Goal: Task Accomplishment & Management: Use online tool/utility

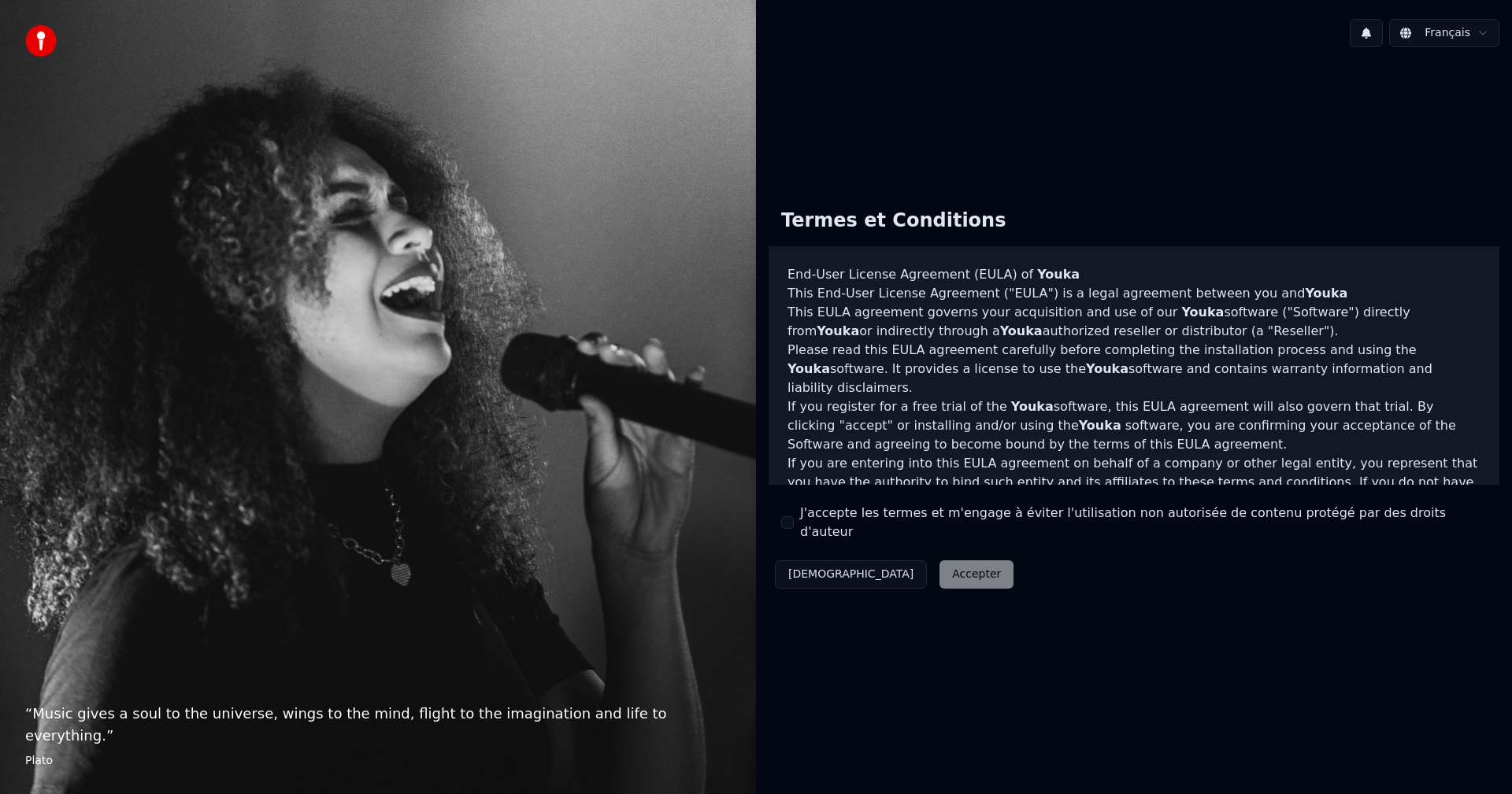
drag, startPoint x: 810, startPoint y: 525, endPoint x: 870, endPoint y: 563, distance: 71.0
click at [812, 527] on label "J'accepte les termes et m'engage à éviter l'utilisation non autorisée de conten…" at bounding box center [1143, 522] width 687 height 38
click at [885, 573] on div "Décliner Accepter" at bounding box center [894, 575] width 251 height 41
click at [789, 525] on button "J'accepte les termes et m'engage à éviter l'utilisation non autorisée de conten…" at bounding box center [787, 522] width 13 height 13
click at [940, 567] on button "Accepter" at bounding box center [976, 575] width 74 height 28
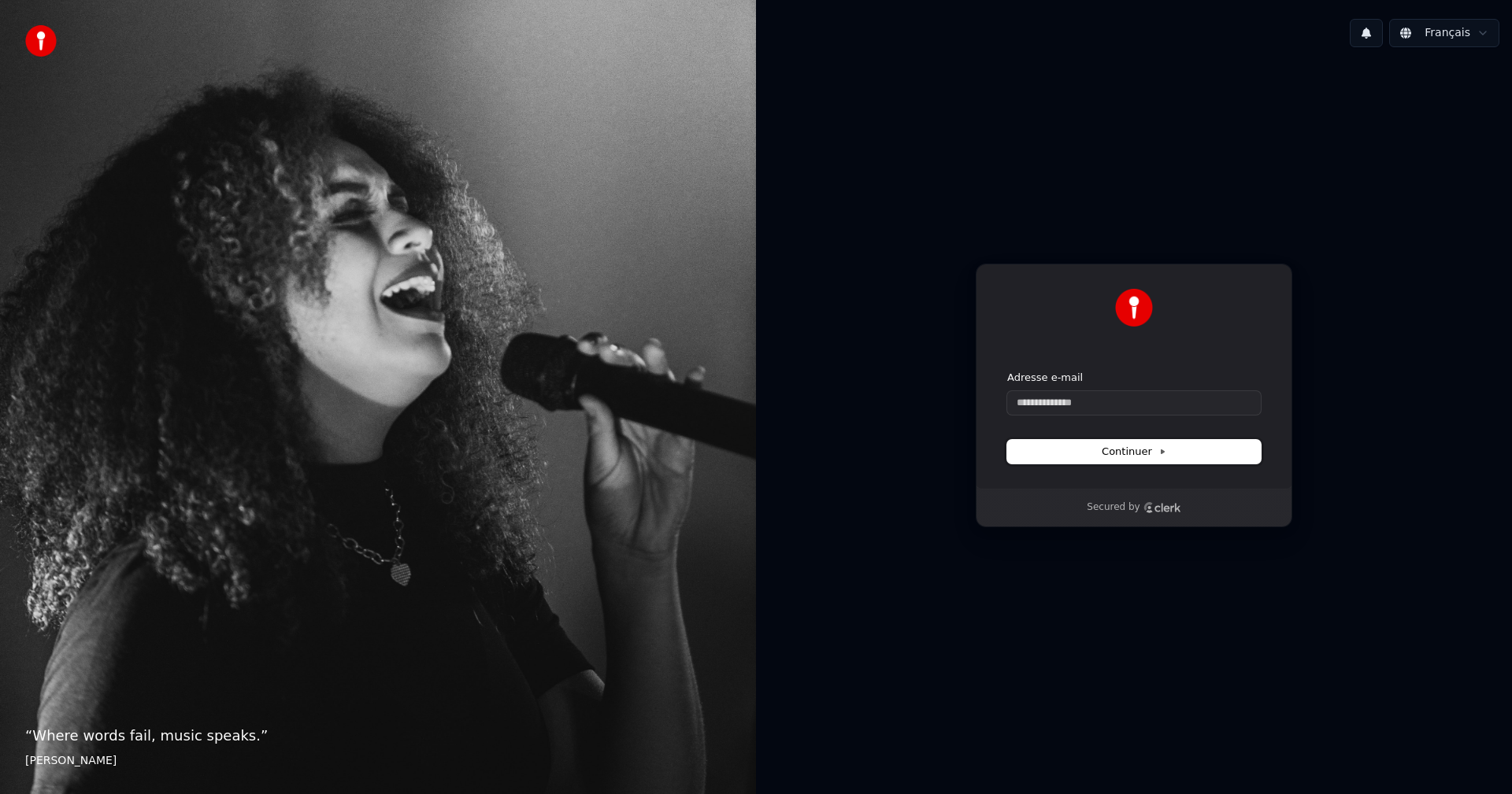
click at [1162, 449] on icon at bounding box center [1162, 451] width 8 height 8
click at [1119, 394] on input "Adresse e-mail" at bounding box center [1134, 403] width 254 height 23
click at [1007, 371] on button "submit" at bounding box center [1007, 371] width 0 height 0
type input "**********"
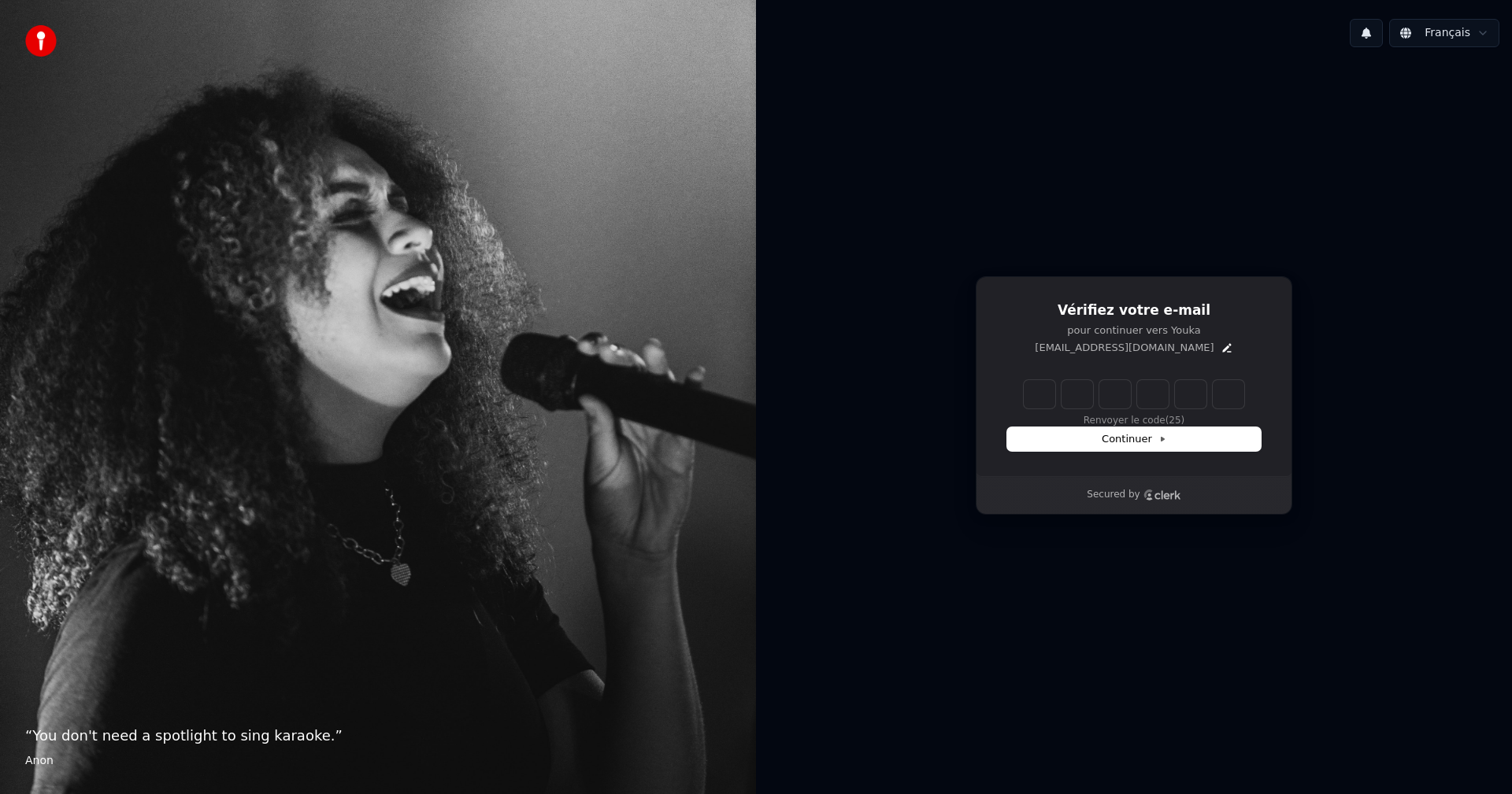
click at [1029, 396] on input "Enter verification code" at bounding box center [1134, 394] width 220 height 28
type input "******"
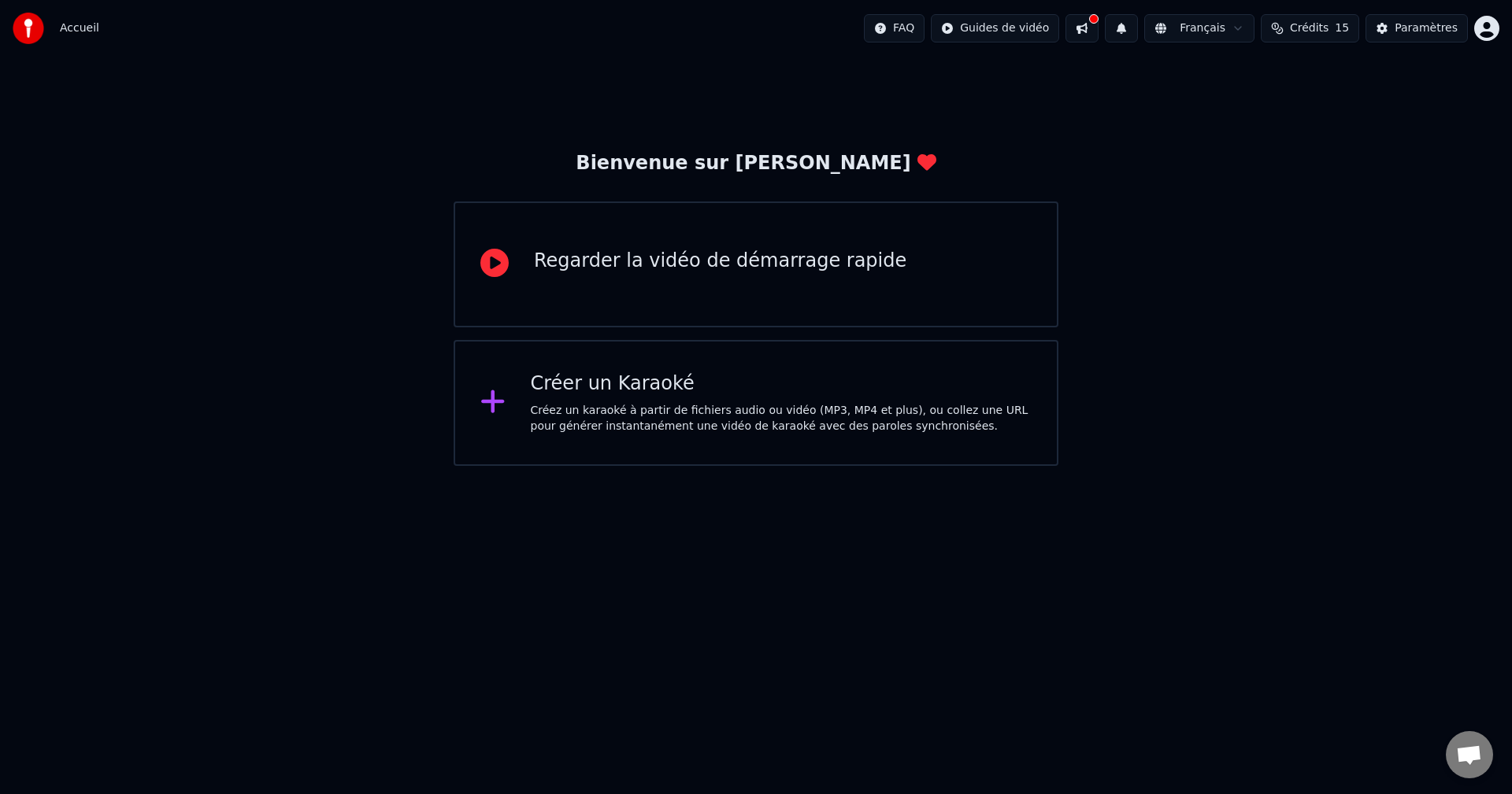
click at [613, 254] on div "Regarder la vidéo de démarrage rapide" at bounding box center [720, 261] width 372 height 25
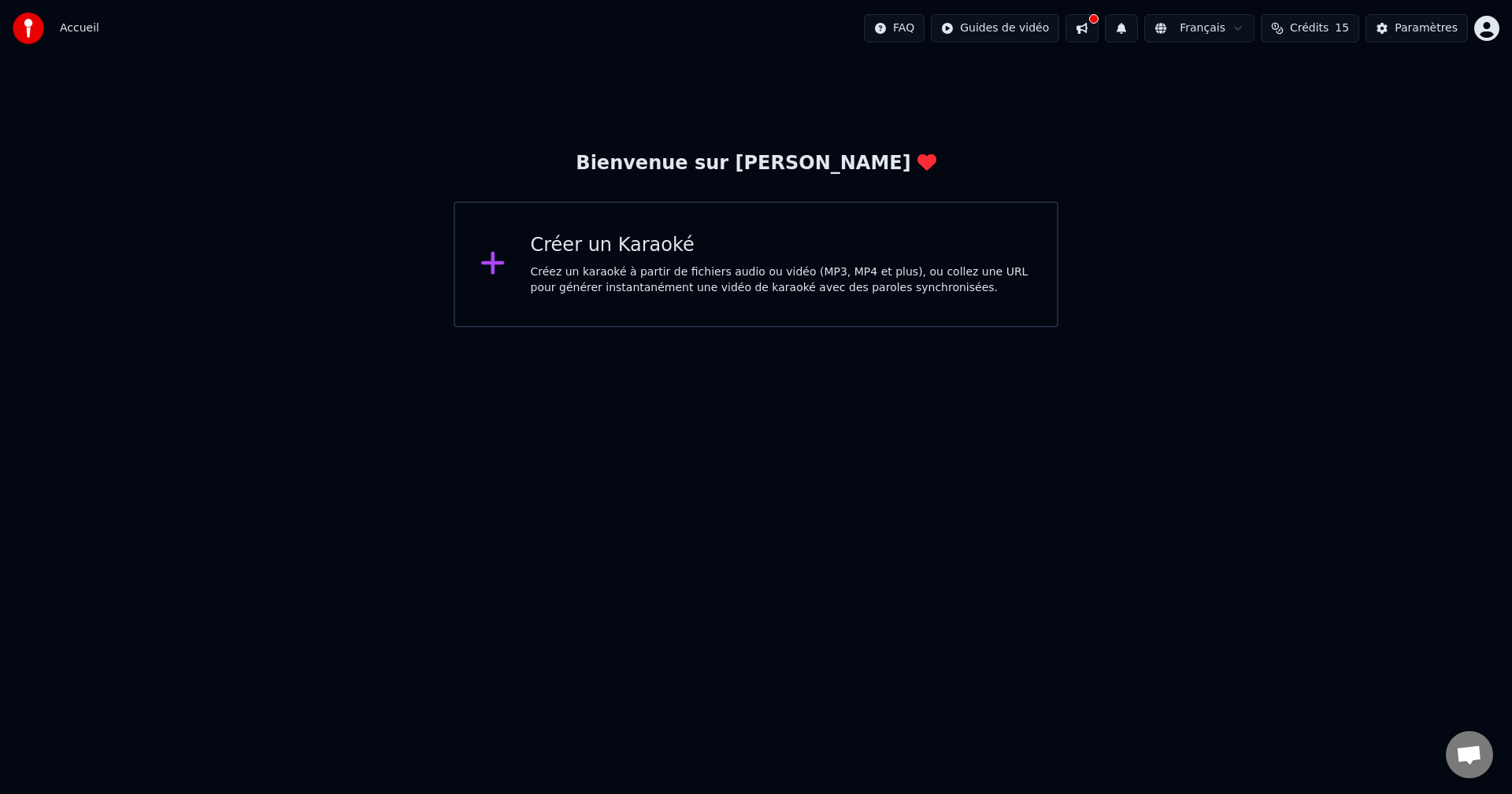
click at [635, 254] on div "Créer un Karaoké" at bounding box center [781, 245] width 501 height 25
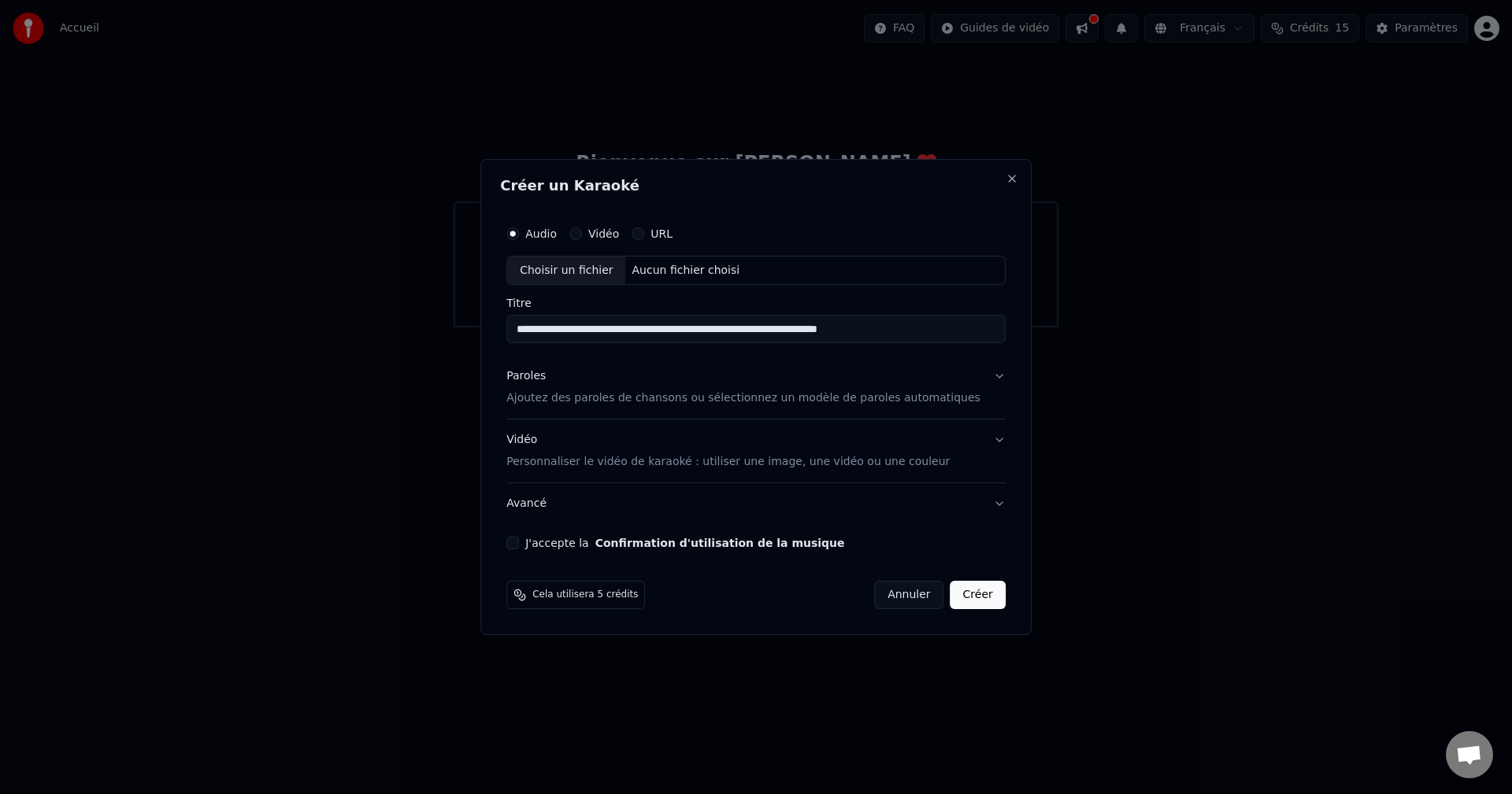
type input "**********"
click at [894, 597] on button "Annuler" at bounding box center [909, 596] width 69 height 28
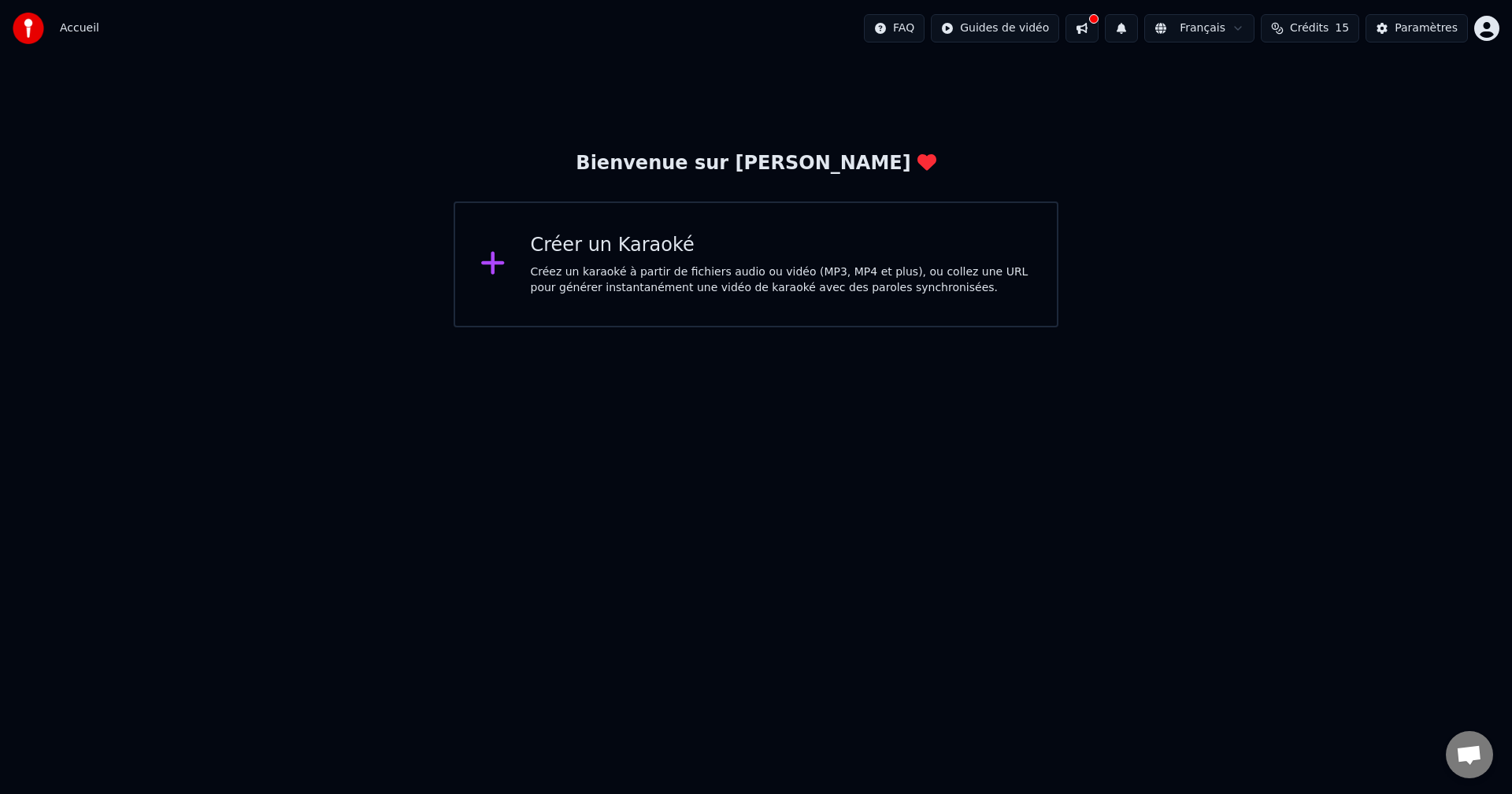
click at [663, 279] on div "Créez un karaoké à partir de fichiers audio ou vidéo (MP3, MP4 et plus), ou col…" at bounding box center [781, 280] width 501 height 32
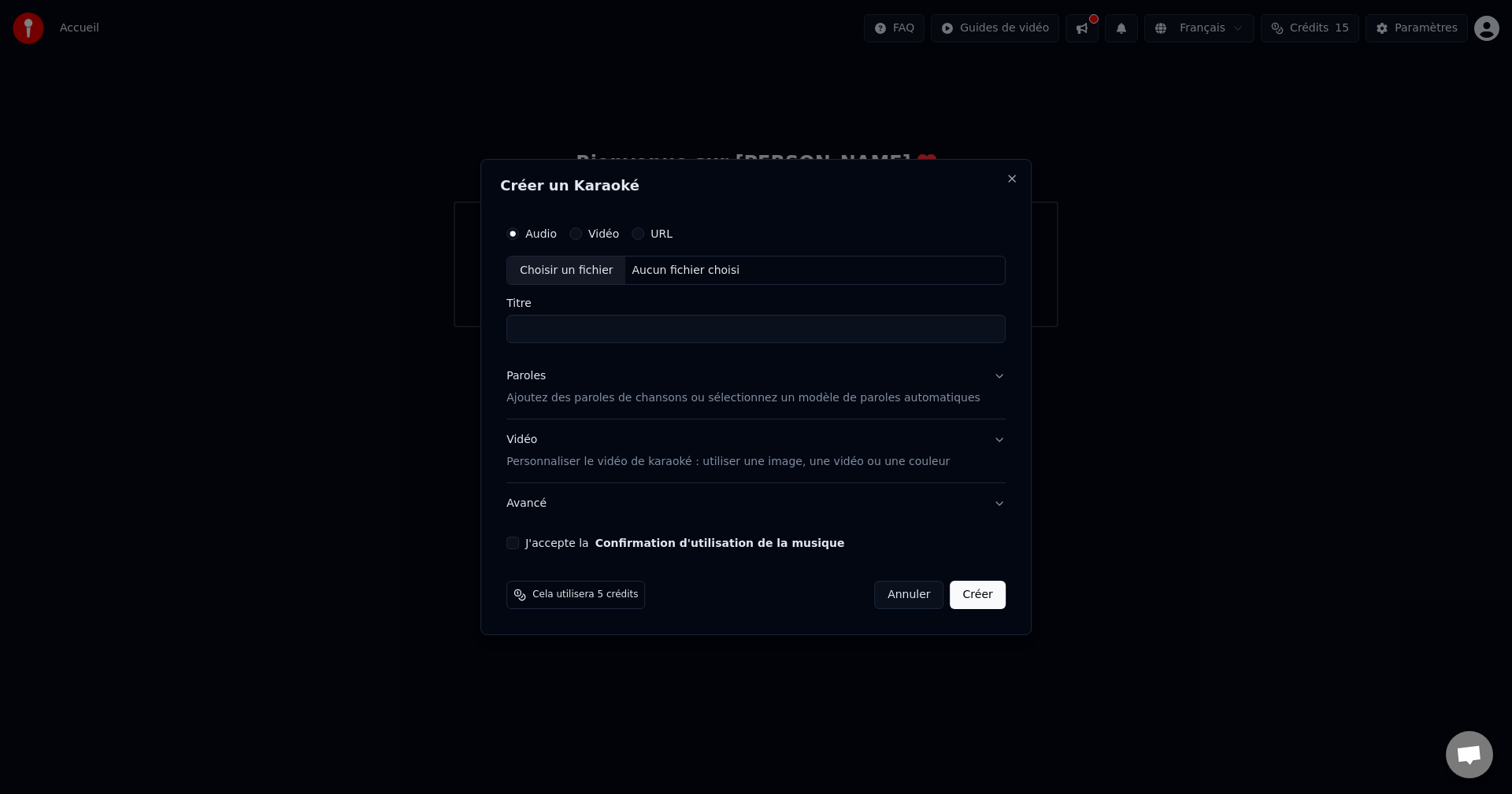
click at [619, 229] on label "Vidéo" at bounding box center [603, 234] width 31 height 11
click at [582, 229] on button "Vidéo" at bounding box center [575, 234] width 13 height 13
type button "video"
click at [605, 332] on input "Titre" at bounding box center [756, 330] width 499 height 28
click at [953, 600] on button "Créer" at bounding box center [978, 596] width 55 height 28
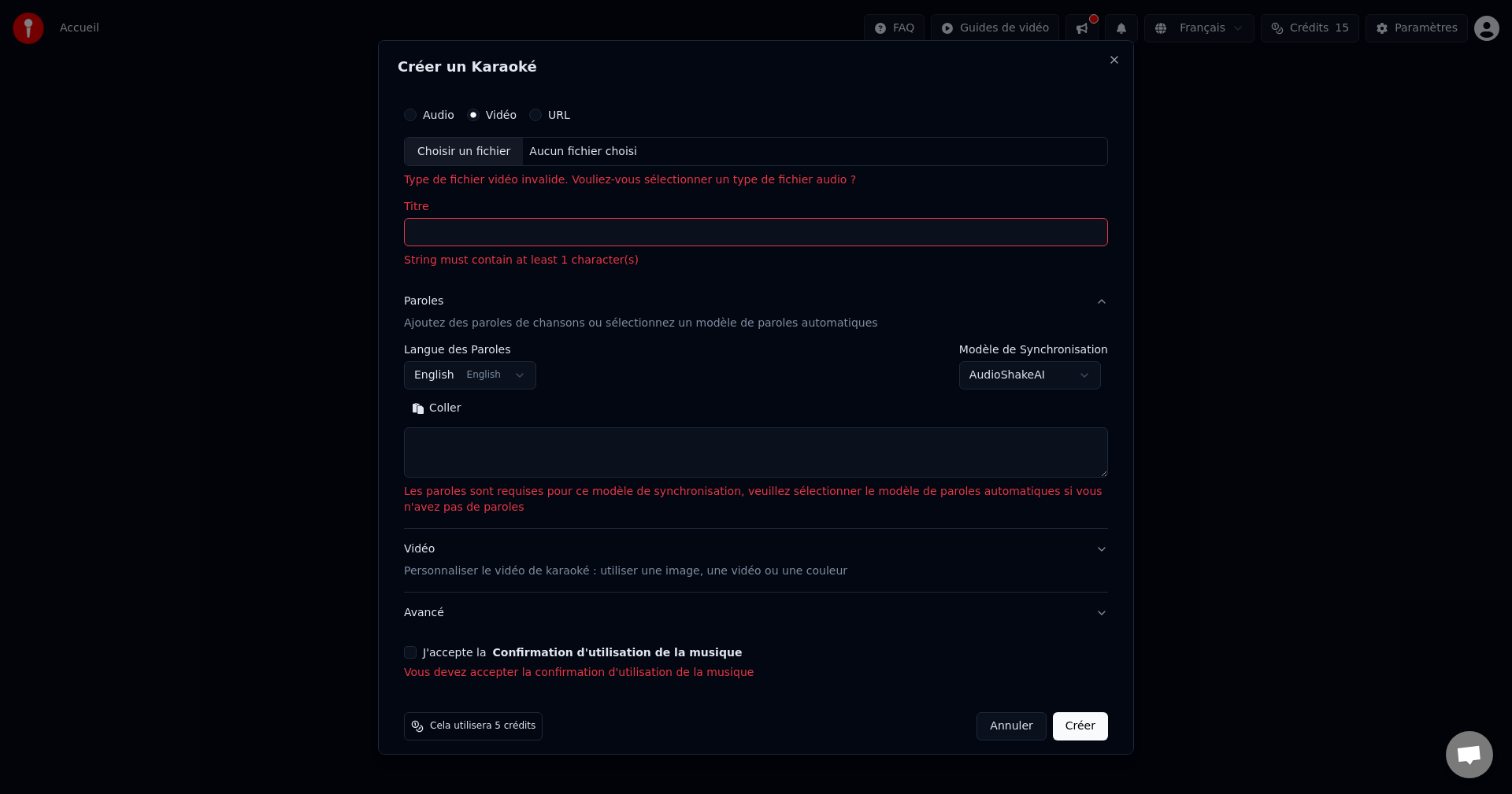
click at [512, 453] on textarea at bounding box center [756, 453] width 704 height 50
paste textarea "**********"
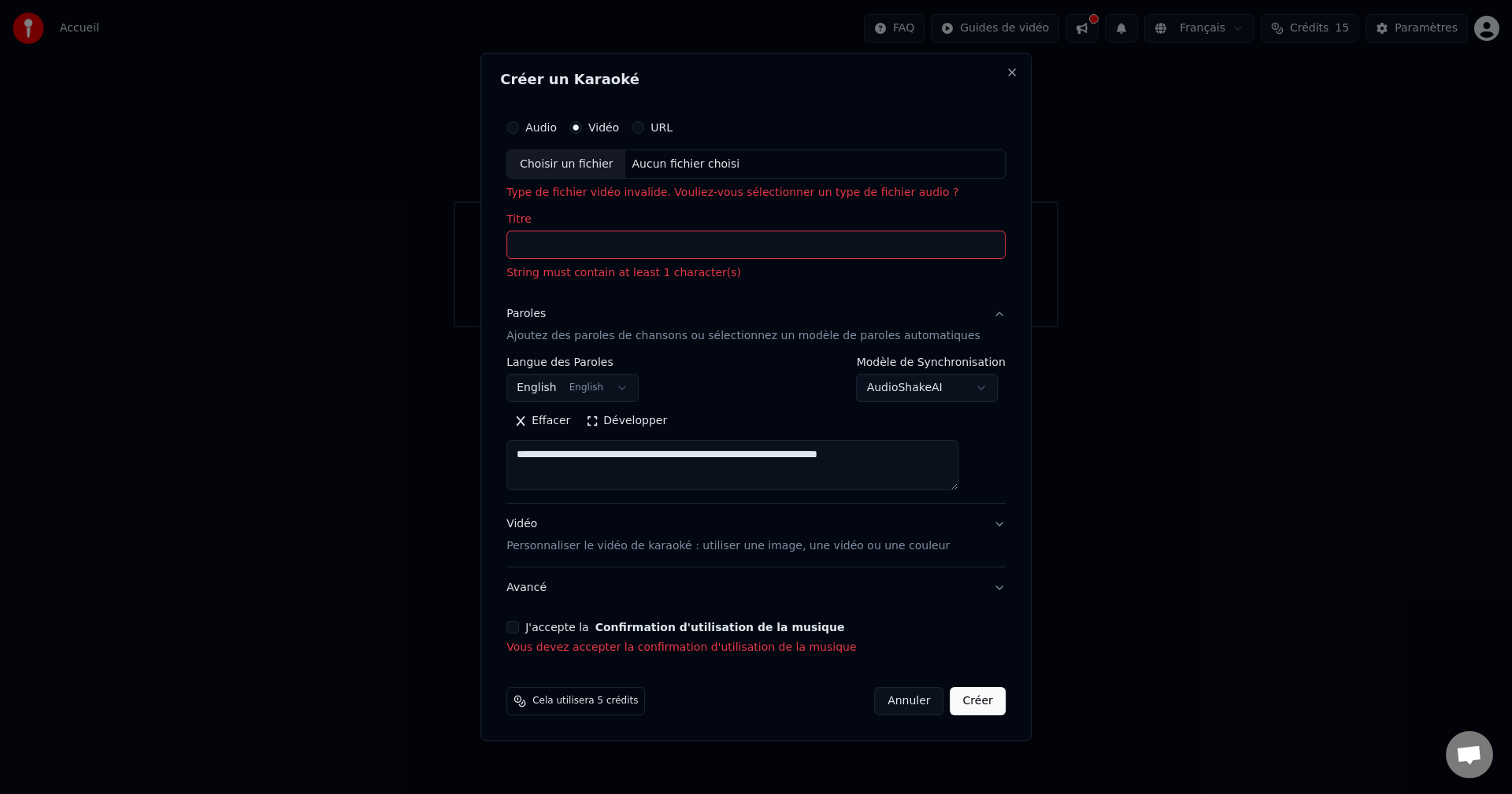
type textarea "**********"
click at [612, 240] on input "Titre" at bounding box center [756, 246] width 499 height 28
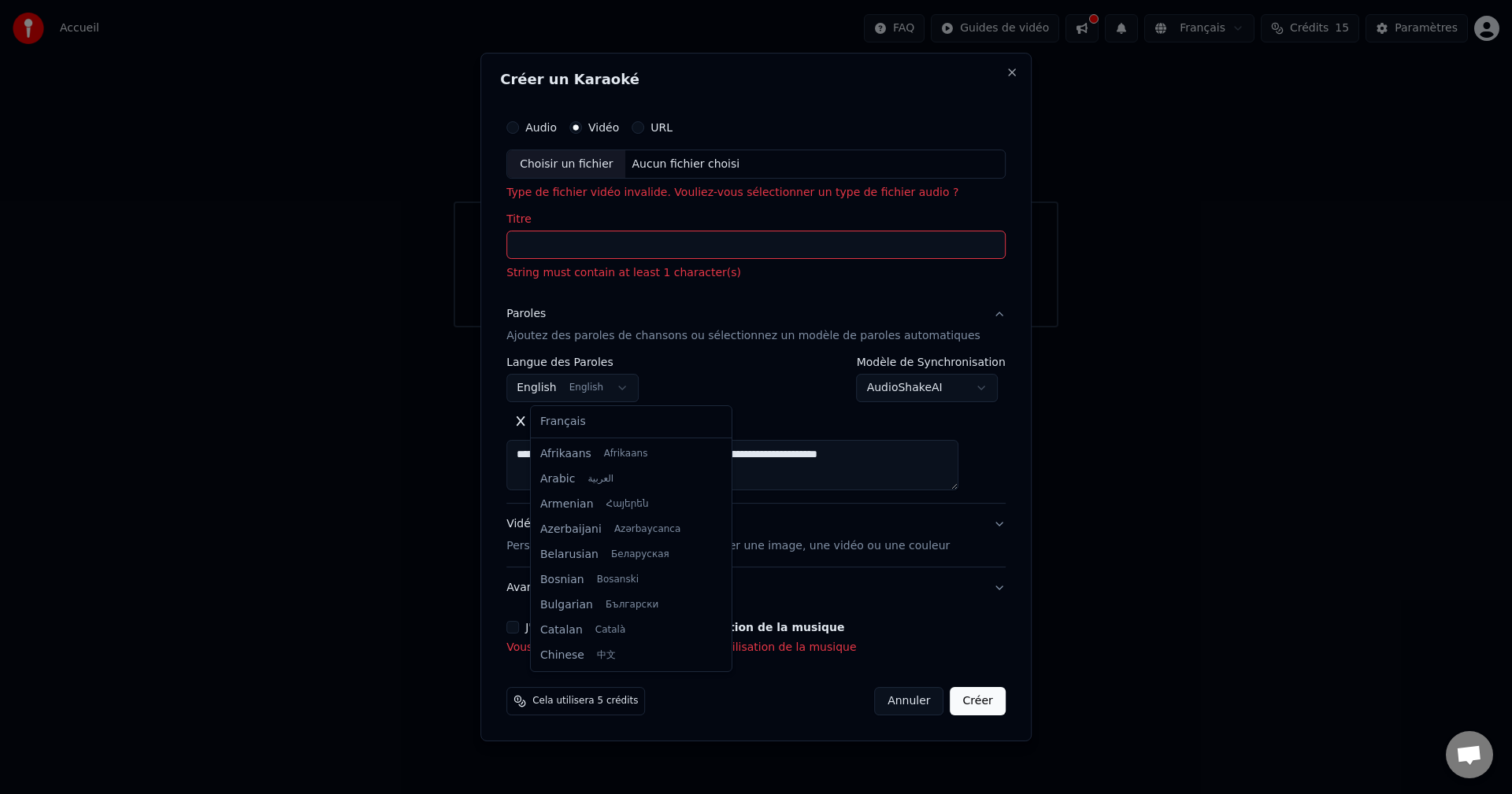
click at [641, 328] on body "**********" at bounding box center [756, 163] width 1512 height 328
select select "**"
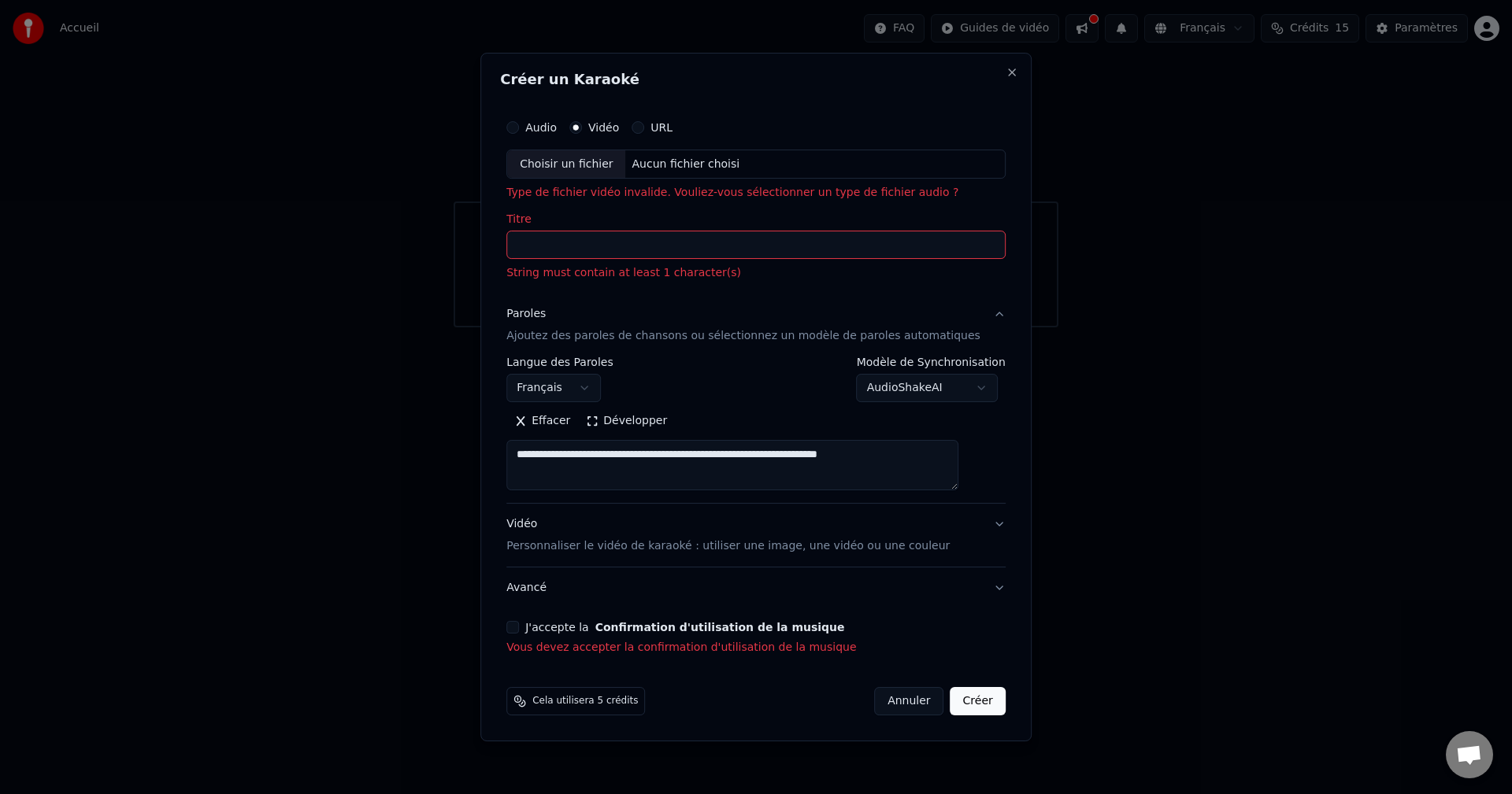
click at [656, 243] on input "Titre" at bounding box center [756, 246] width 499 height 28
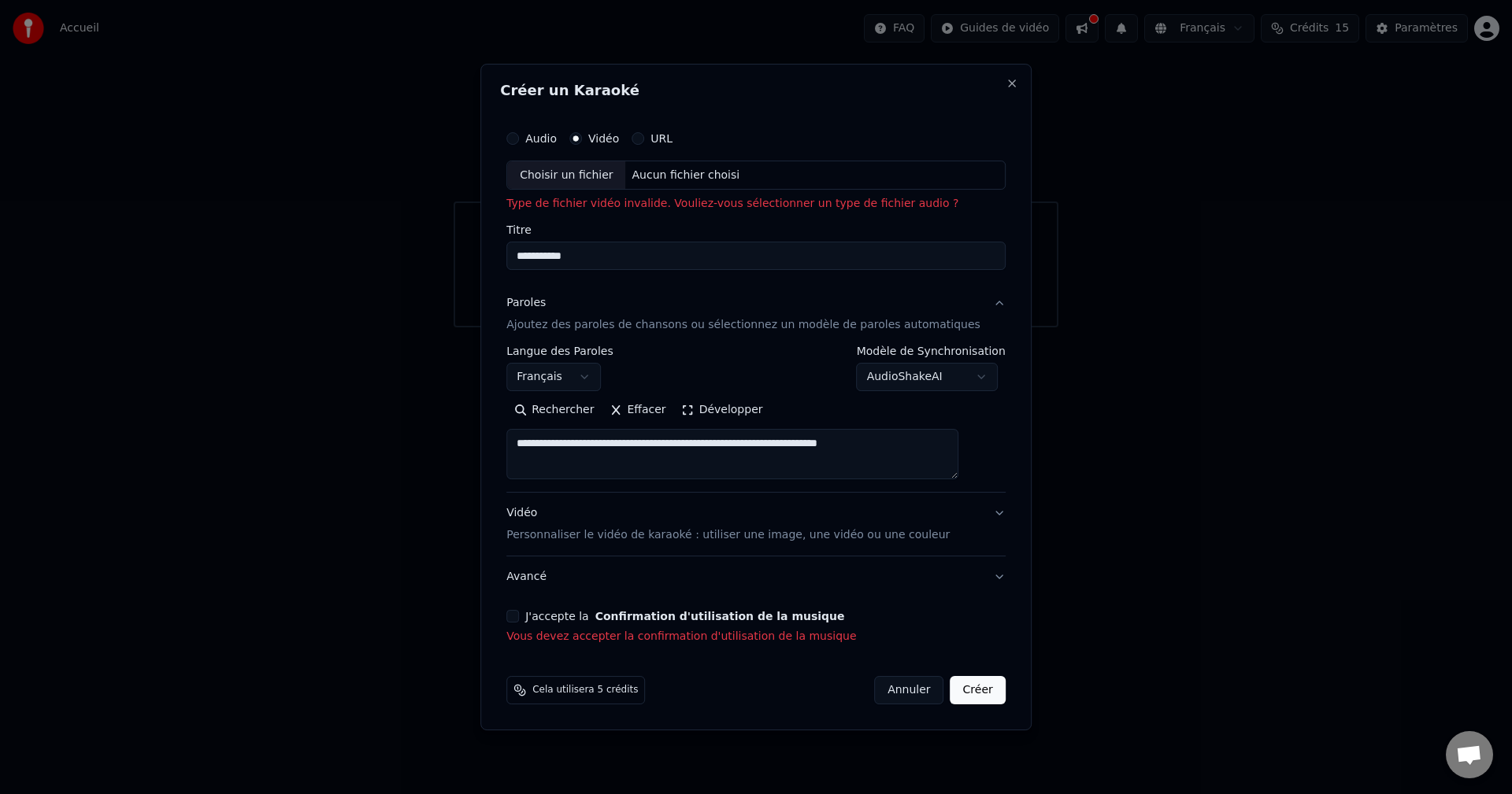
type input "**********"
click at [644, 135] on button "URL" at bounding box center [638, 138] width 13 height 13
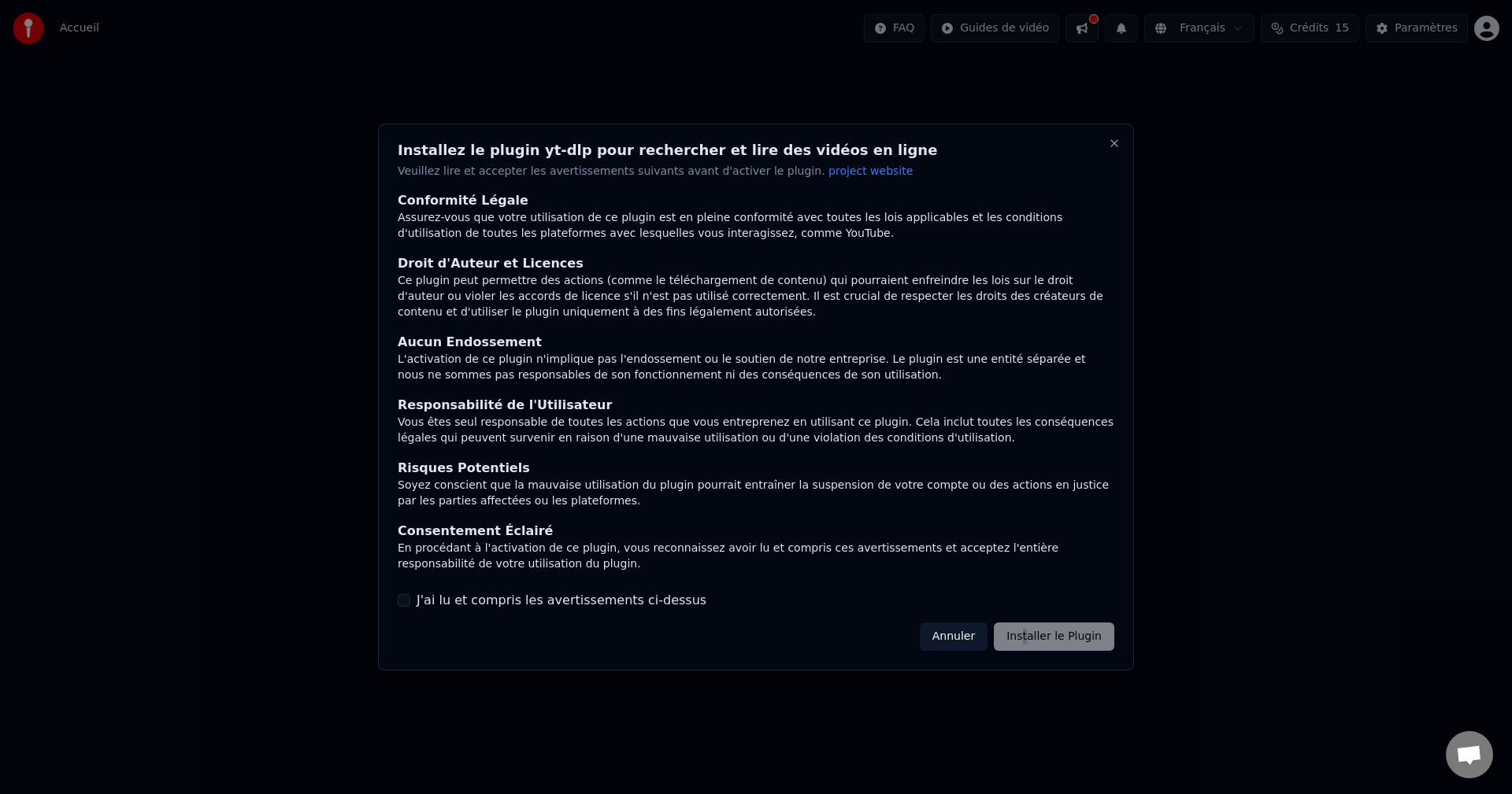
click at [1032, 632] on div "Annuler Installer le Plugin" at bounding box center [1017, 637] width 194 height 28
click at [973, 631] on button "Annuler" at bounding box center [954, 637] width 68 height 28
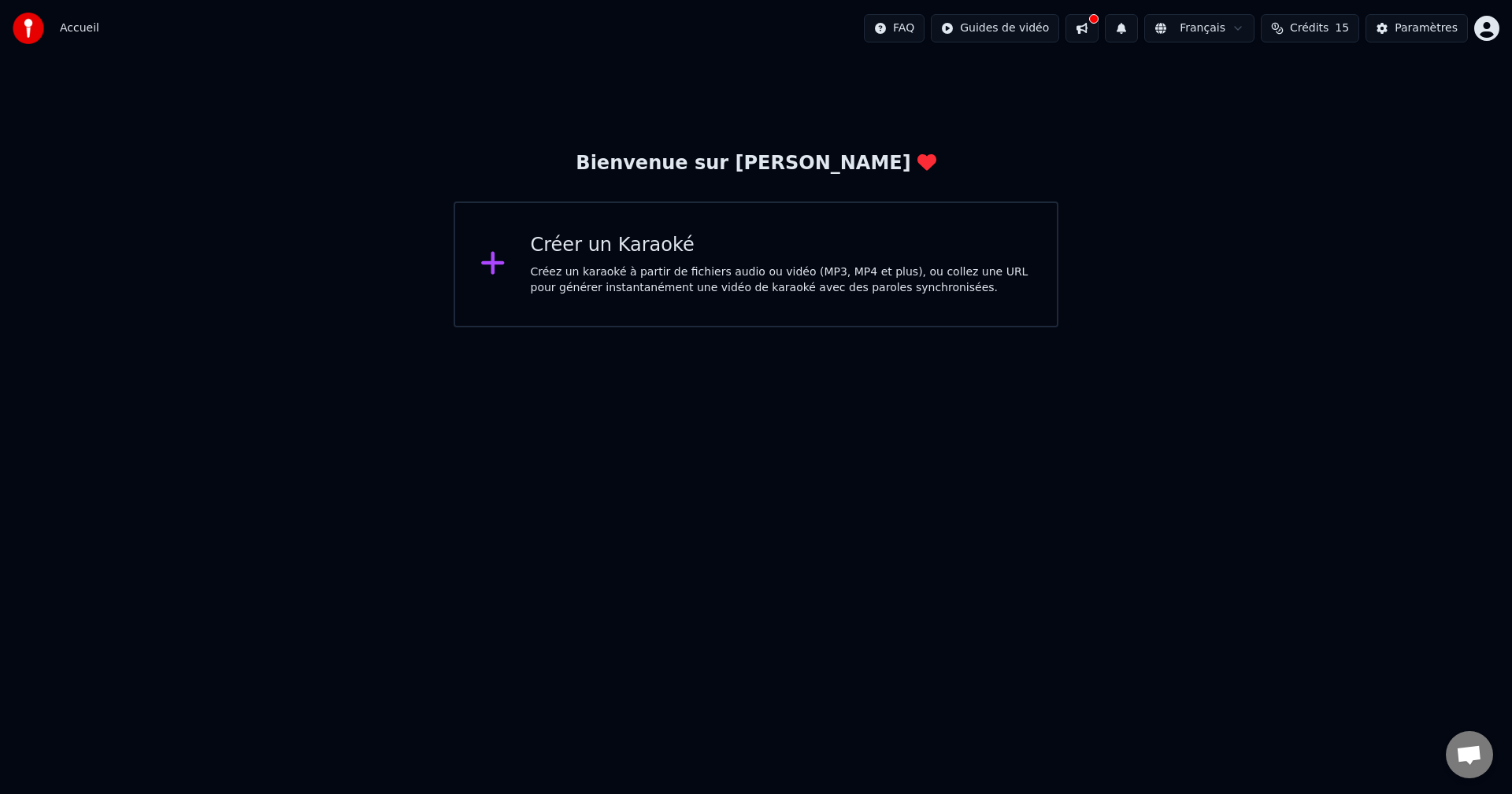
click at [627, 286] on div "Créez un karaoké à partir de fichiers audio ou vidéo (MP3, MP4 et plus), ou col…" at bounding box center [781, 280] width 501 height 32
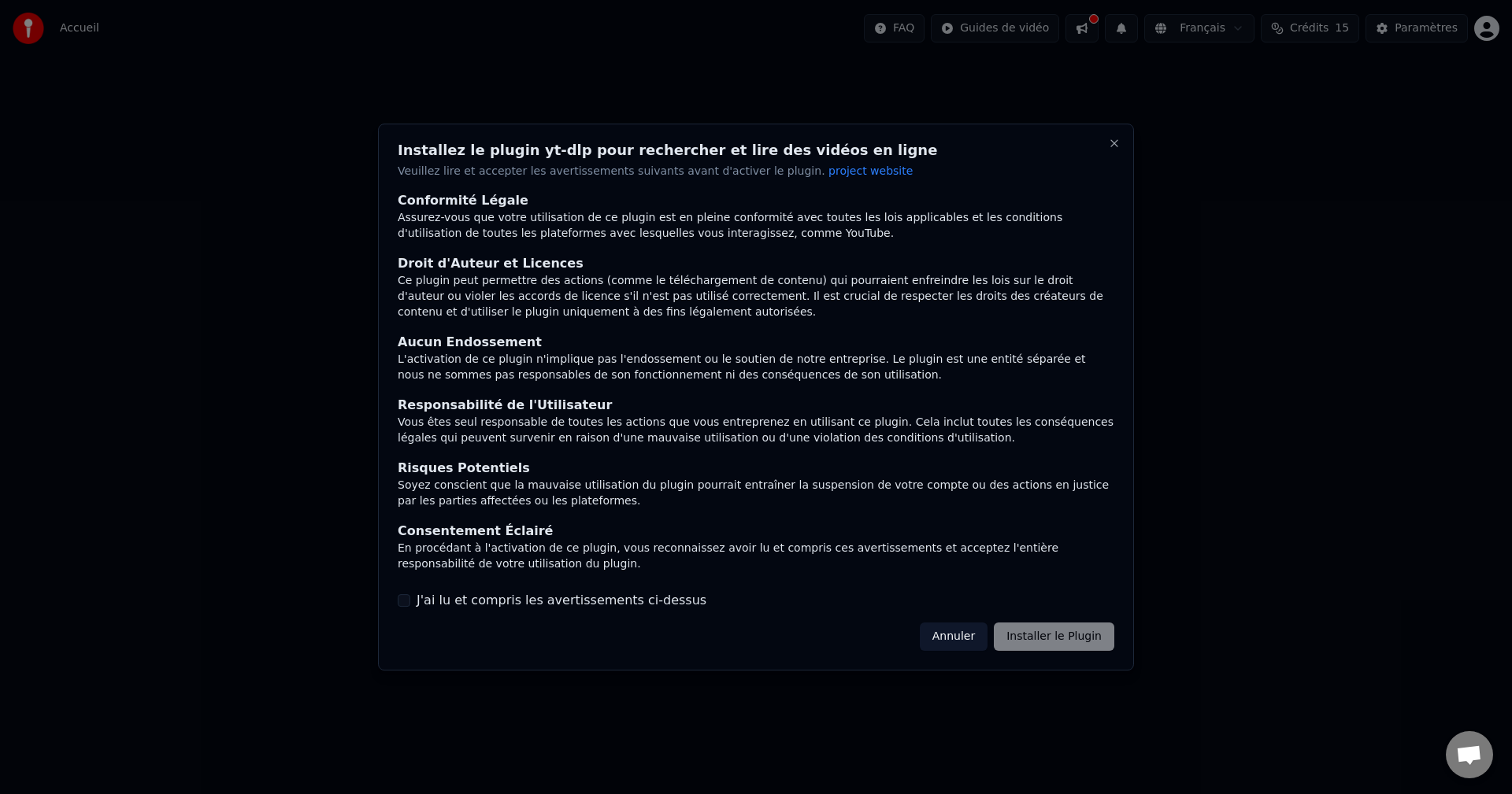
click at [450, 602] on label "J'ai lu et compris les avertissements ci-dessus" at bounding box center [561, 601] width 290 height 19
click at [411, 602] on button "J'ai lu et compris les avertissements ci-dessus" at bounding box center [404, 601] width 13 height 13
click at [1036, 648] on button "Installer le Plugin" at bounding box center [1054, 637] width 120 height 28
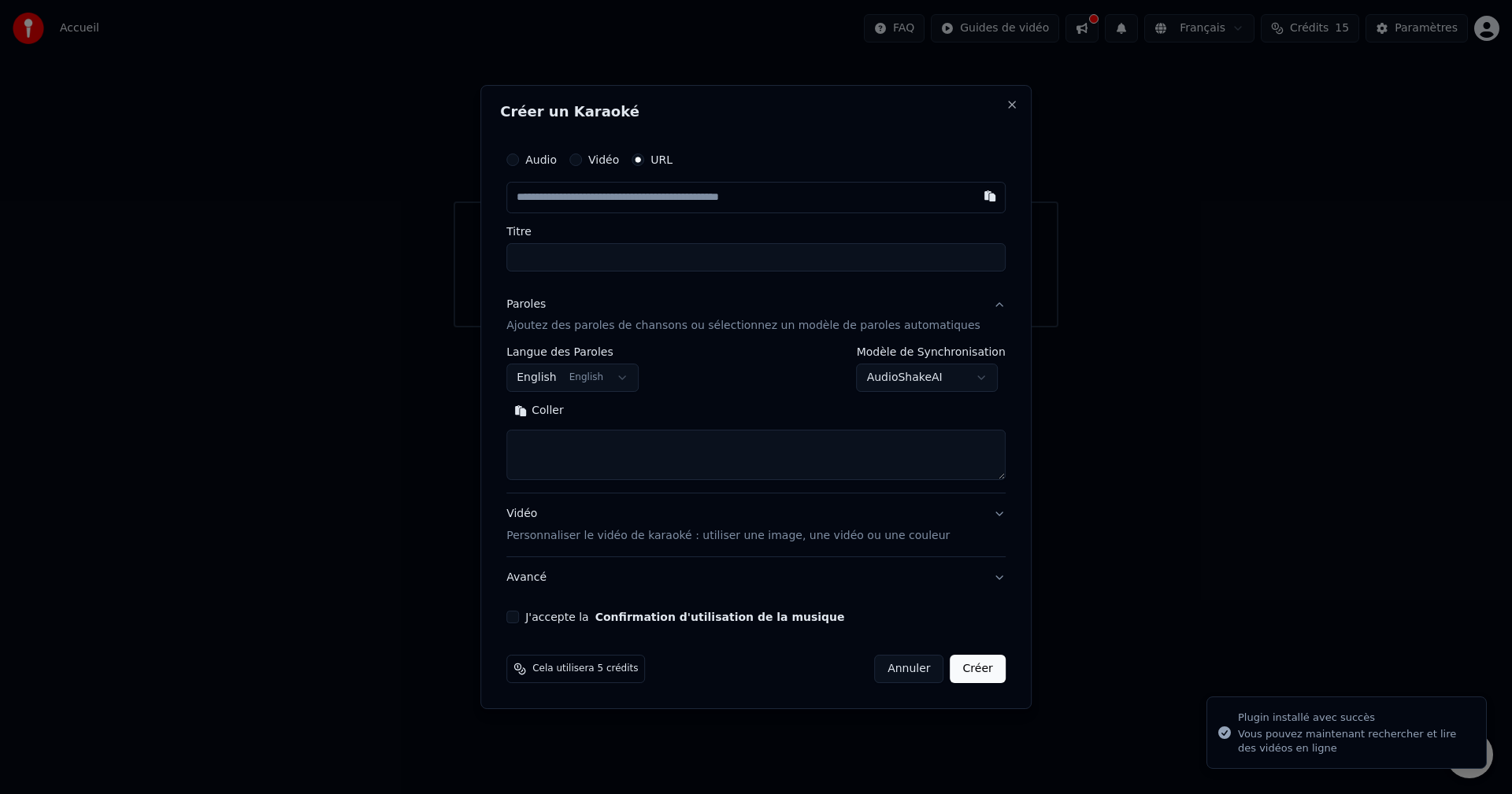
click at [645, 197] on input "text" at bounding box center [756, 198] width 499 height 32
type input "**********"
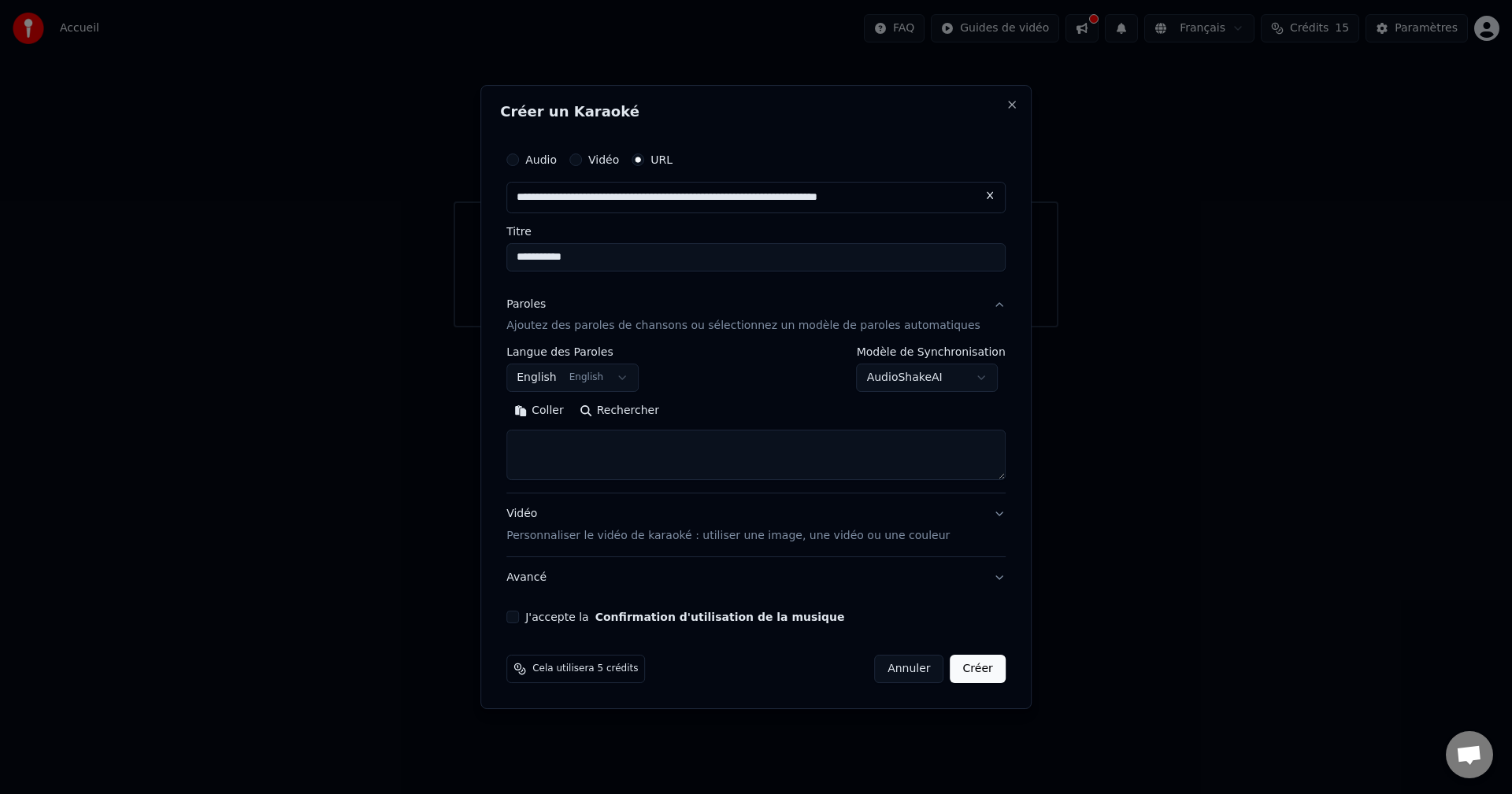
type input "**********"
click at [662, 259] on input "**********" at bounding box center [756, 258] width 499 height 28
click at [642, 442] on textarea at bounding box center [756, 455] width 499 height 50
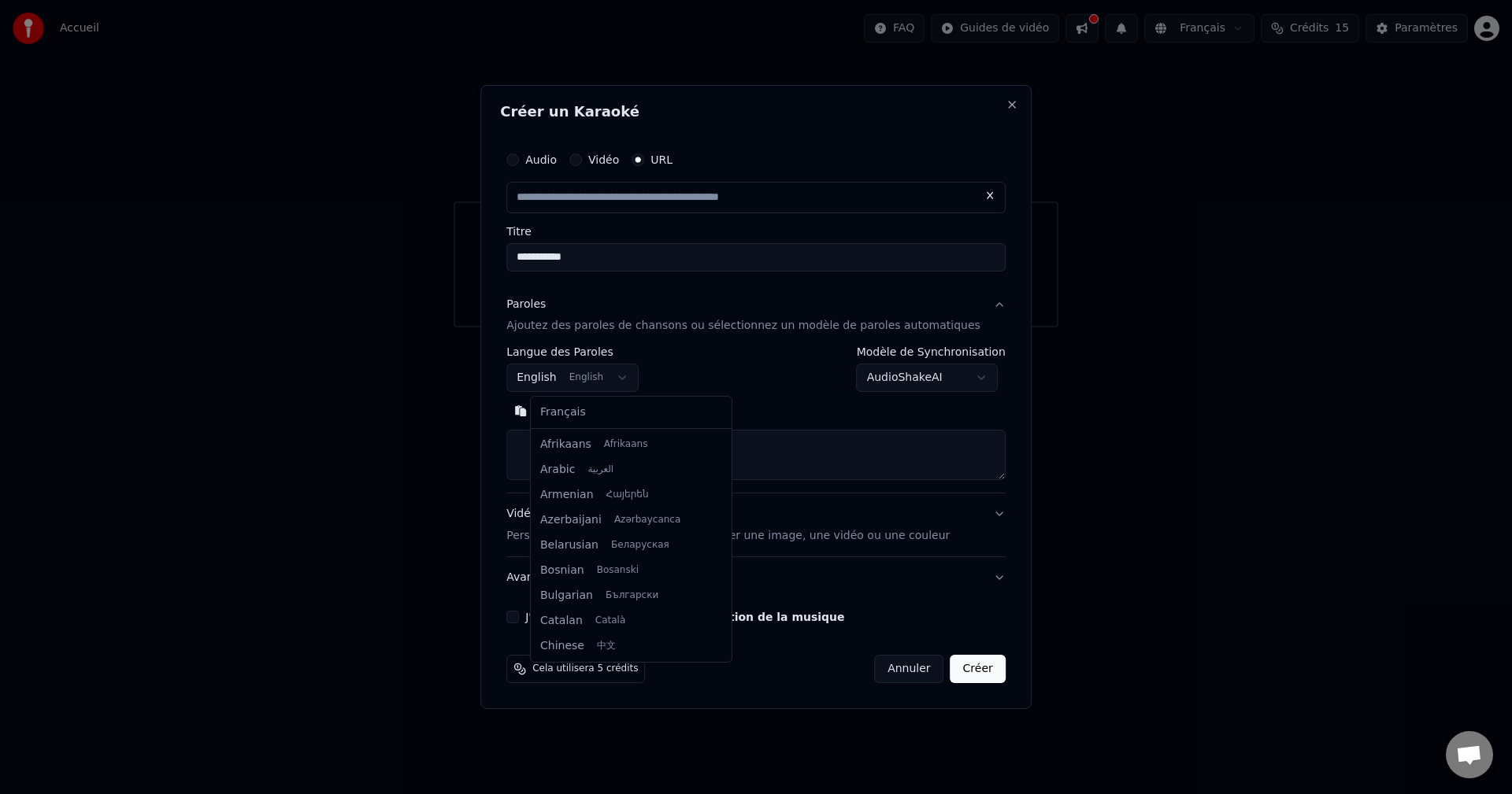
click at [636, 328] on body "**********" at bounding box center [756, 163] width 1512 height 328
select select "**"
type input "**********"
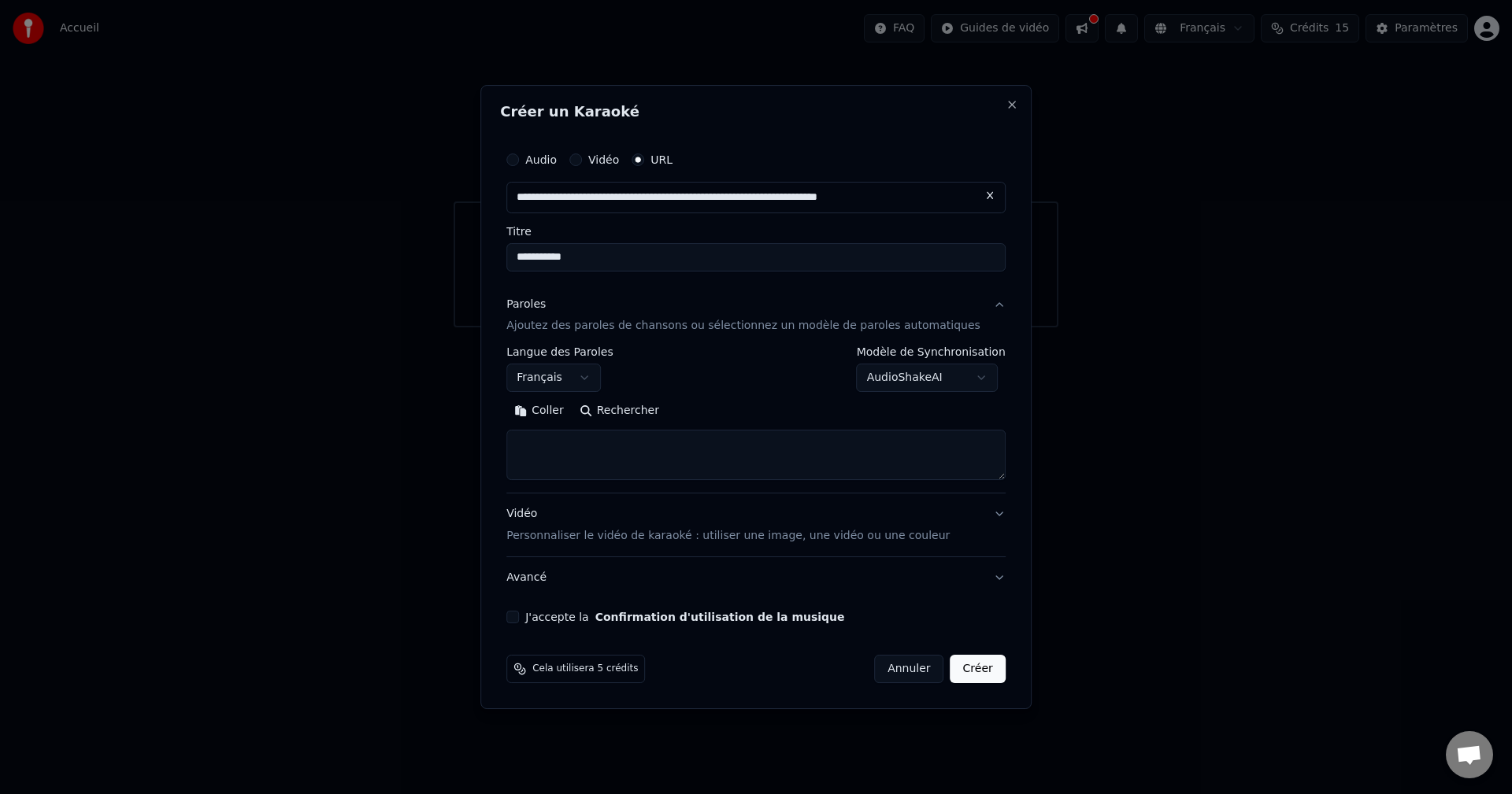
click at [669, 443] on textarea at bounding box center [756, 455] width 499 height 50
paste textarea "**********"
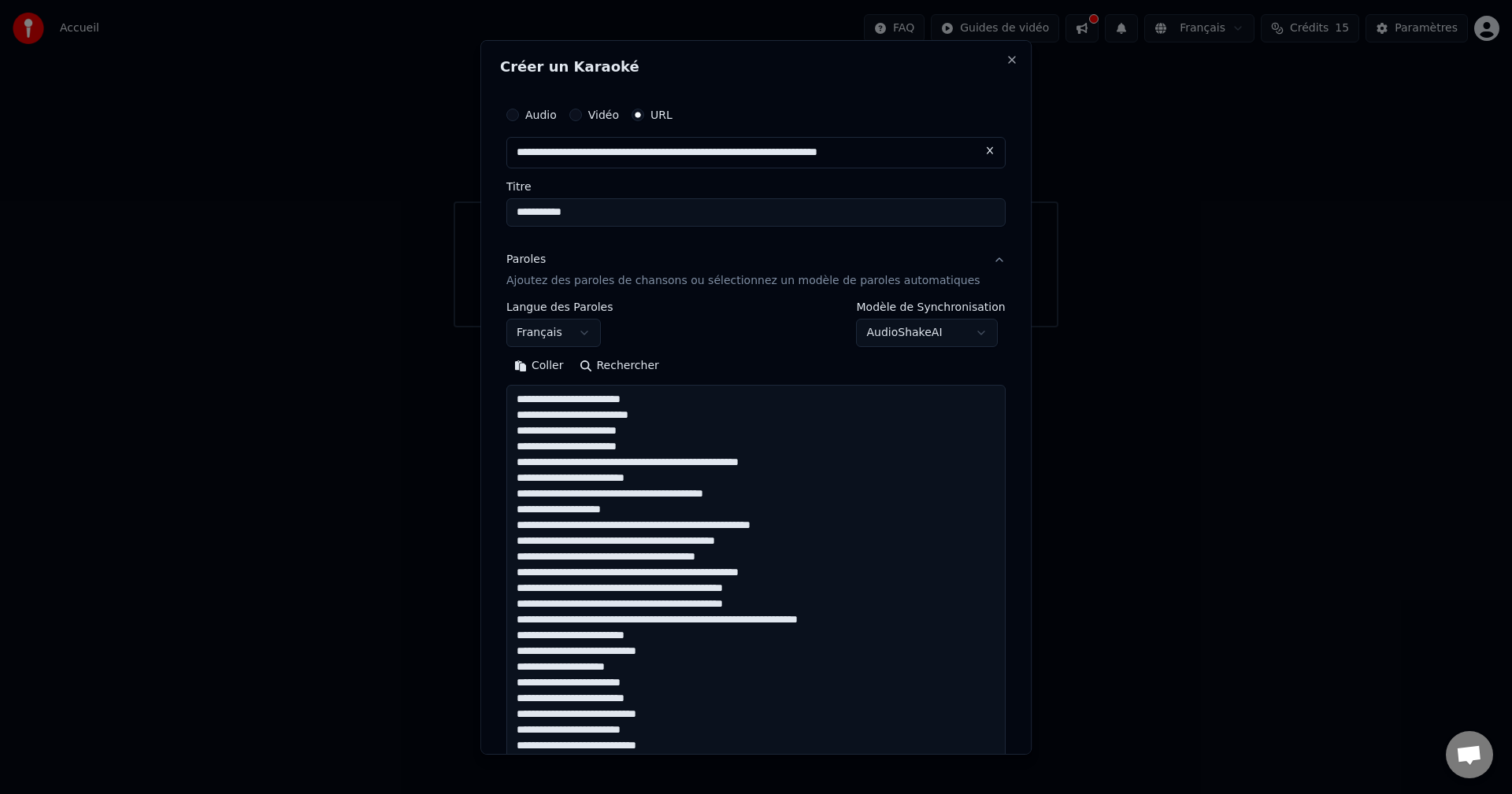
scroll to position [964, 0]
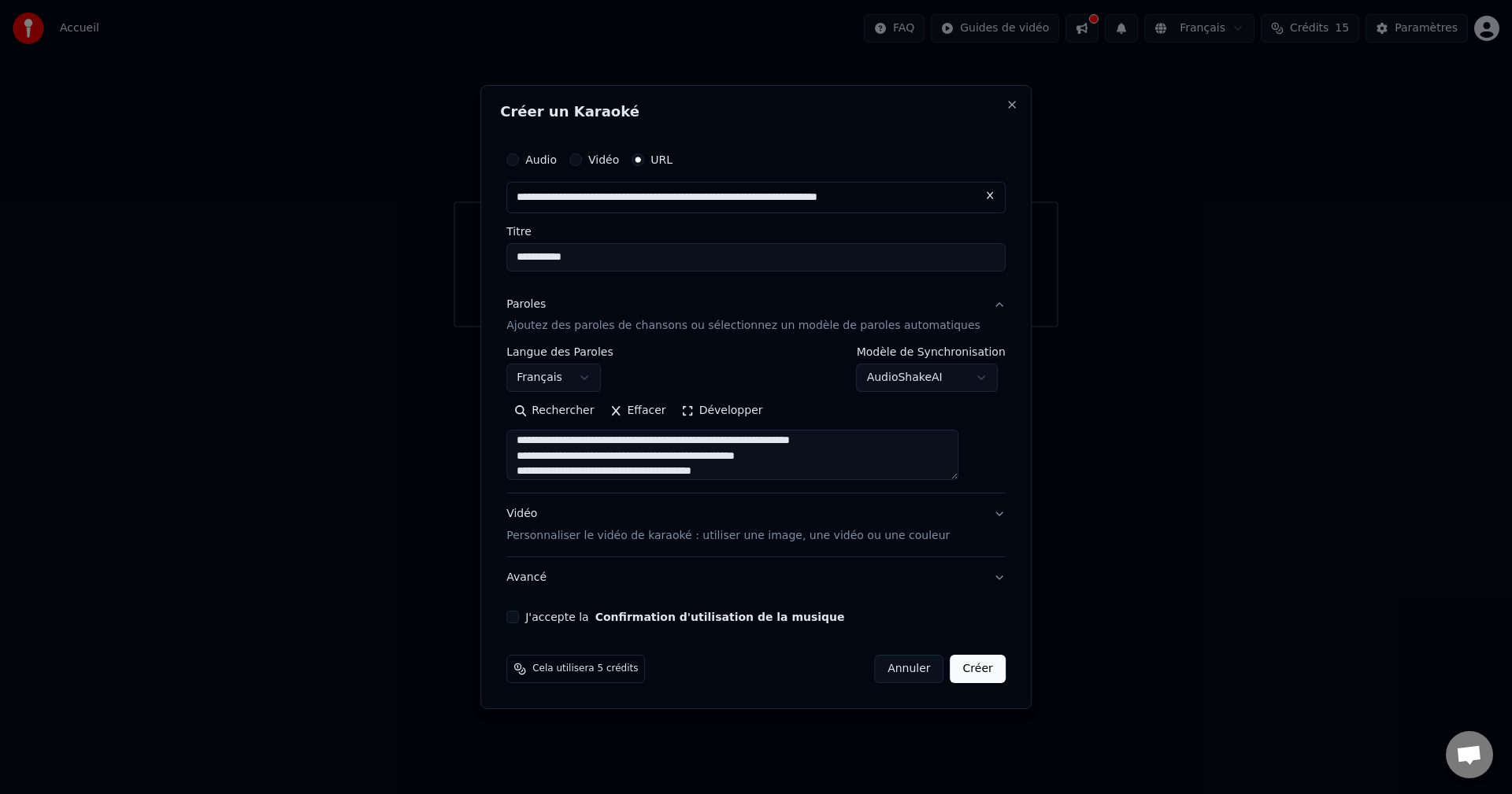
type textarea "**********"
click at [950, 666] on button "Créer" at bounding box center [978, 669] width 55 height 28
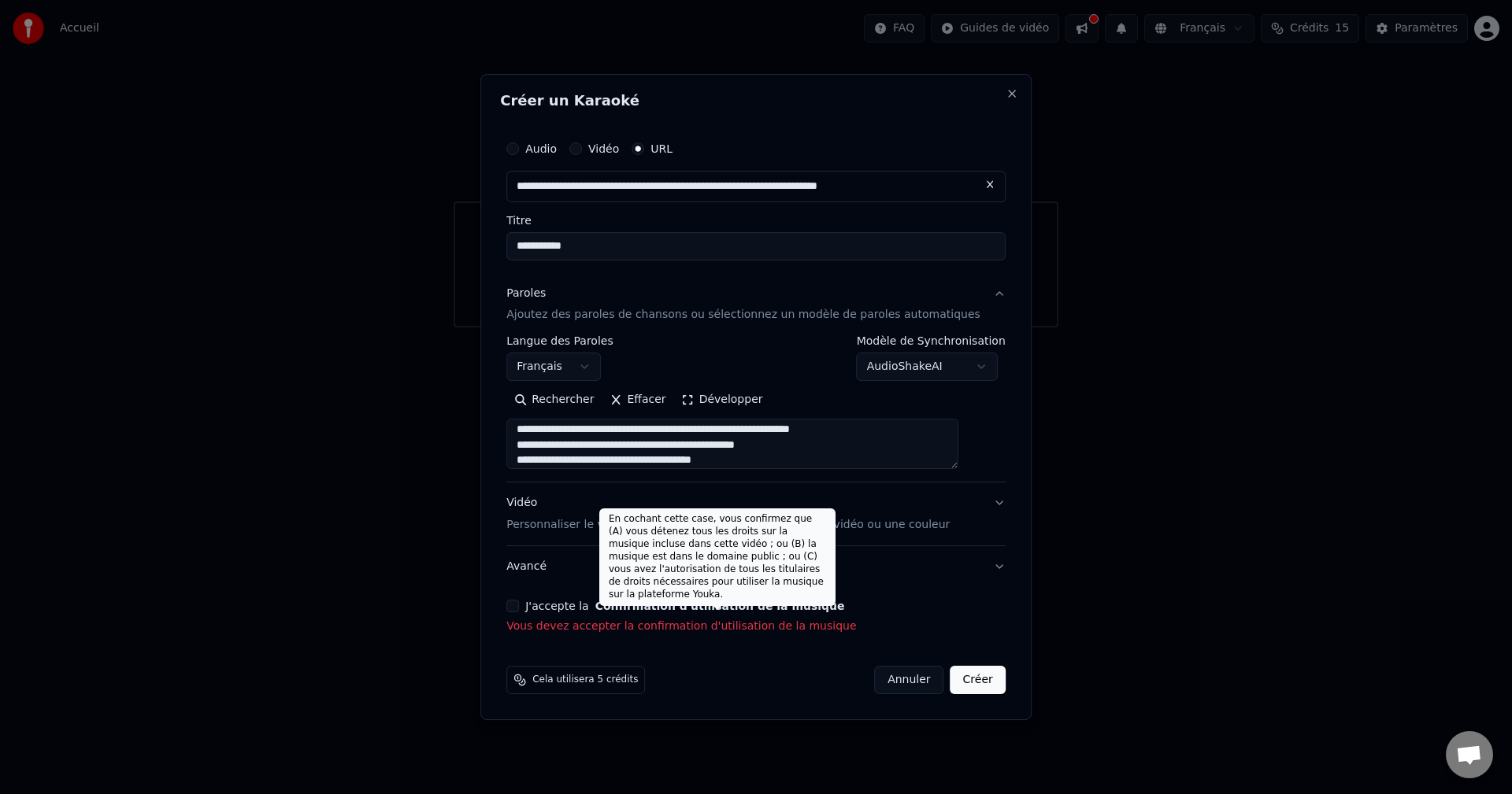
click at [612, 610] on button "Confirmation d'utilisation de la musique" at bounding box center [720, 606] width 249 height 11
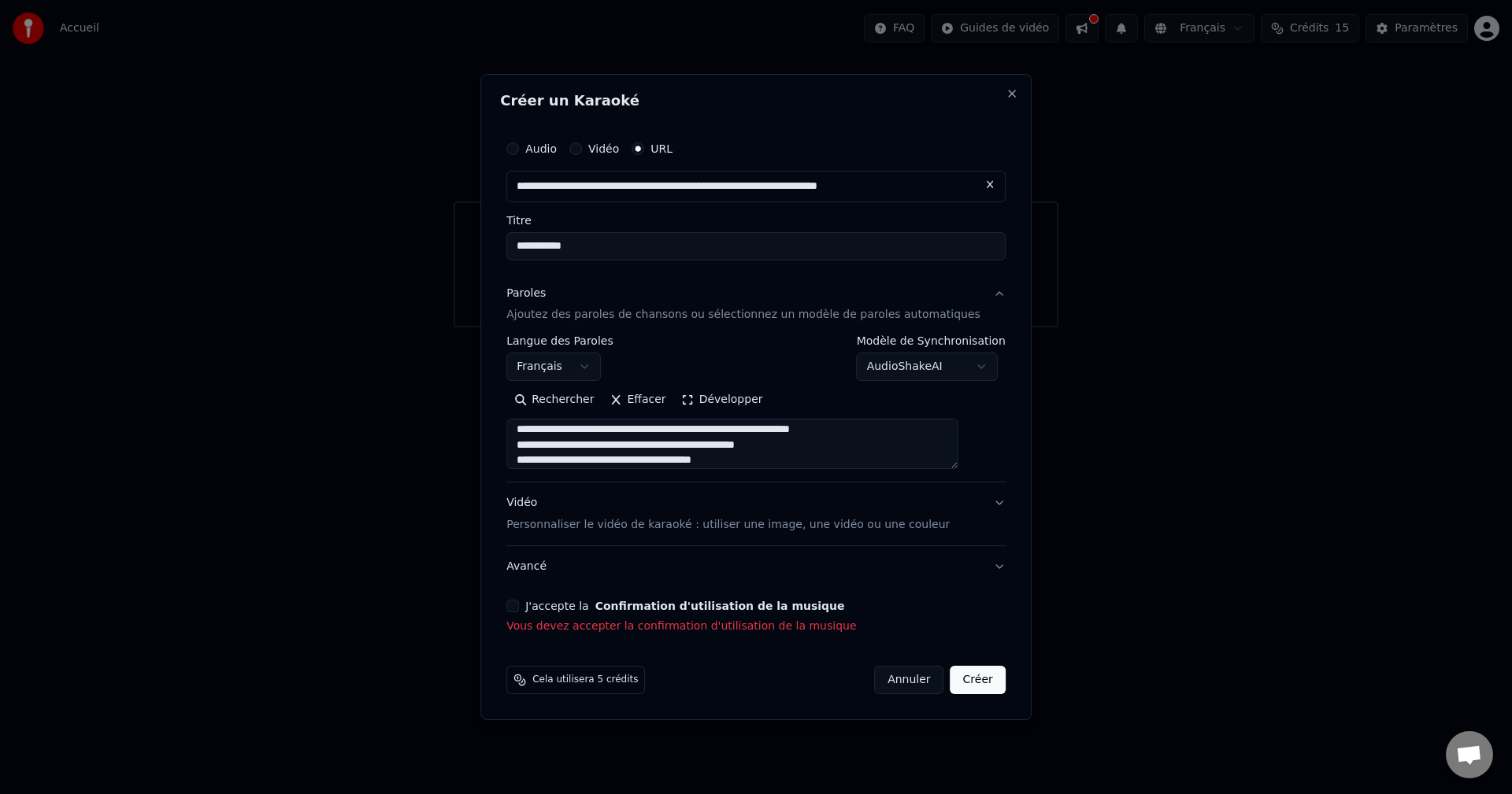
click at [519, 602] on button "J'accepte la Confirmation d'utilisation de la musique" at bounding box center [512, 606] width 13 height 13
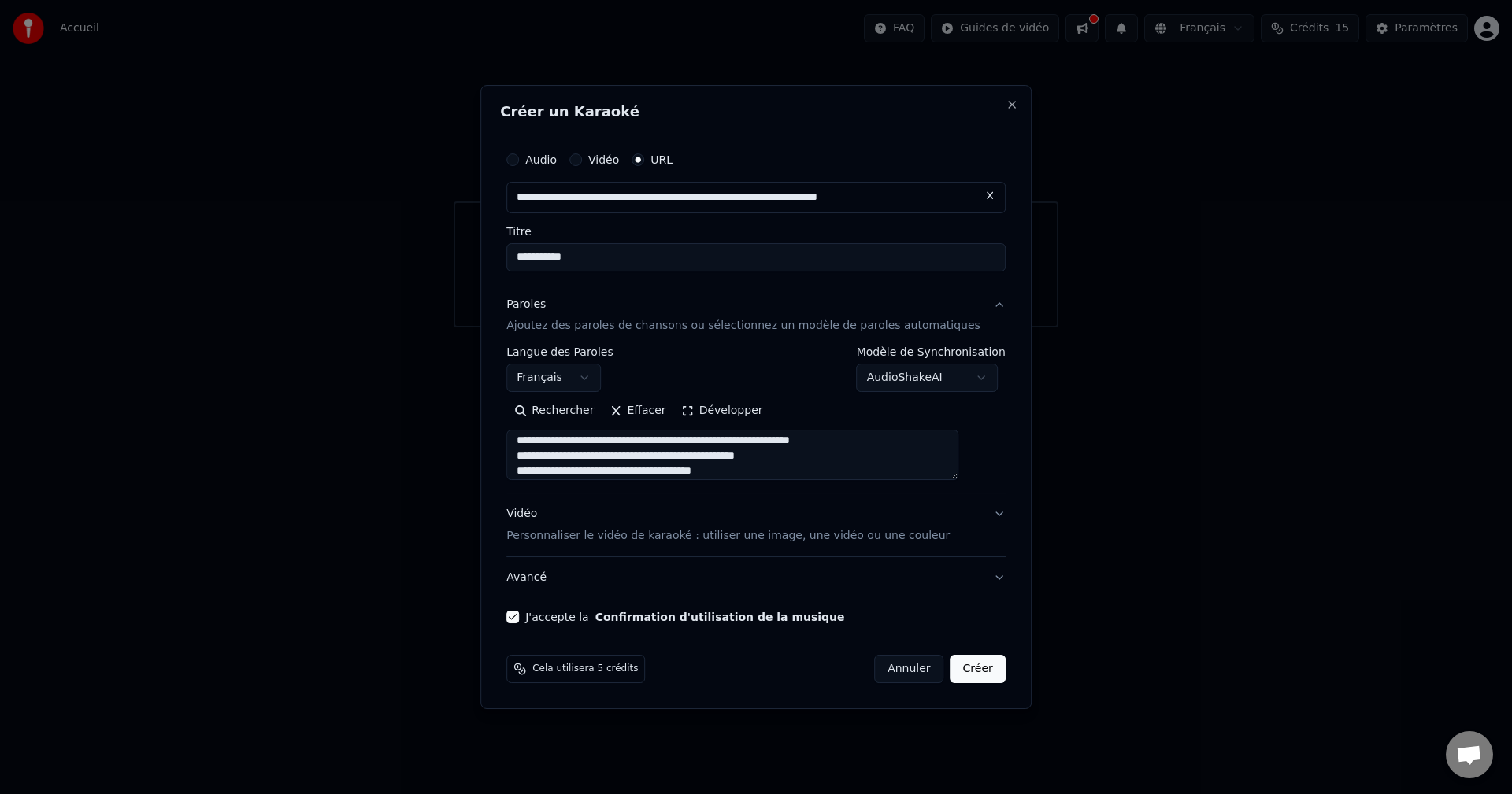
click at [984, 666] on div "Cela utilisera 5 crédits Annuler Créer" at bounding box center [756, 669] width 512 height 41
click at [974, 668] on button "Créer" at bounding box center [978, 669] width 55 height 28
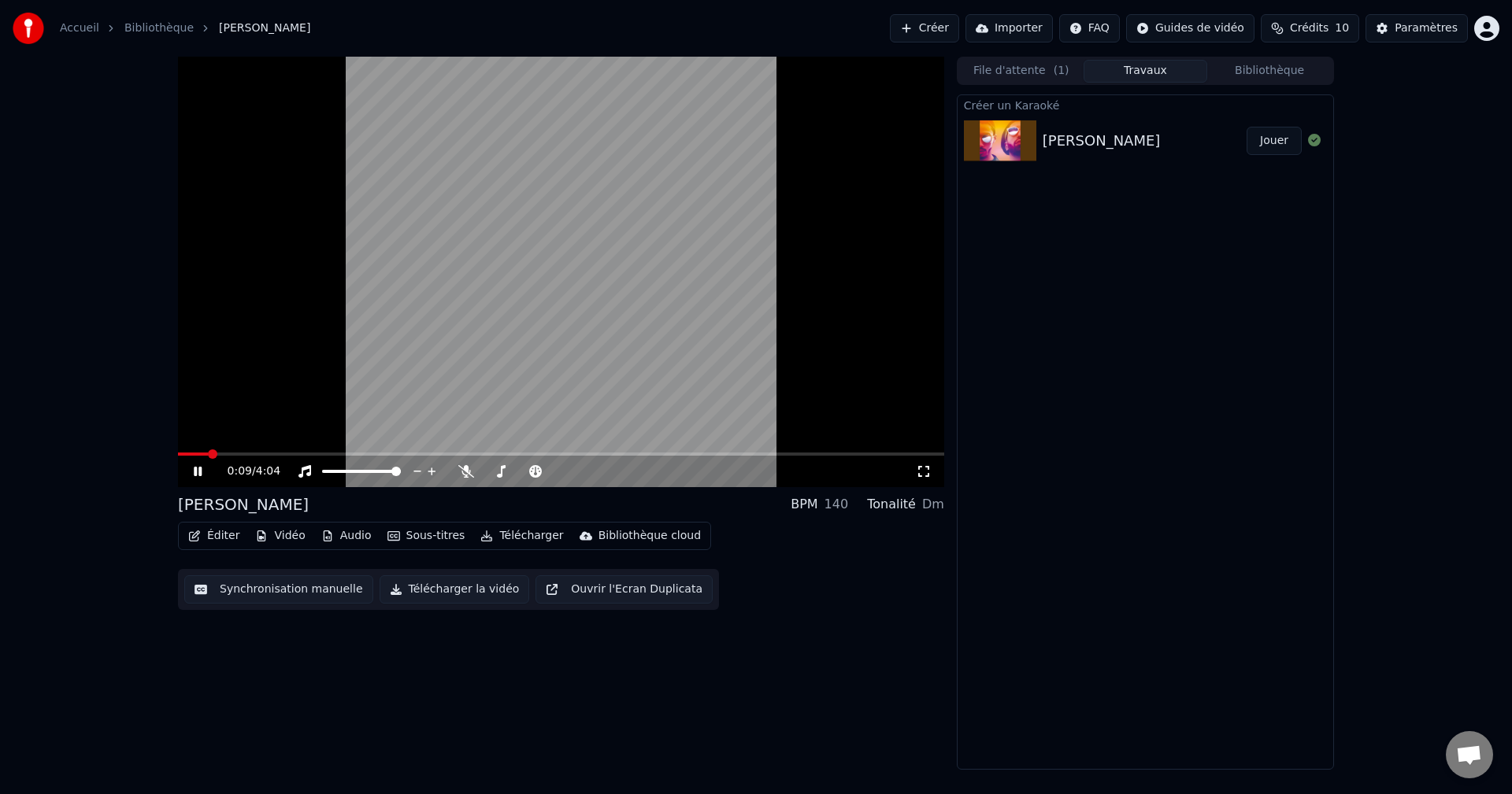
click at [918, 480] on div "0:09 / 4:04" at bounding box center [561, 471] width 753 height 16
click at [928, 480] on div "0:10 / 4:04" at bounding box center [561, 471] width 753 height 16
click at [928, 480] on div "0:11 / 4:04" at bounding box center [561, 471] width 753 height 16
click at [923, 468] on icon at bounding box center [924, 471] width 16 height 13
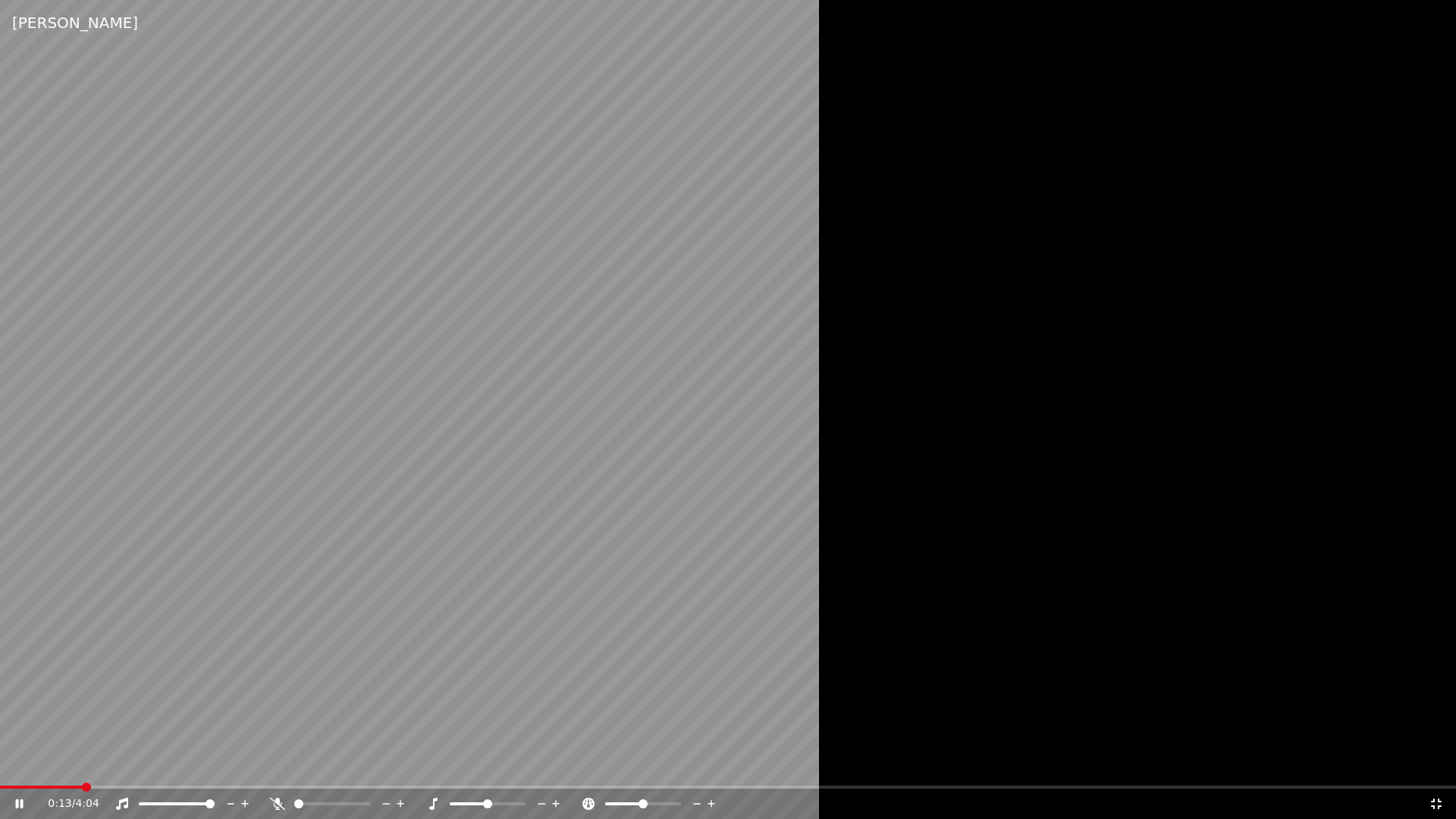
click at [1431, 764] on icon at bounding box center [1436, 804] width 10 height 10
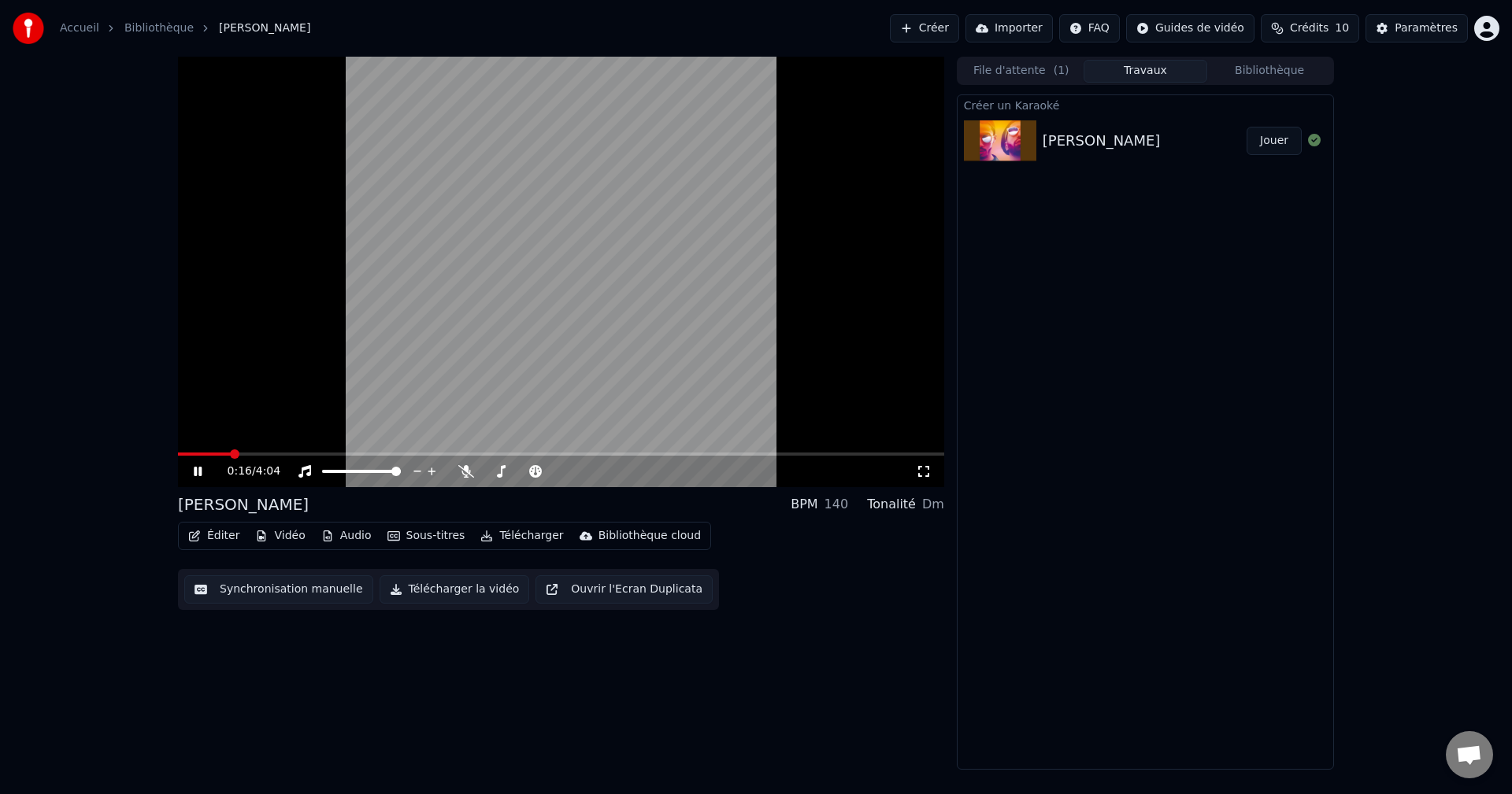
click at [830, 687] on div "0:16 / 4:04 [PERSON_NAME] BPM 140 Tonalité Dm Éditer Vidéo Audio Sous-titres Té…" at bounding box center [561, 413] width 766 height 713
click at [202, 472] on icon at bounding box center [197, 471] width 8 height 9
click at [201, 472] on icon at bounding box center [197, 471] width 9 height 11
drag, startPoint x: 493, startPoint y: 465, endPoint x: 512, endPoint y: 472, distance: 20.2
click at [512, 472] on div at bounding box center [537, 471] width 127 height 16
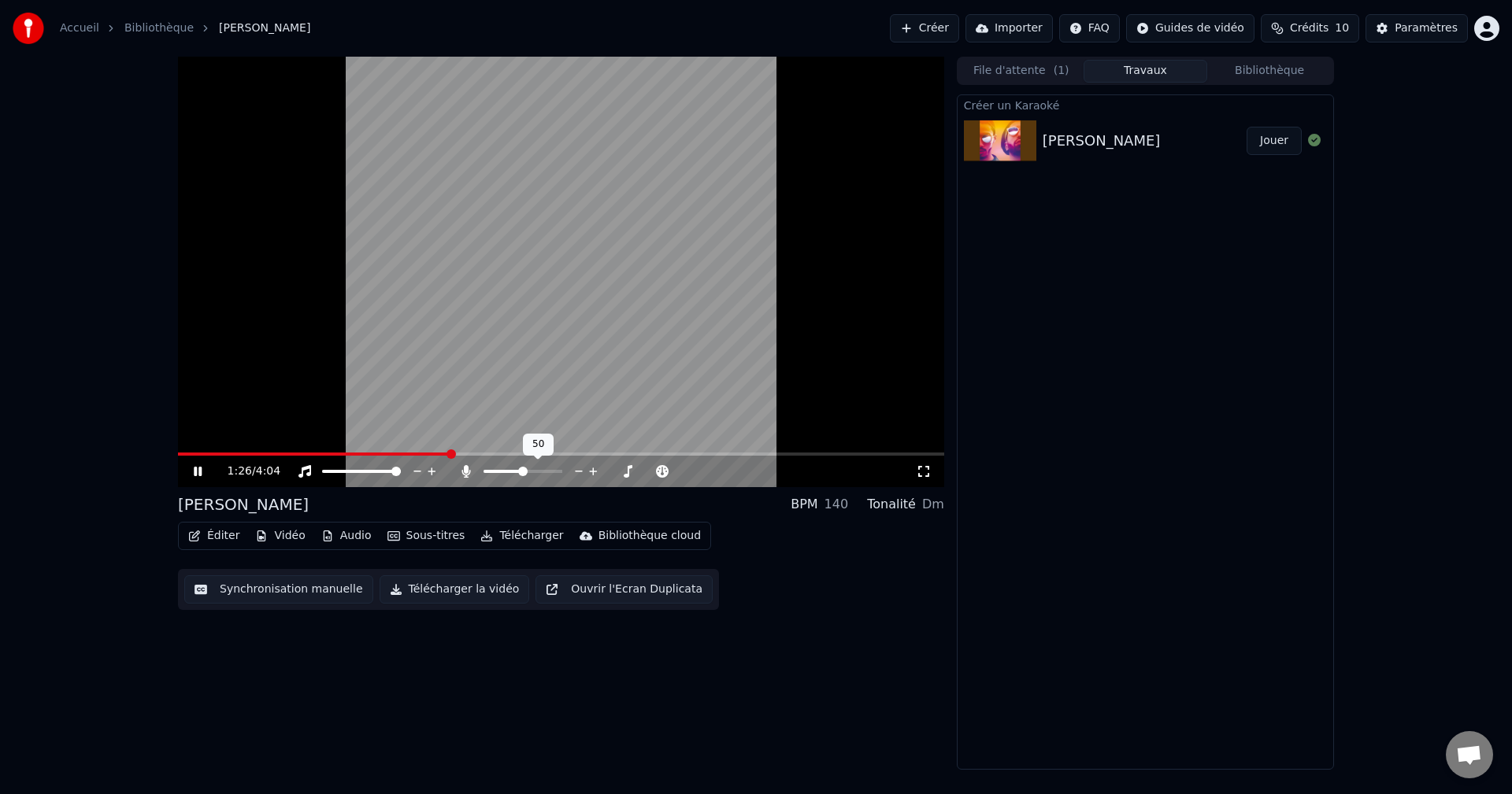
click at [523, 473] on span at bounding box center [523, 472] width 78 height 3
click at [502, 471] on icon at bounding box center [501, 471] width 16 height 13
click at [518, 470] on span at bounding box center [518, 472] width 0 height 3
drag, startPoint x: 537, startPoint y: 467, endPoint x: 562, endPoint y: 475, distance: 26.2
click at [562, 475] on div at bounding box center [572, 471] width 127 height 16
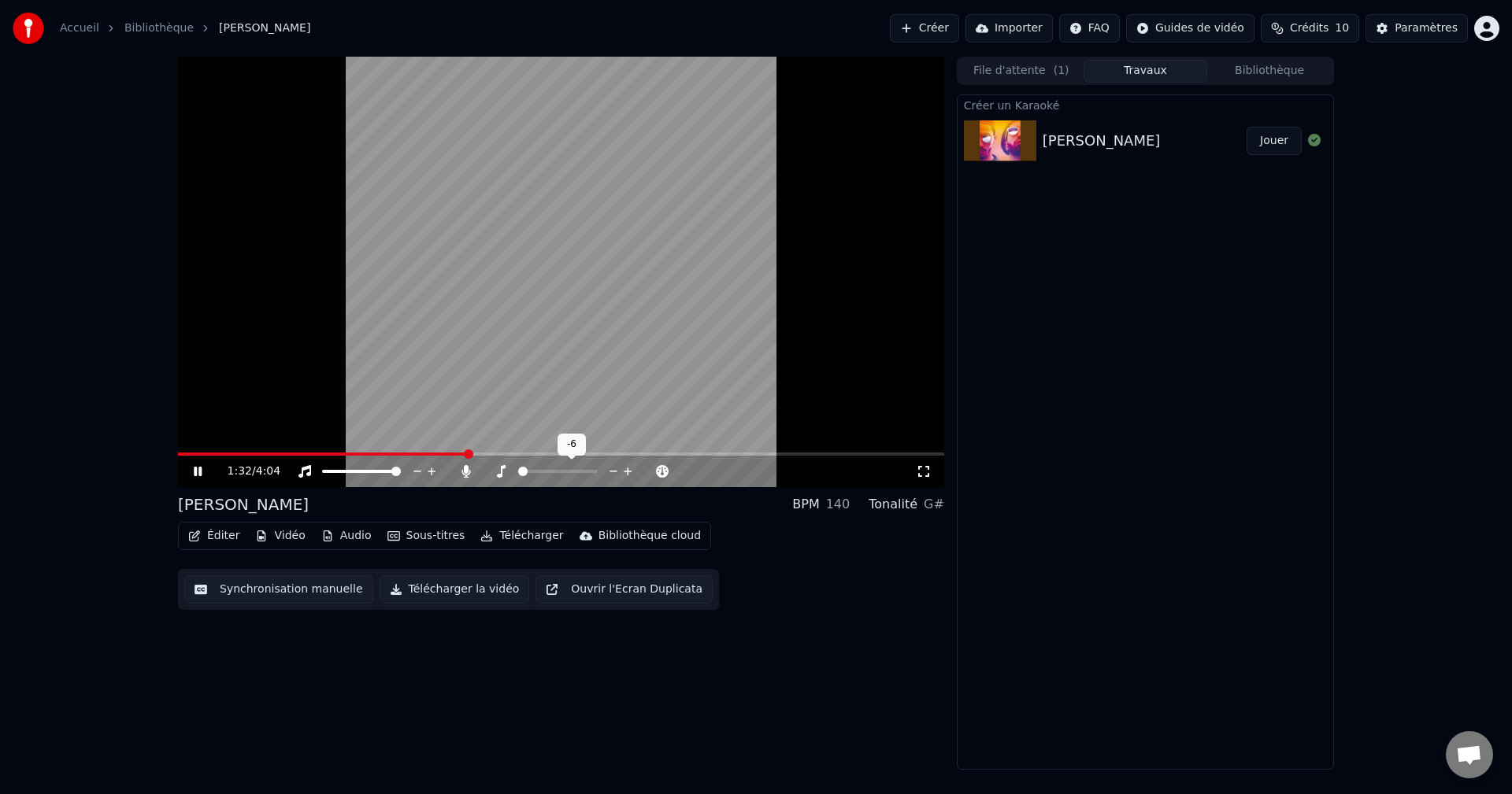
click at [561, 475] on div at bounding box center [572, 471] width 127 height 16
click at [535, 467] on div at bounding box center [572, 471] width 127 height 16
click at [555, 470] on span at bounding box center [557, 471] width 9 height 9
click at [627, 469] on icon at bounding box center [627, 471] width 8 height 8
click at [613, 470] on icon at bounding box center [614, 471] width 15 height 16
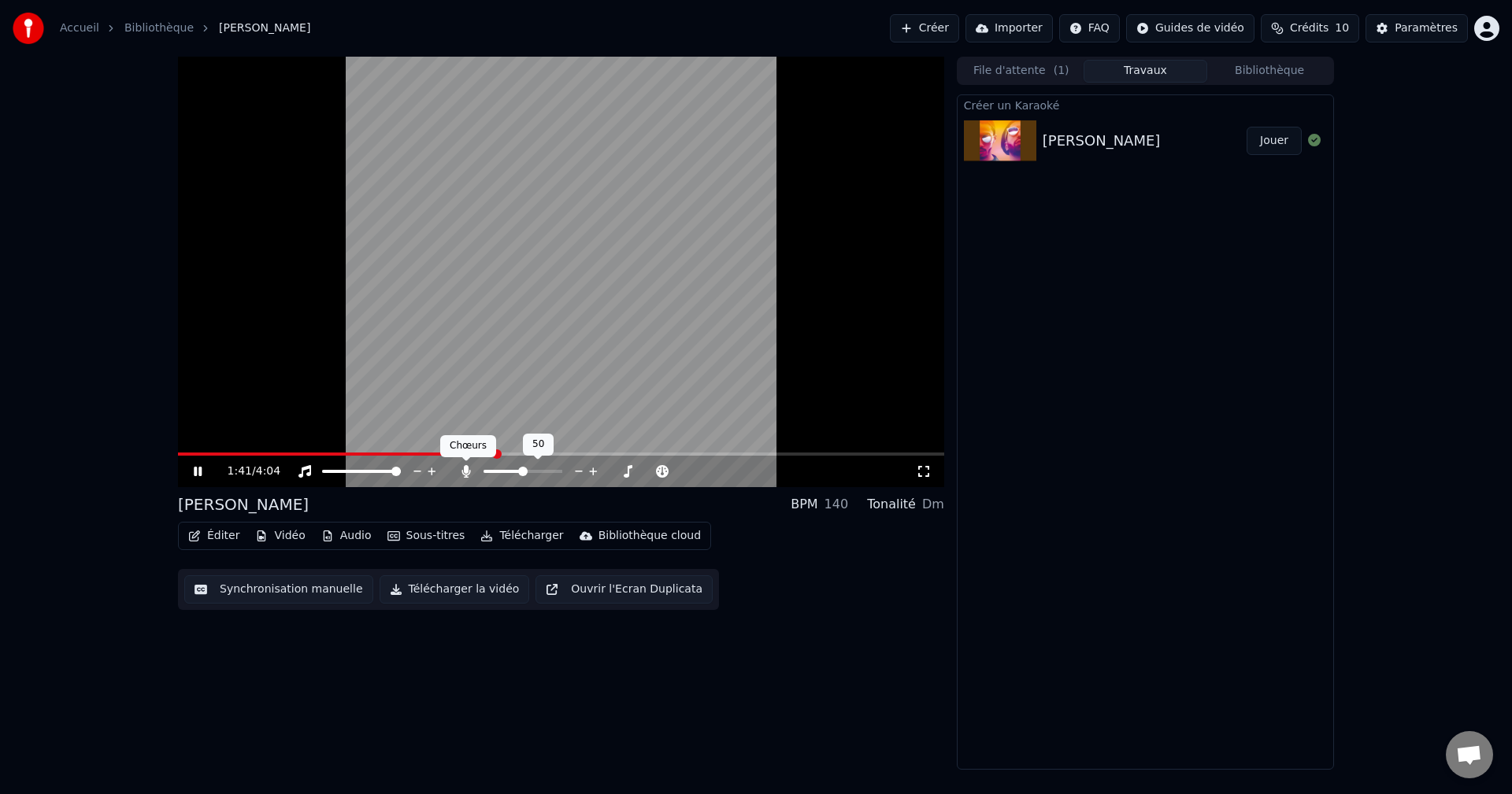
click at [470, 470] on icon at bounding box center [466, 471] width 8 height 13
click at [507, 471] on span at bounding box center [523, 472] width 78 height 3
click at [494, 470] on div at bounding box center [537, 471] width 127 height 16
click at [484, 470] on span at bounding box center [484, 472] width 0 height 3
click at [542, 469] on div at bounding box center [535, 471] width 16 height 13
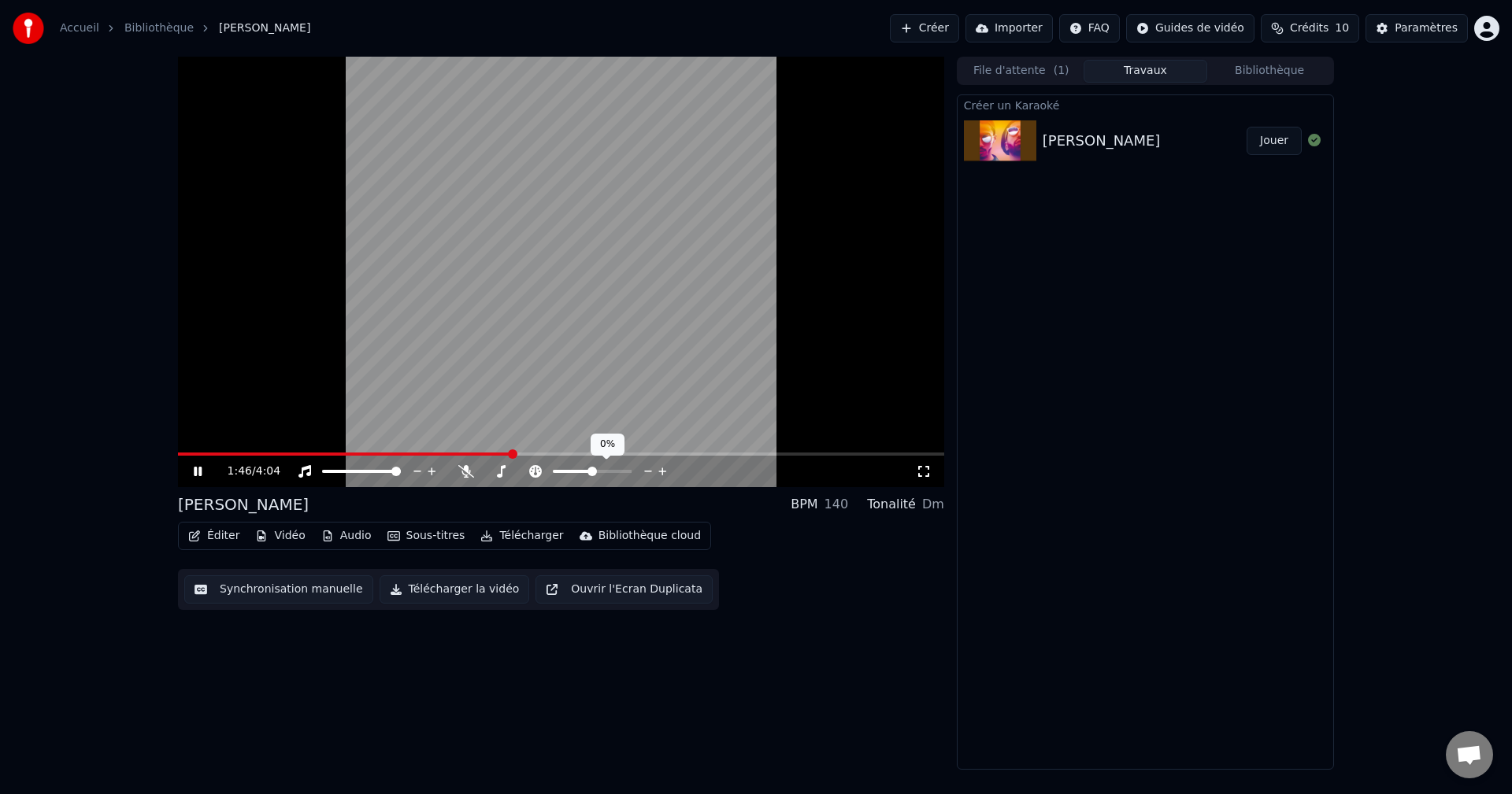
drag, startPoint x: 586, startPoint y: 474, endPoint x: 556, endPoint y: 471, distance: 30.1
click at [556, 471] on div at bounding box center [607, 471] width 127 height 16
click at [560, 470] on div at bounding box center [607, 471] width 127 height 16
click at [653, 472] on div at bounding box center [607, 471] width 127 height 16
click at [653, 472] on icon at bounding box center [648, 471] width 15 height 16
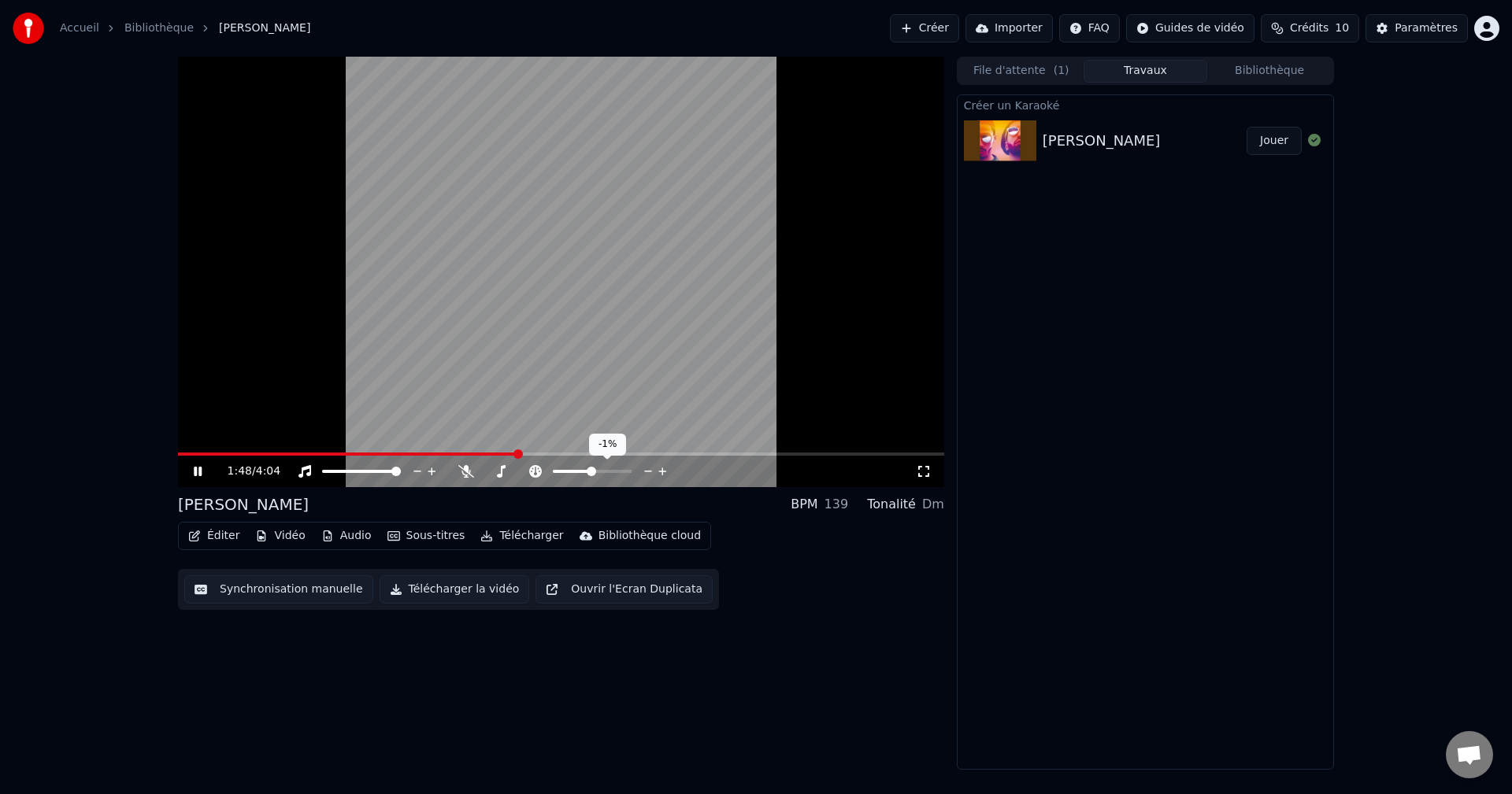
click at [665, 472] on icon at bounding box center [663, 471] width 15 height 16
click at [664, 472] on icon at bounding box center [663, 471] width 15 height 16
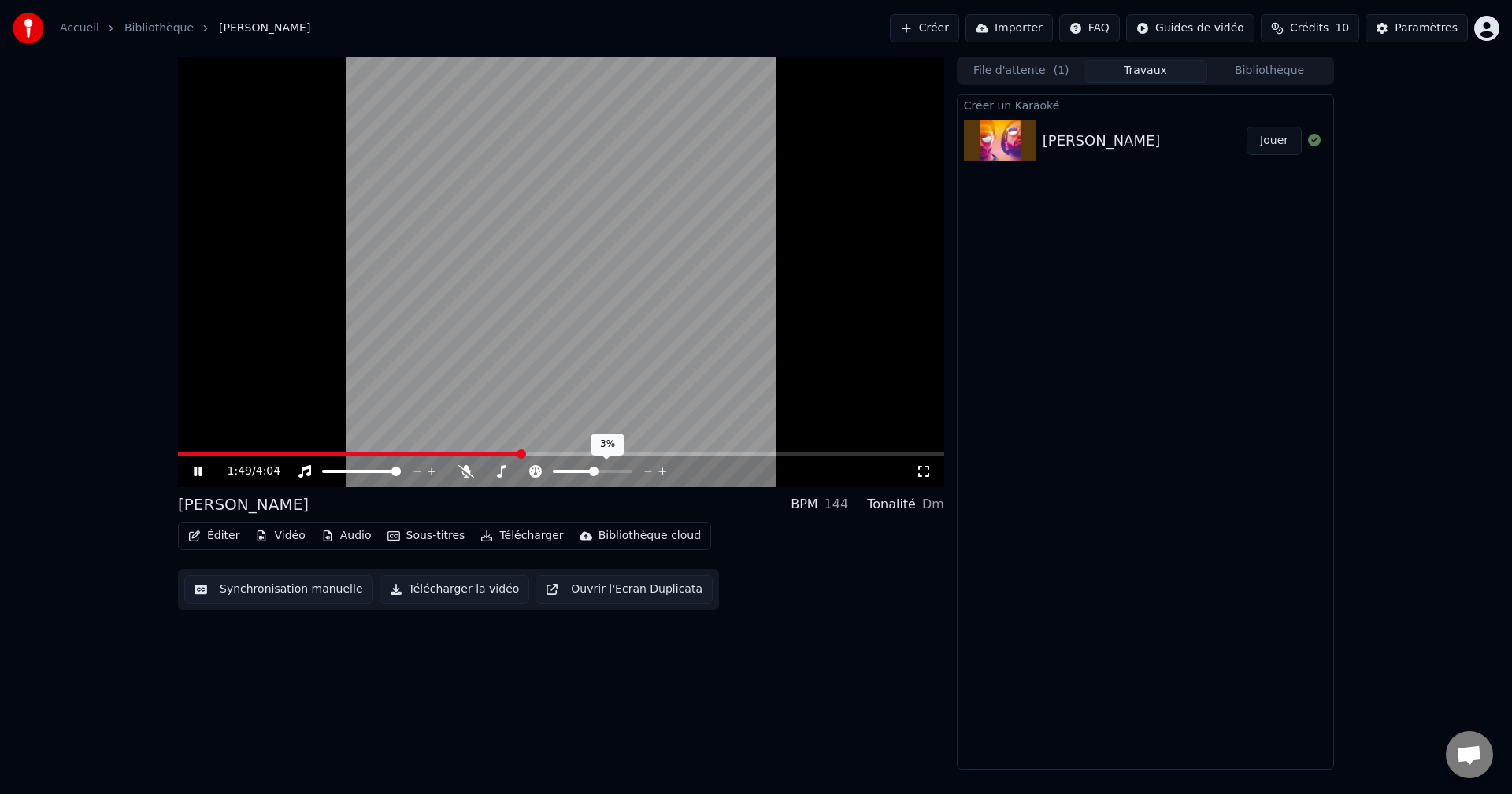
click at [664, 472] on icon at bounding box center [663, 471] width 15 height 16
click at [651, 472] on icon at bounding box center [648, 471] width 15 height 16
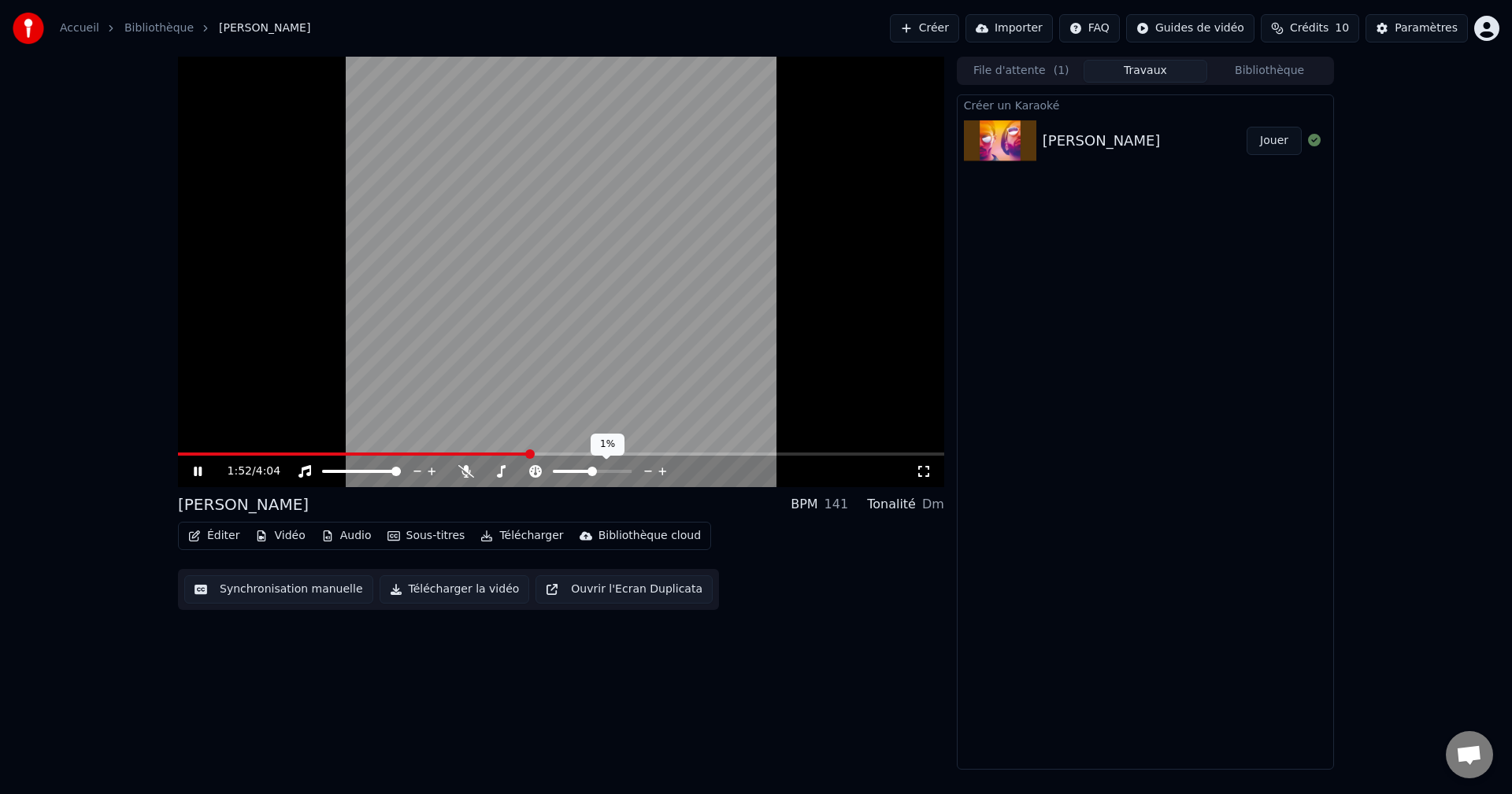
click at [651, 472] on icon at bounding box center [648, 471] width 15 height 16
click at [503, 473] on span at bounding box center [523, 472] width 78 height 3
click at [954, 16] on button "Créer" at bounding box center [925, 28] width 69 height 28
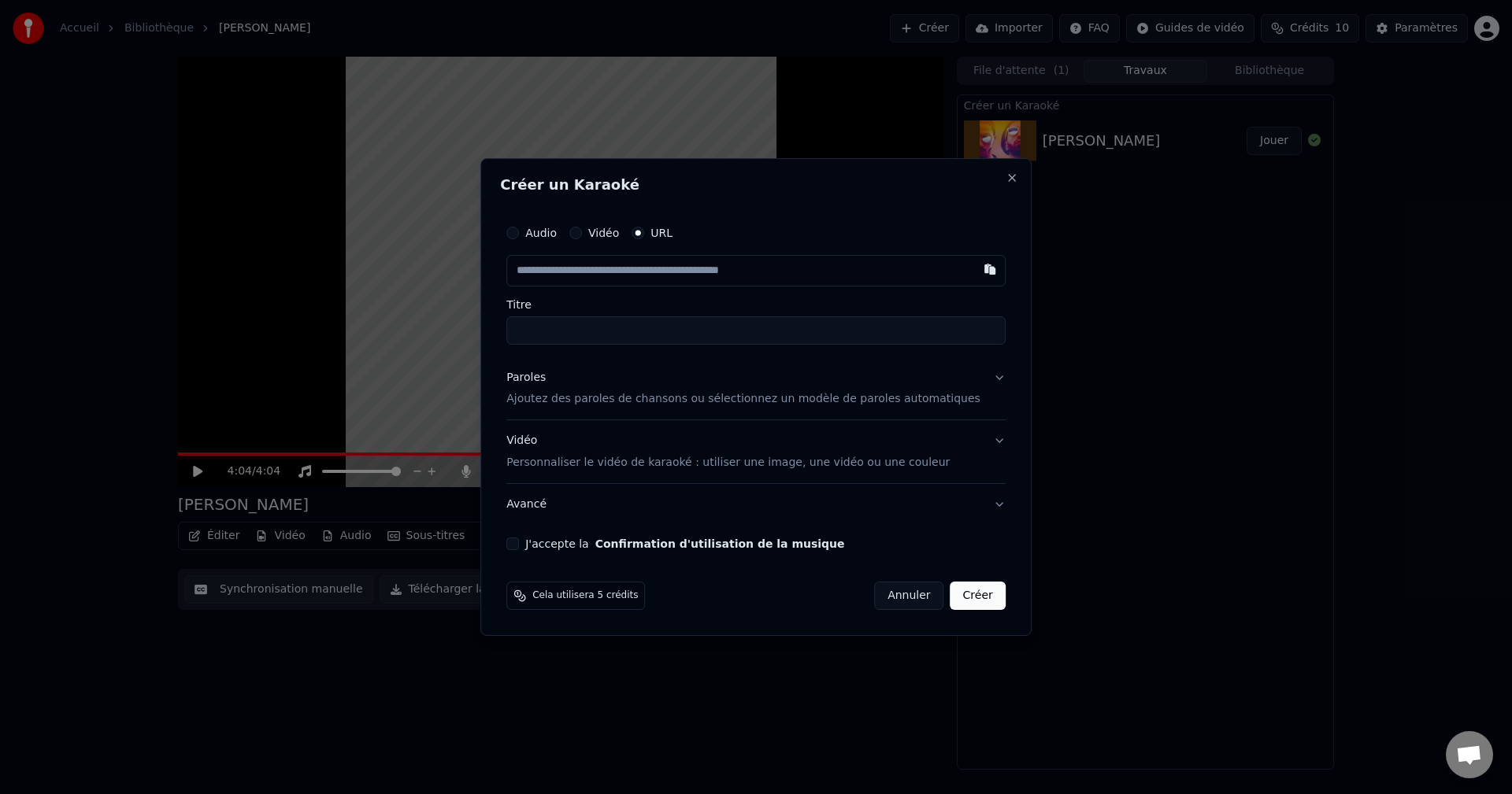
click at [635, 274] on input "text" at bounding box center [756, 271] width 499 height 32
type input "**********"
type input "*****"
type input "**********"
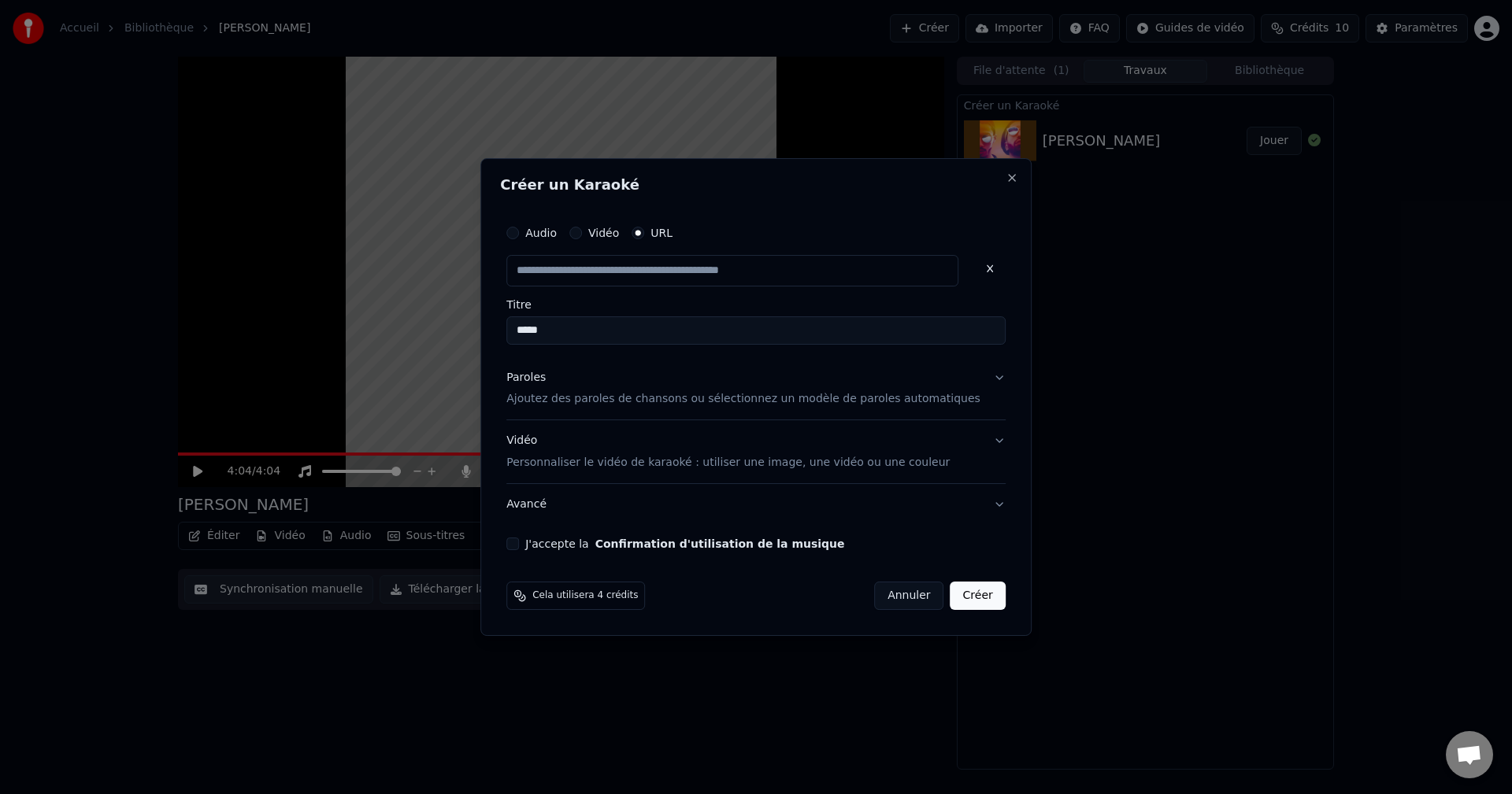
scroll to position [0, 0]
click at [596, 325] on input "*****" at bounding box center [756, 330] width 499 height 28
click at [519, 543] on button "J'accepte la Confirmation d'utilisation de la musique" at bounding box center [512, 544] width 13 height 13
click at [922, 396] on p "Ajoutez des paroles de chansons ou sélectionnez un modèle de paroles automatiqu…" at bounding box center [743, 400] width 474 height 16
type input "**********"
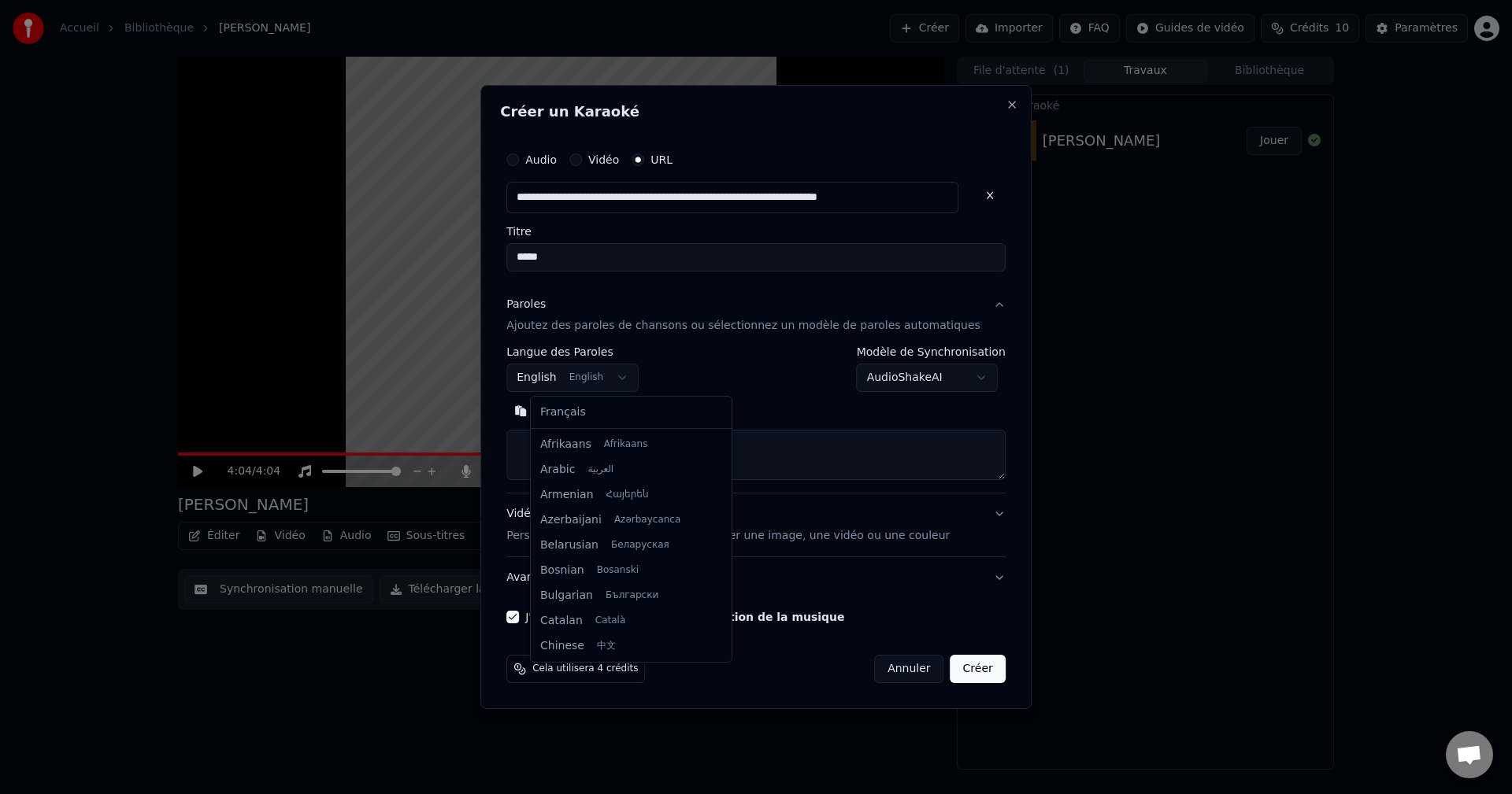
click at [643, 379] on body "**********" at bounding box center [756, 397] width 1512 height 794
select select "**"
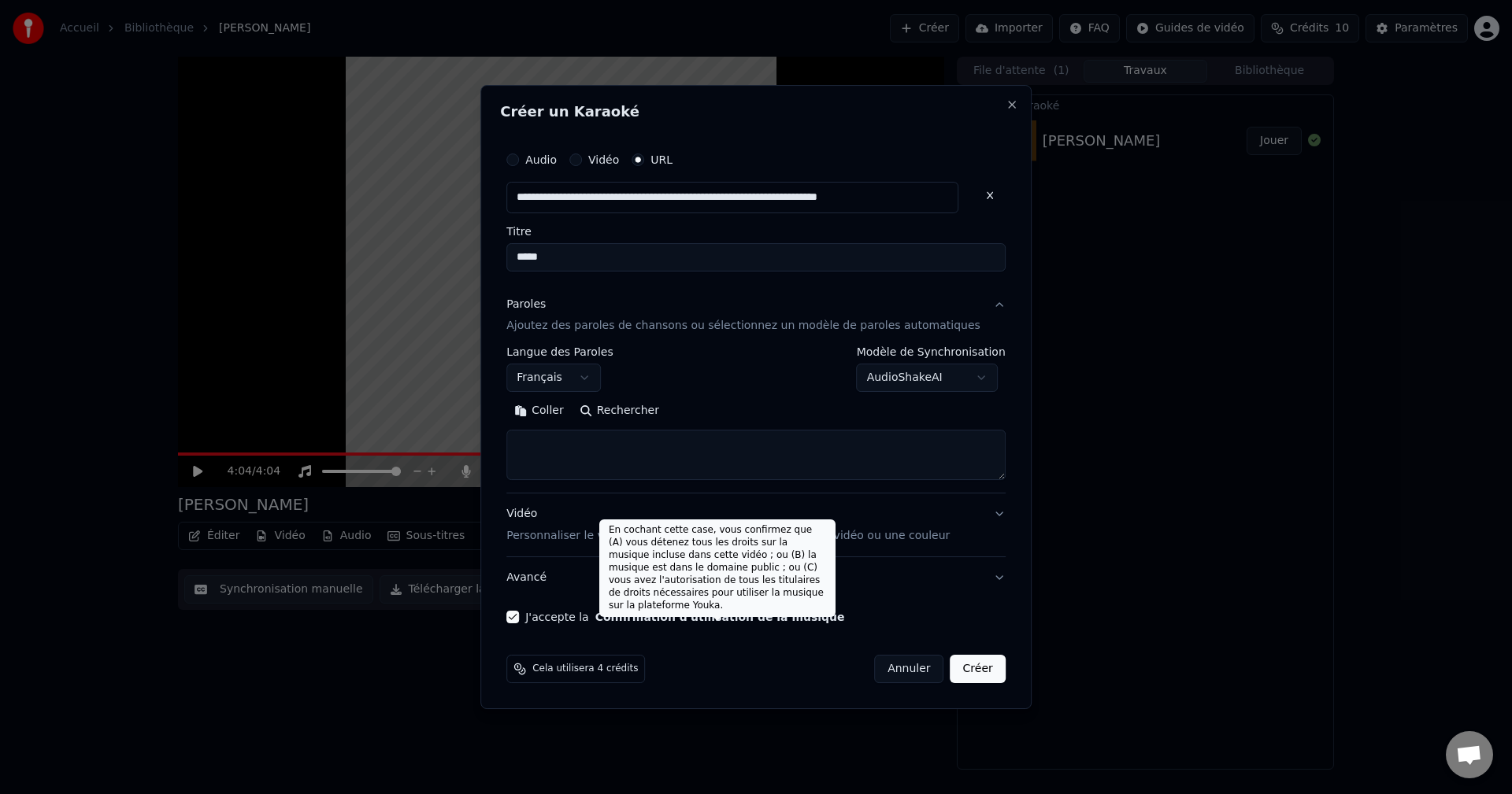
click at [607, 428] on div "Coller Rechercher" at bounding box center [756, 440] width 499 height 82
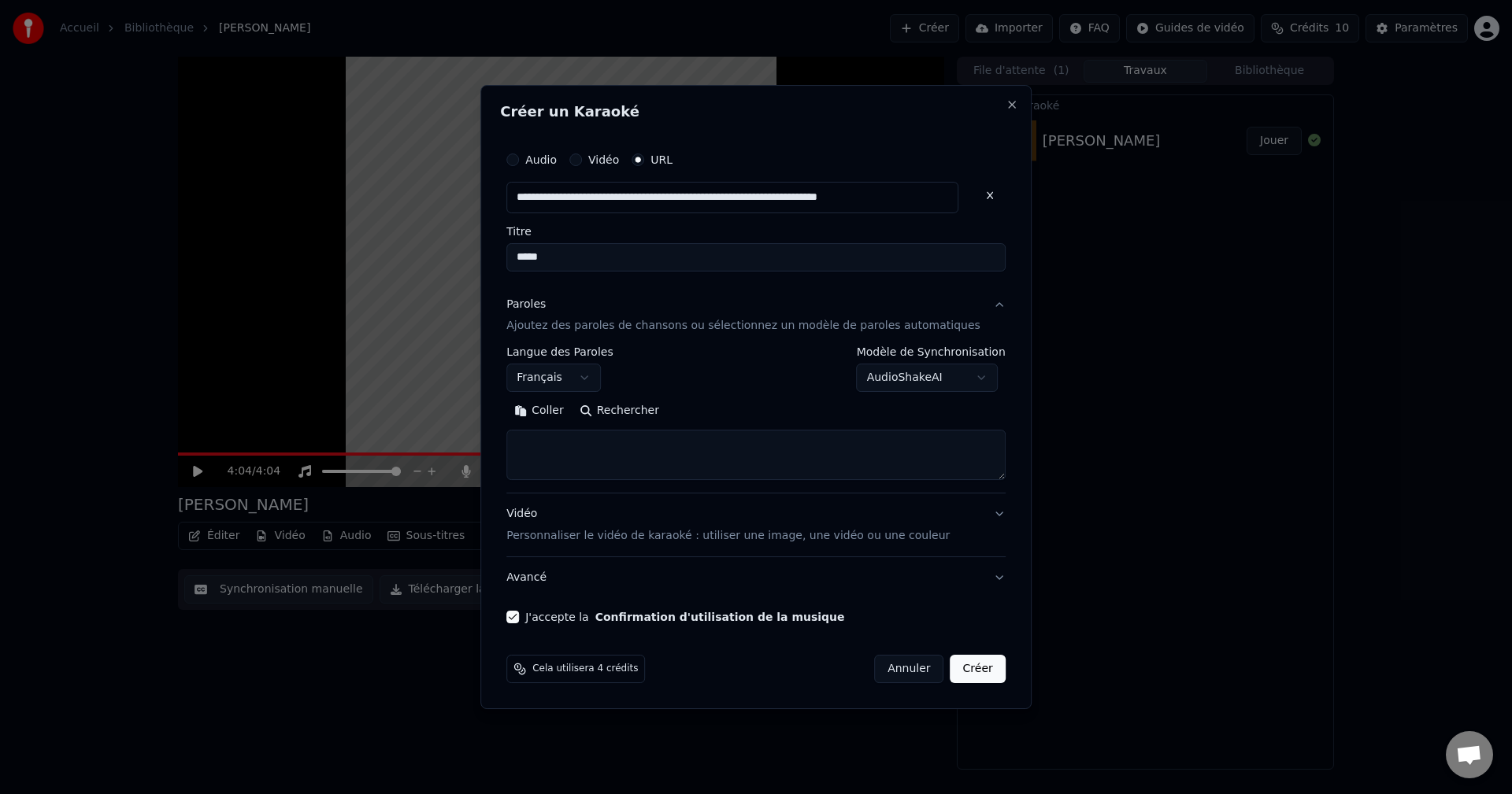
click at [604, 453] on textarea at bounding box center [756, 455] width 499 height 50
paste textarea "**********"
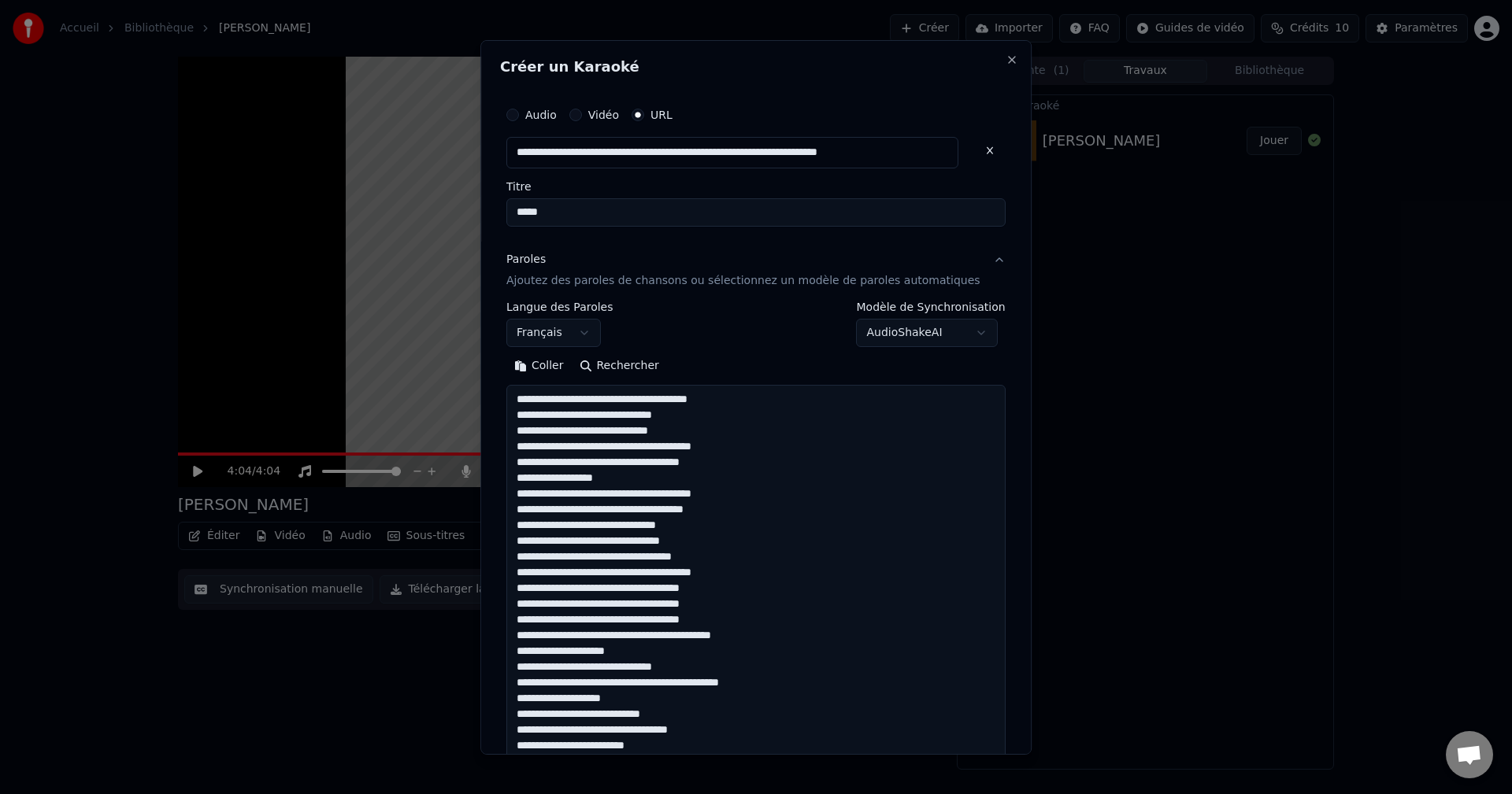
scroll to position [964, 0]
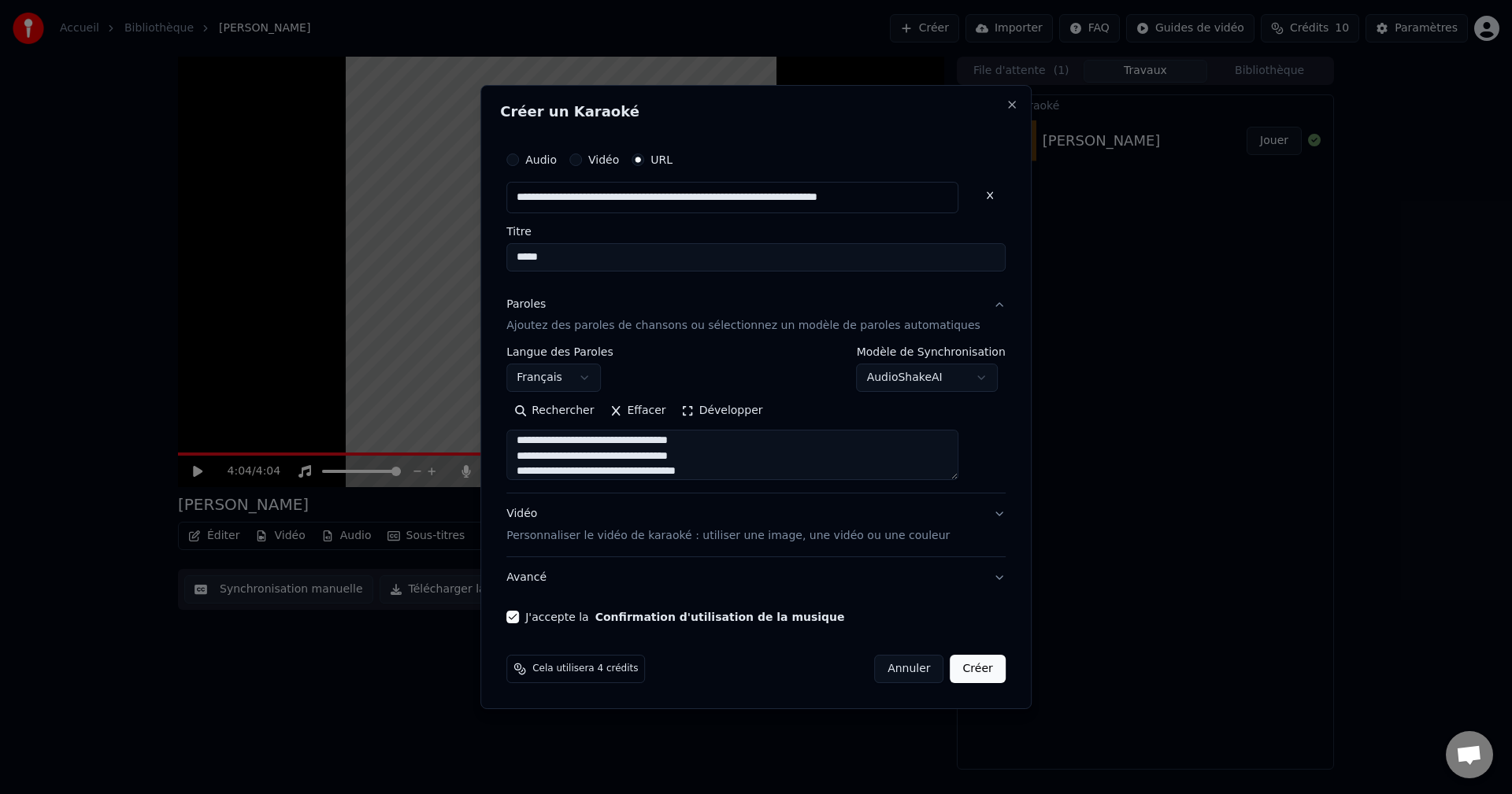
type textarea "**********"
click at [957, 678] on button "Créer" at bounding box center [978, 669] width 55 height 28
select select
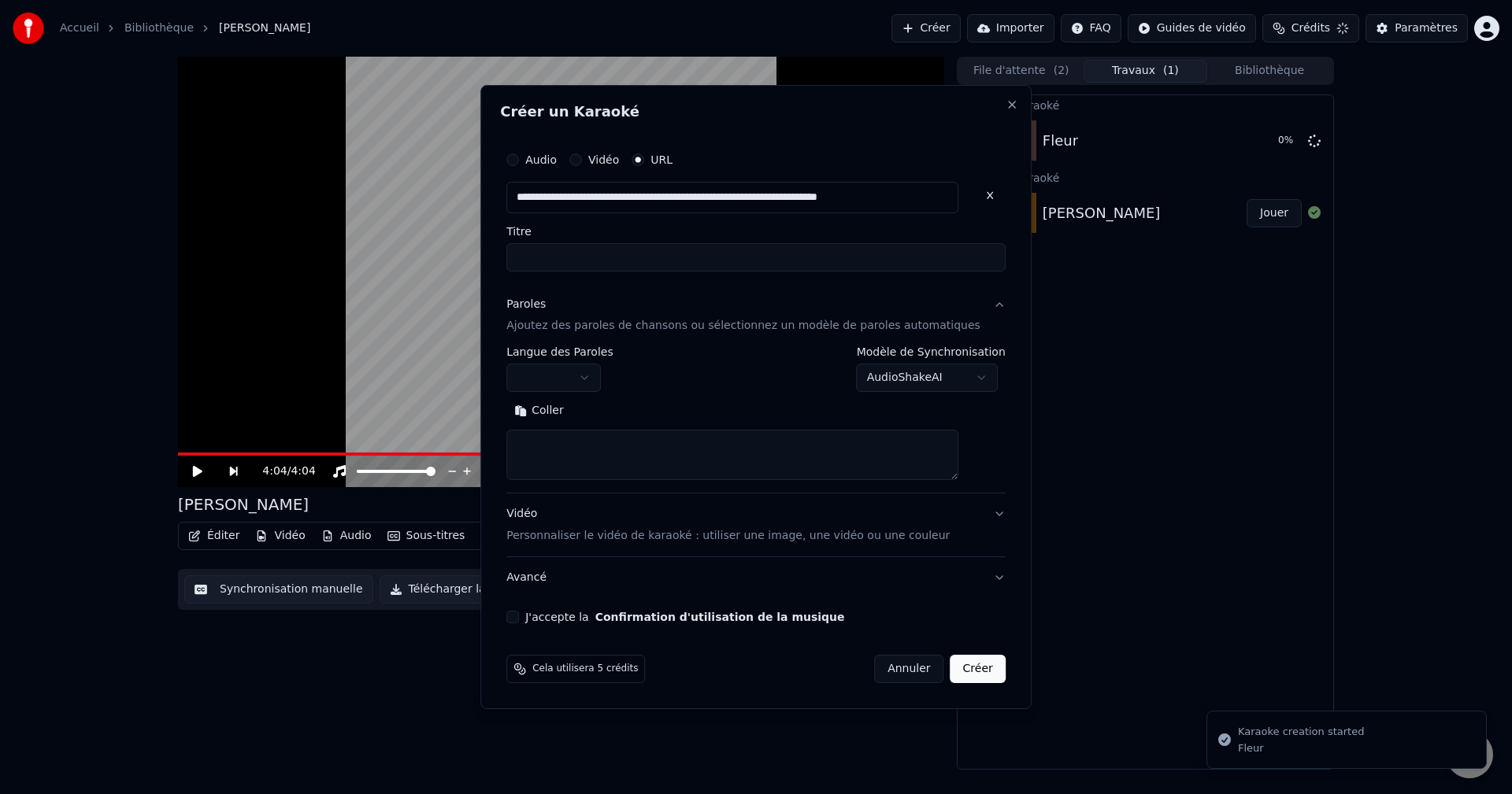
scroll to position [0, 0]
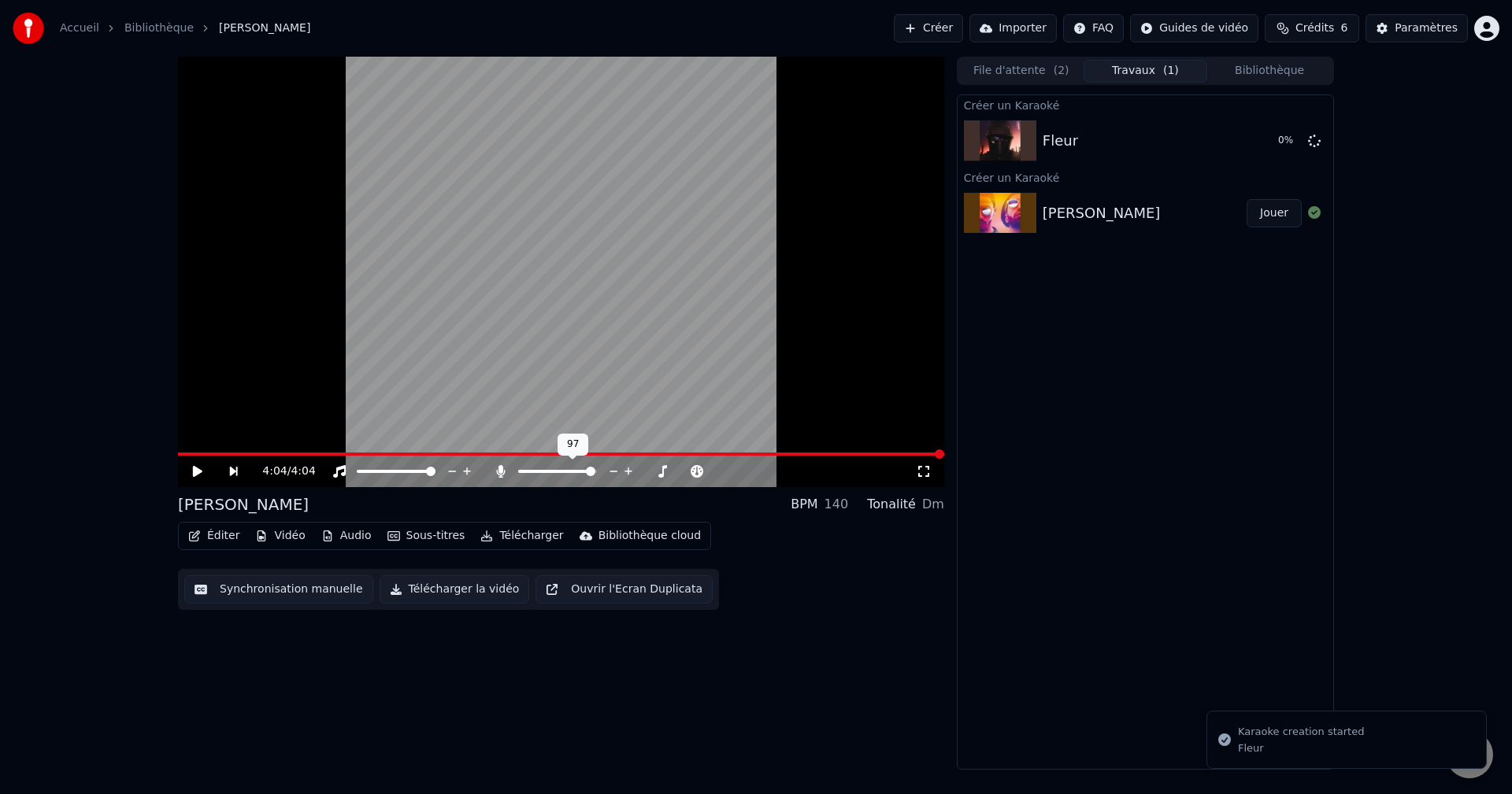
click at [595, 473] on span at bounding box center [557, 472] width 77 height 3
drag, startPoint x: 587, startPoint y: 465, endPoint x: 548, endPoint y: 462, distance: 39.1
click at [955, 33] on button "Créer" at bounding box center [928, 28] width 69 height 28
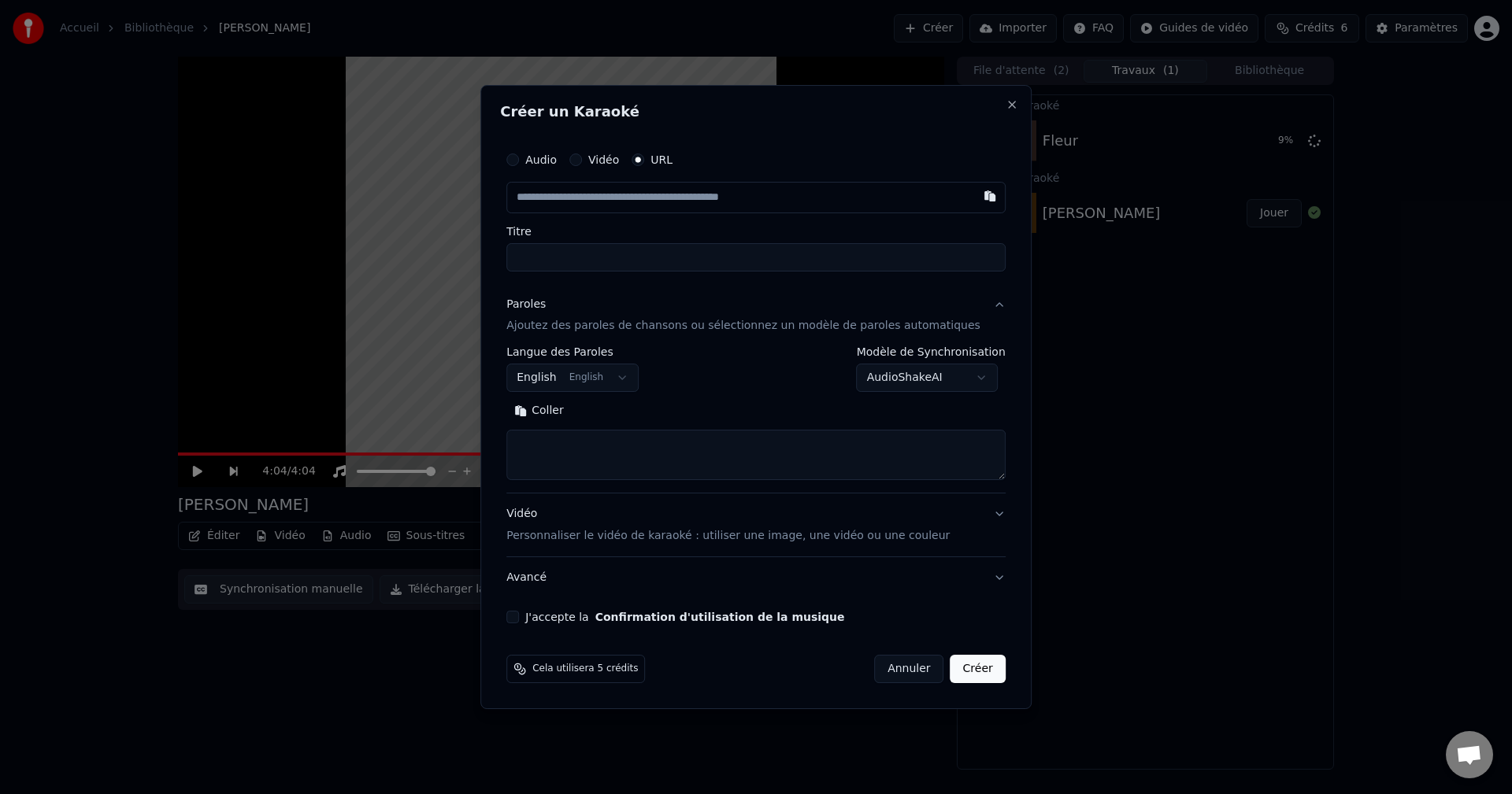
click at [613, 204] on input "text" at bounding box center [756, 198] width 499 height 32
type input "**********"
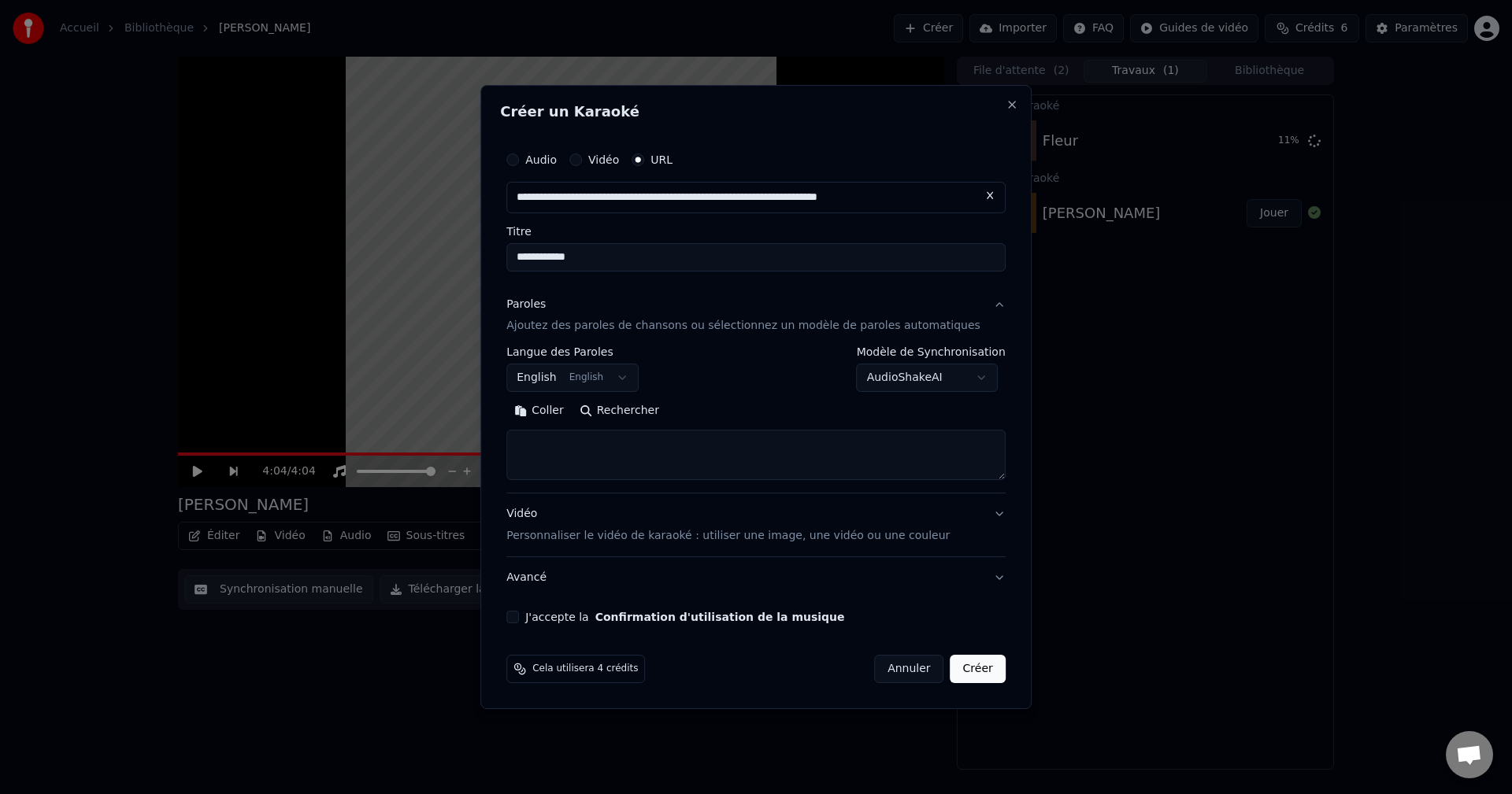
click at [655, 425] on div "Coller Rechercher" at bounding box center [756, 440] width 499 height 82
click at [645, 456] on textarea at bounding box center [756, 455] width 499 height 50
paste textarea "**********"
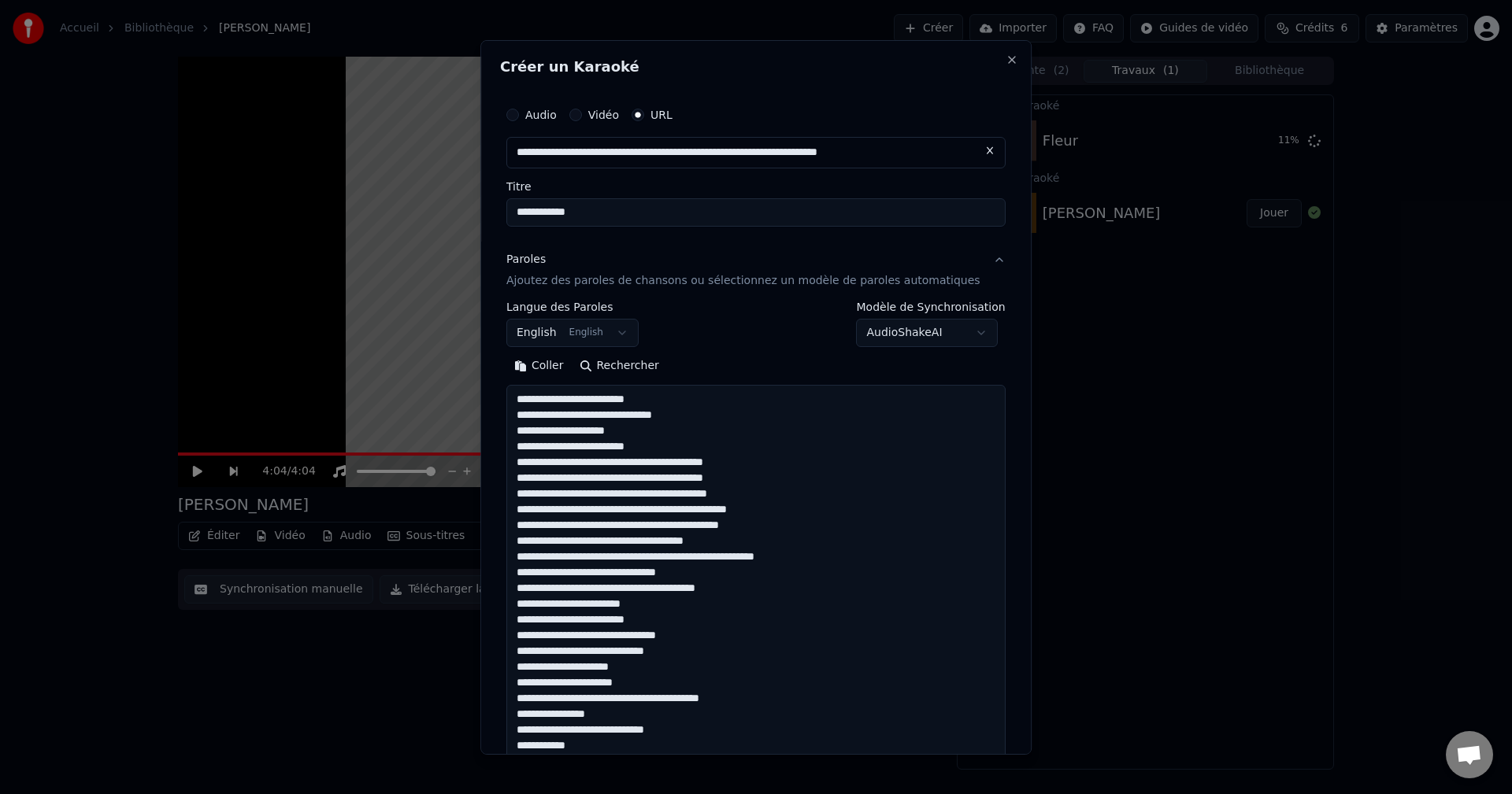
scroll to position [1028, 0]
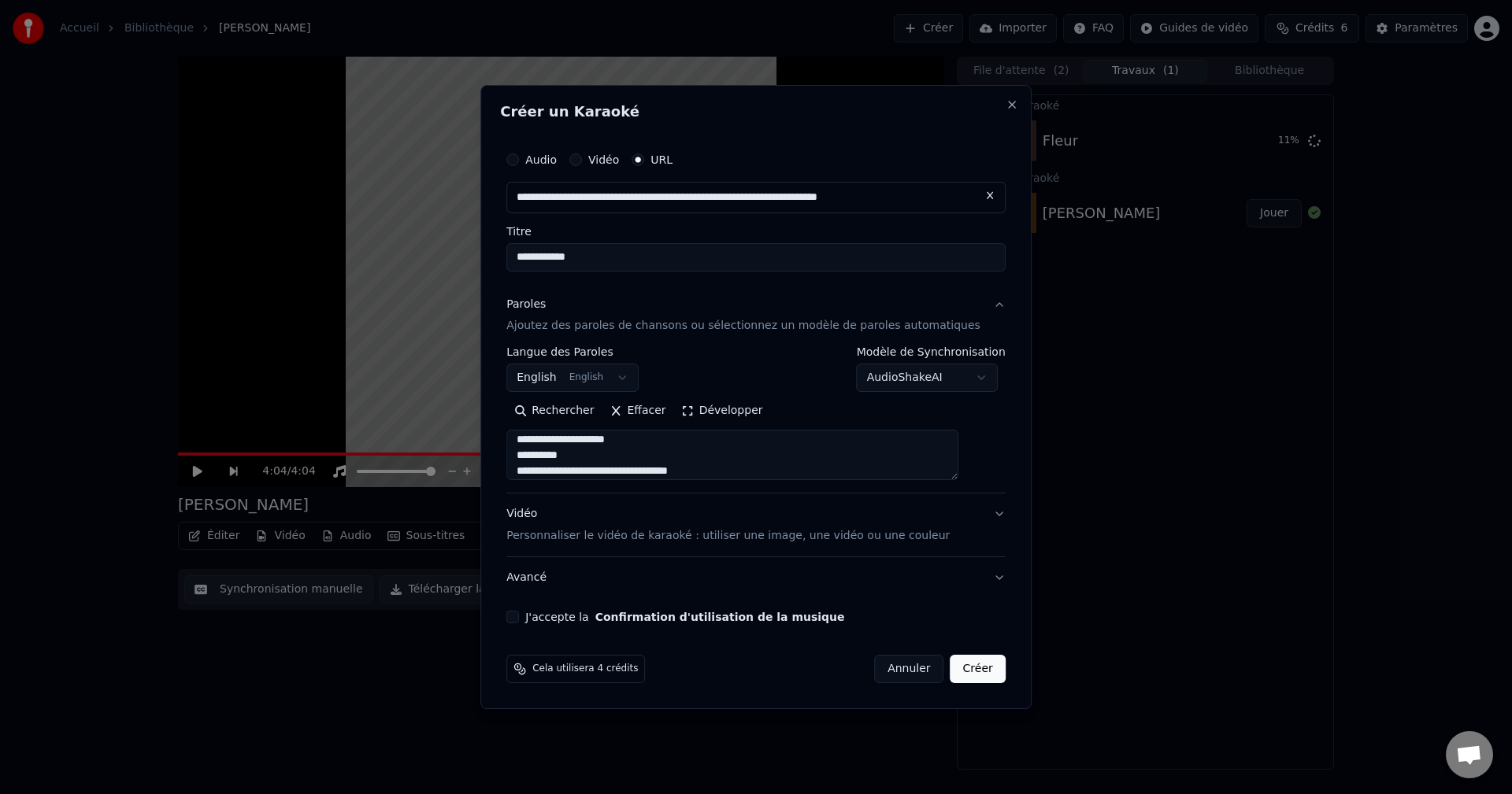
type textarea "**********"
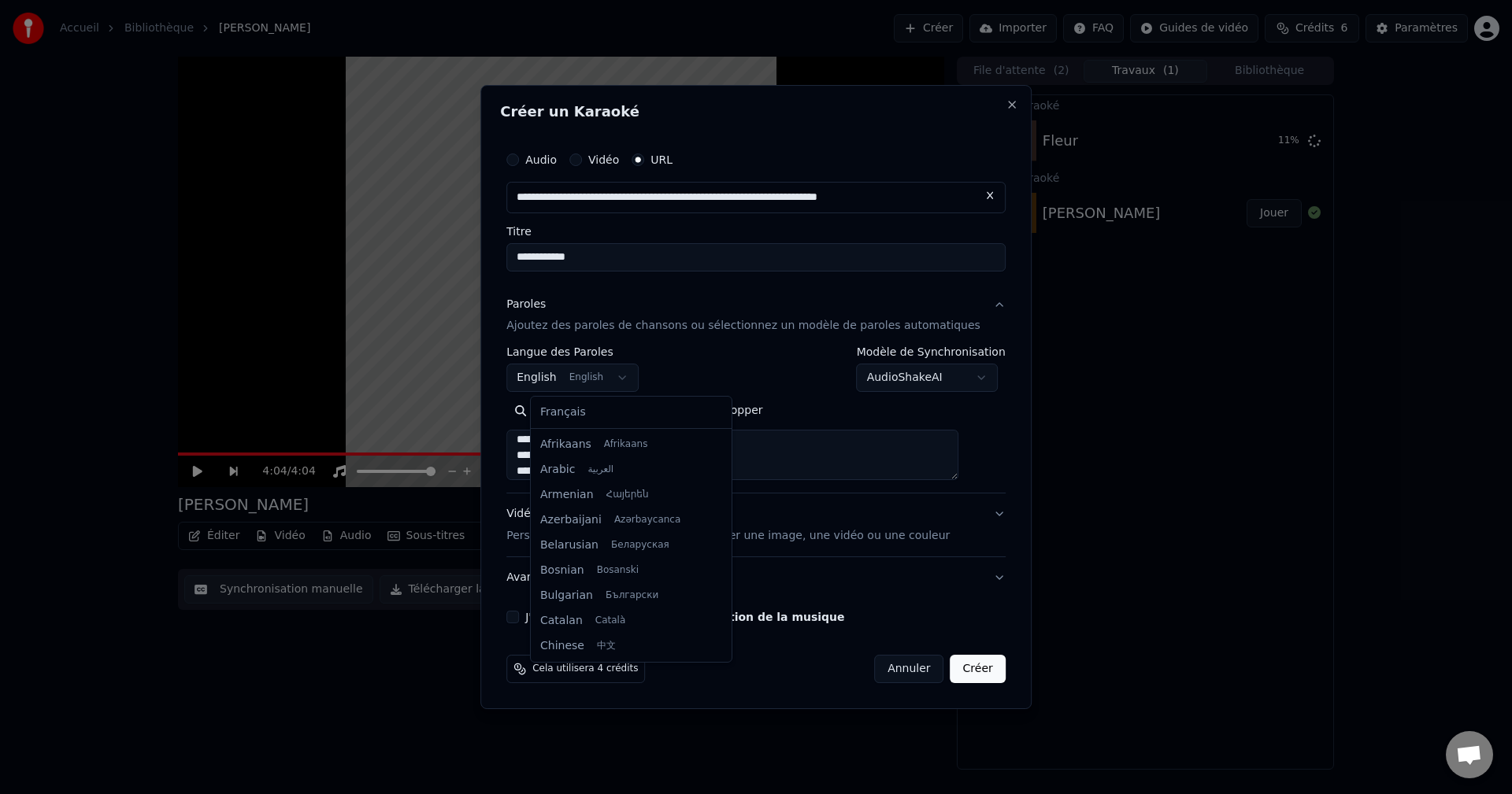
scroll to position [126, 0]
click at [642, 380] on body "**********" at bounding box center [756, 397] width 1512 height 794
select select "**"
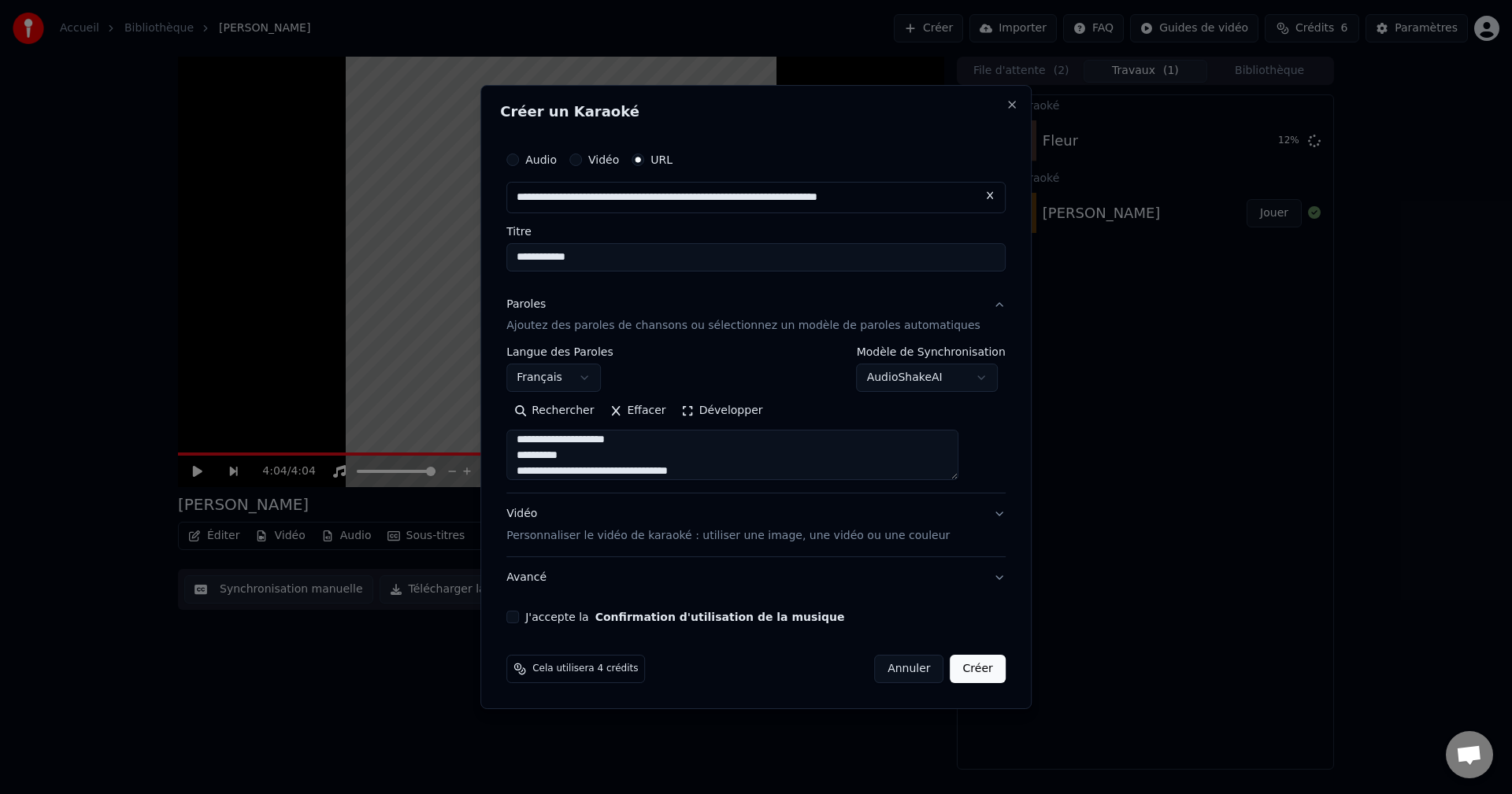
click at [965, 671] on button "Créer" at bounding box center [978, 669] width 55 height 28
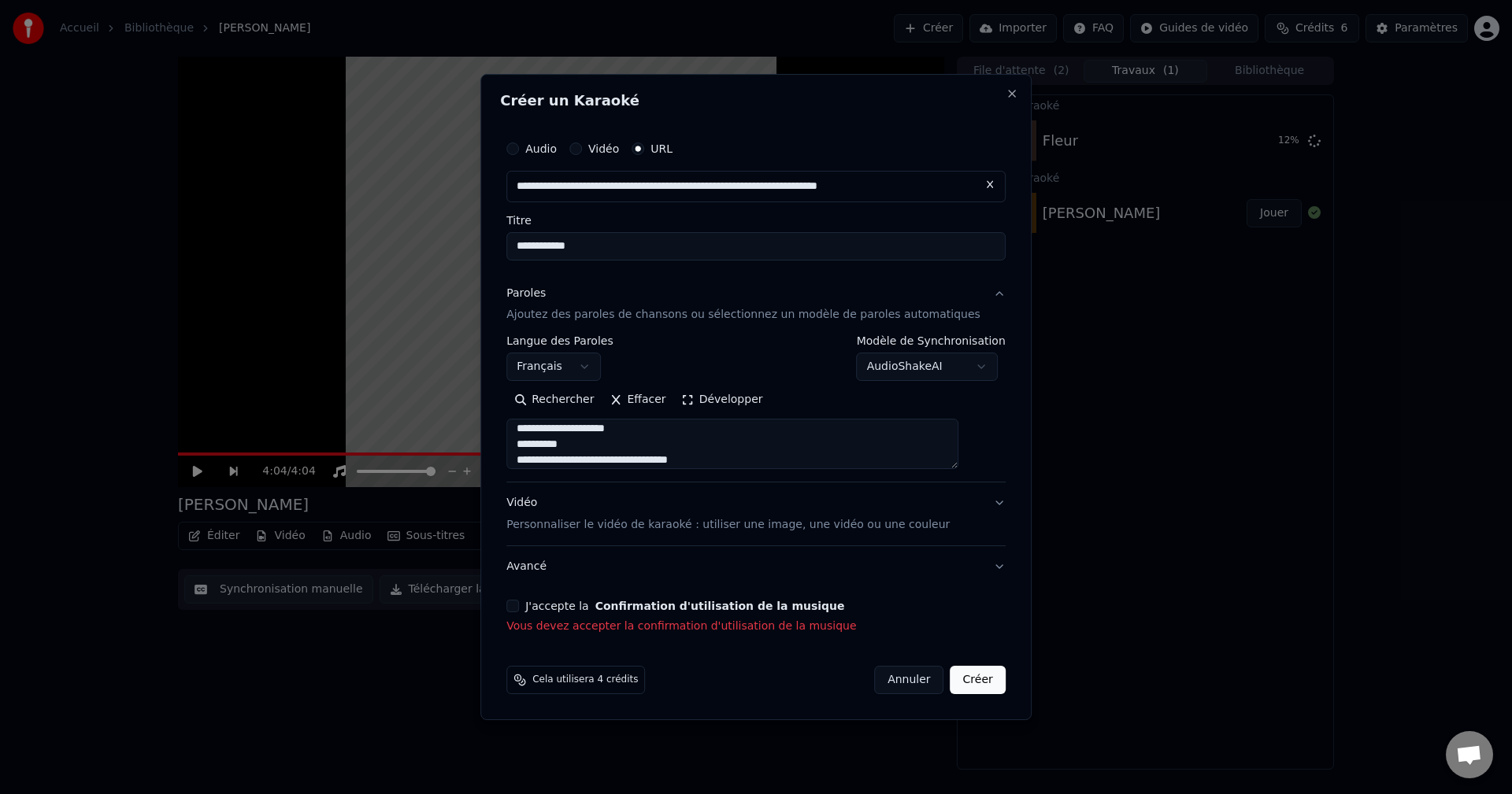
click at [601, 596] on div "**********" at bounding box center [756, 384] width 512 height 515
drag, startPoint x: 517, startPoint y: 600, endPoint x: 537, endPoint y: 609, distance: 21.9
click at [521, 601] on div "**********" at bounding box center [756, 398] width 552 height 647
click at [519, 610] on button "J'accepte la Confirmation d'utilisation de la musique" at bounding box center [512, 606] width 13 height 13
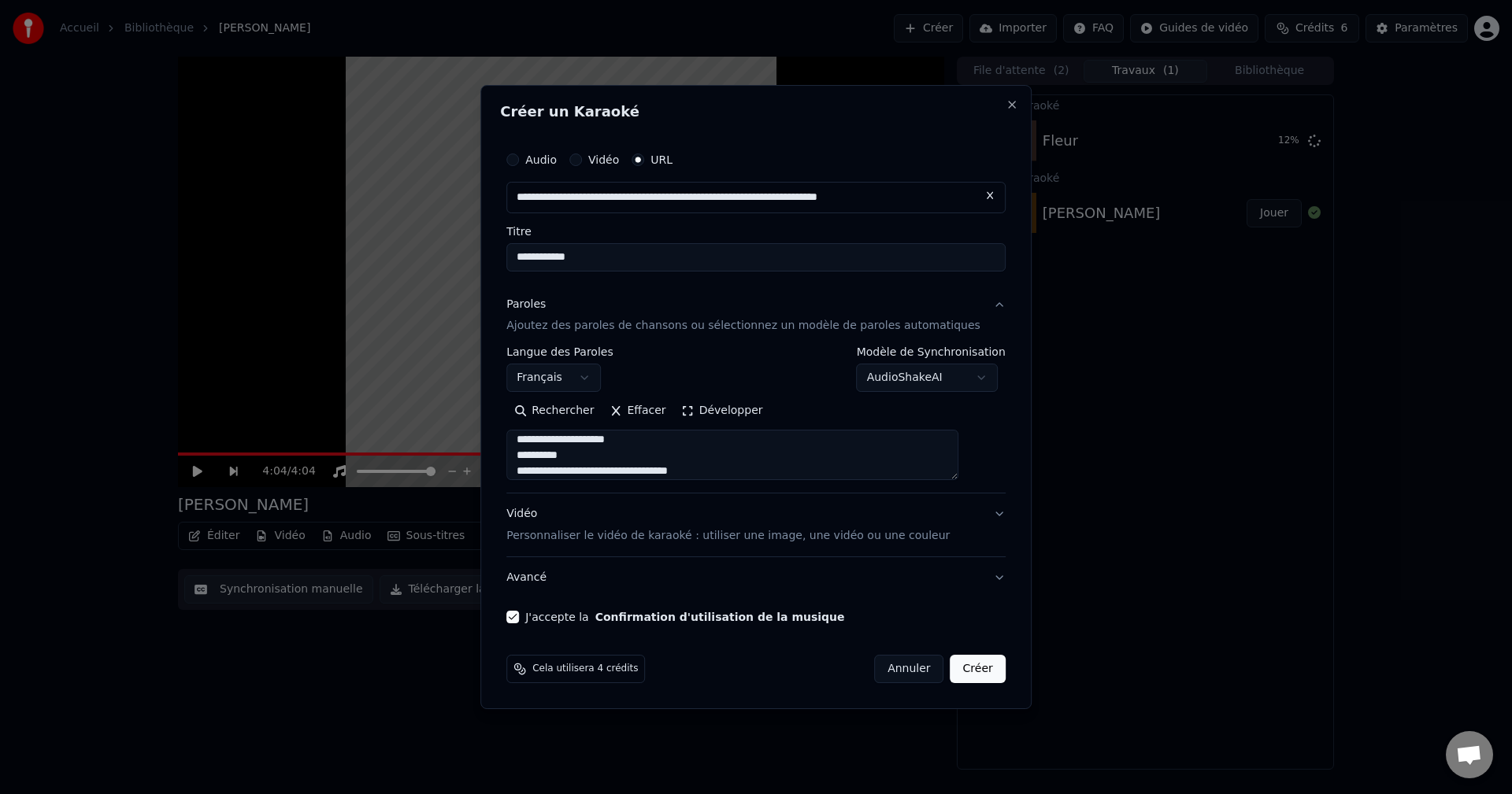
click at [968, 677] on button "Créer" at bounding box center [978, 669] width 55 height 28
select select
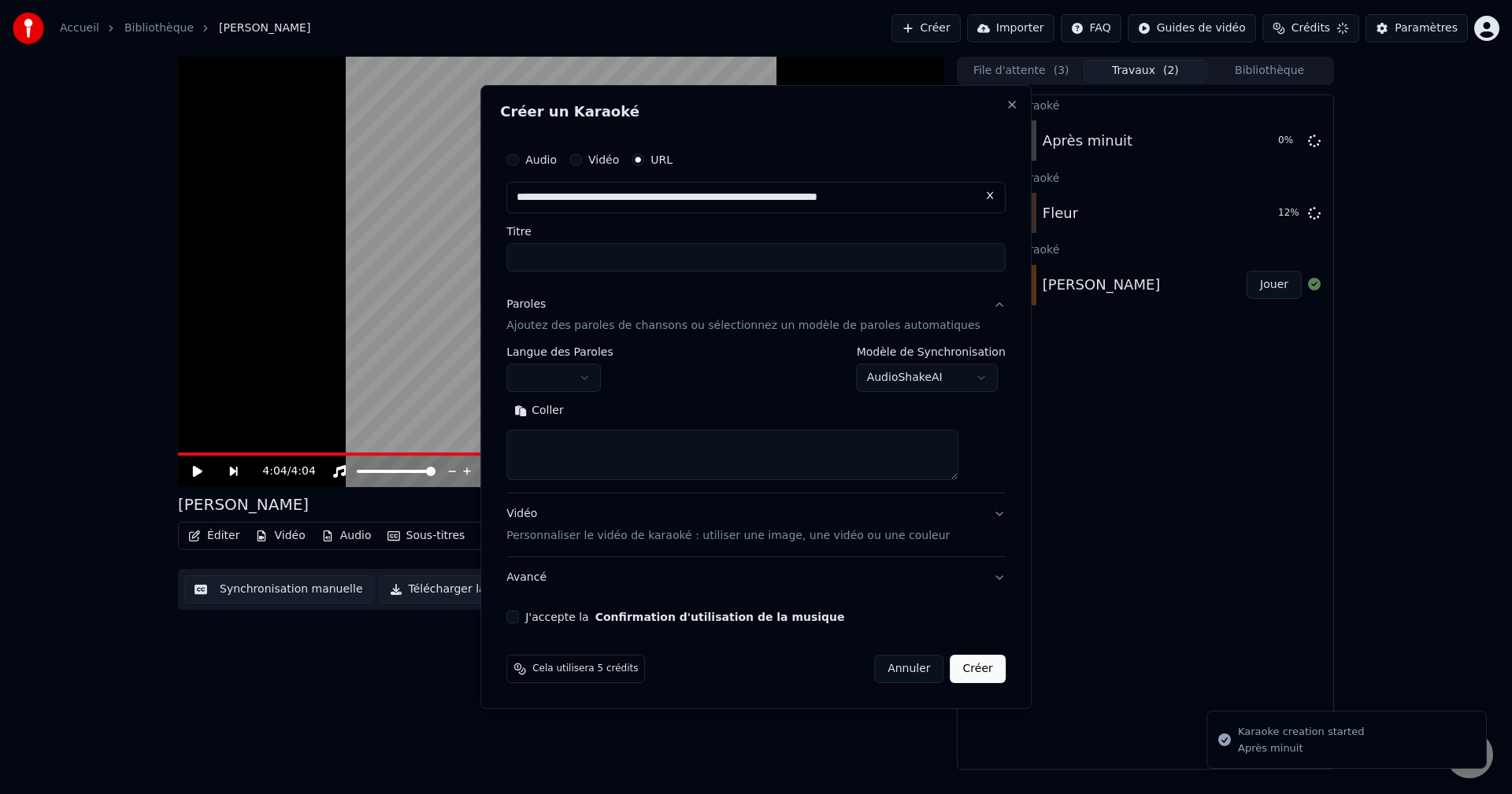
scroll to position [0, 0]
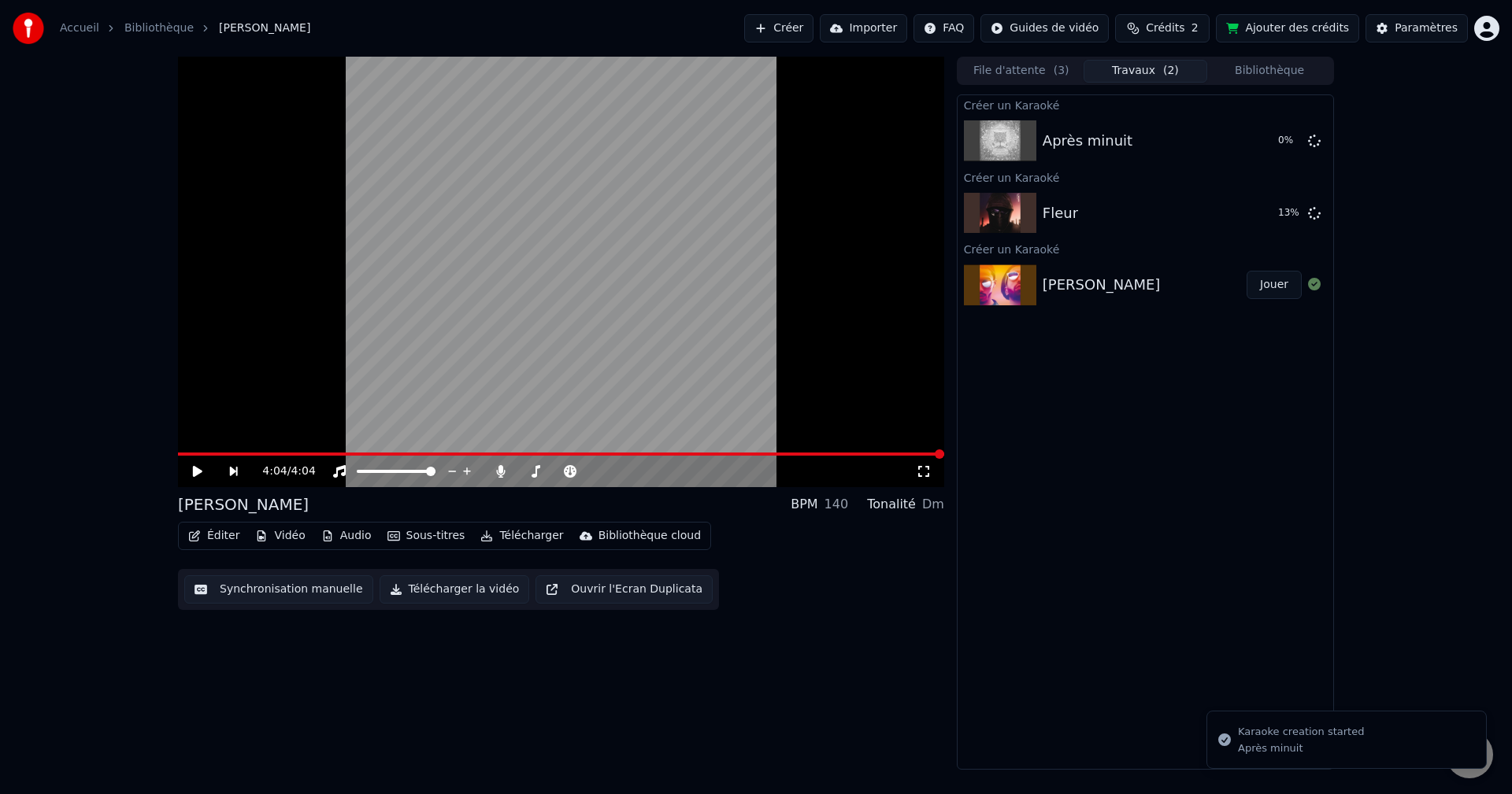
click at [792, 18] on button "Créer" at bounding box center [779, 28] width 69 height 28
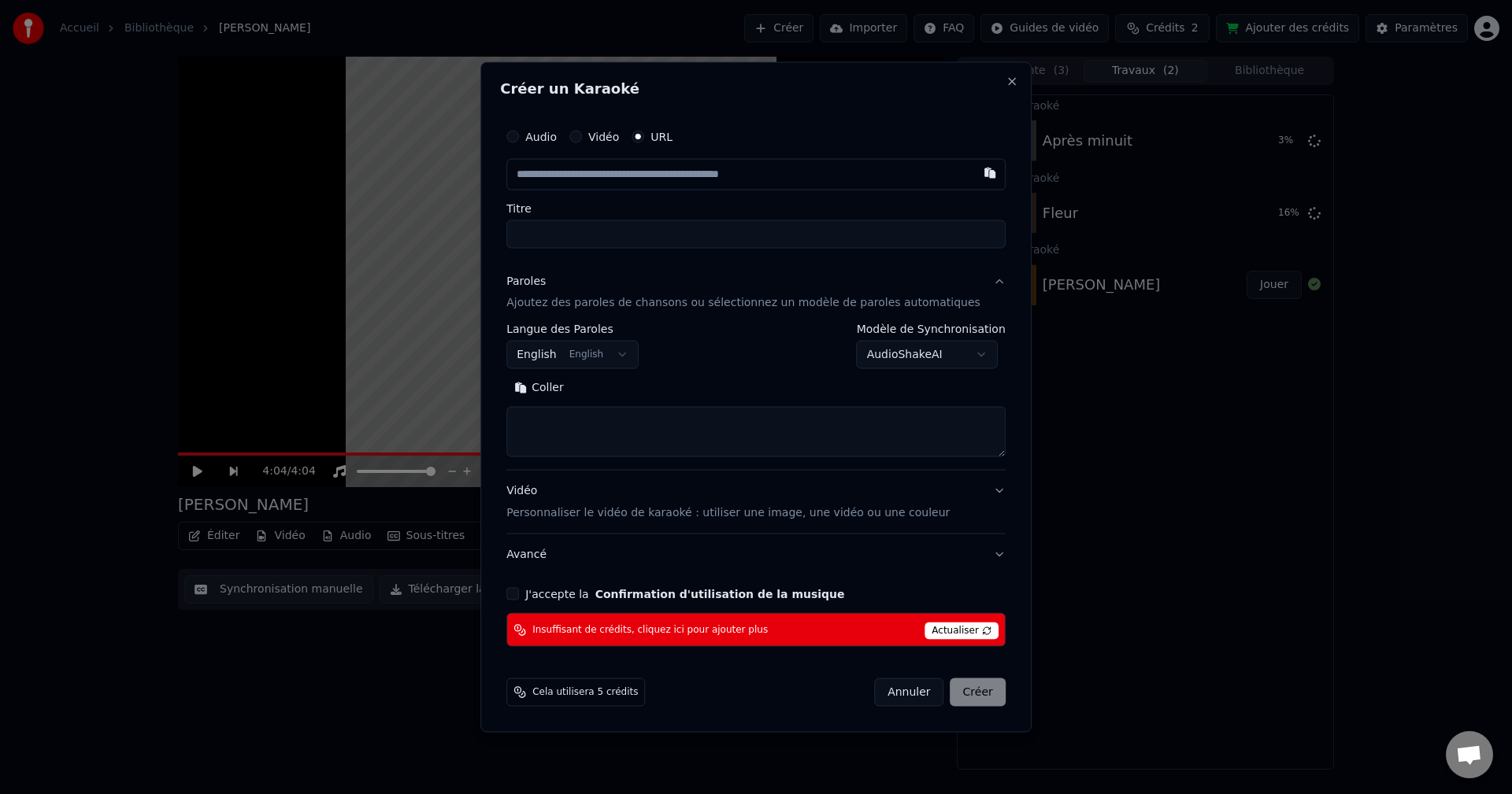
select select
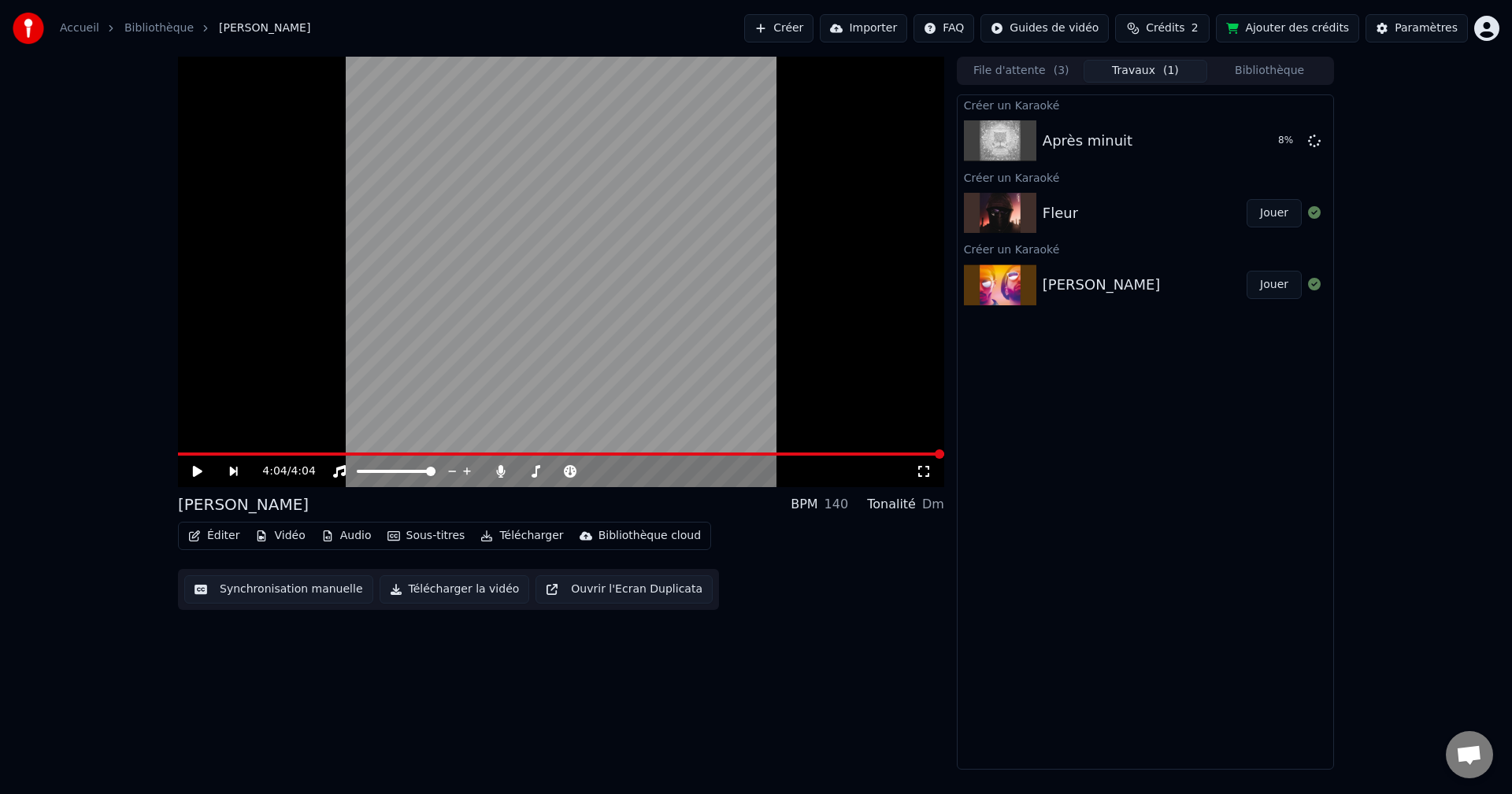
click at [1284, 222] on button "Jouer" at bounding box center [1274, 214] width 55 height 28
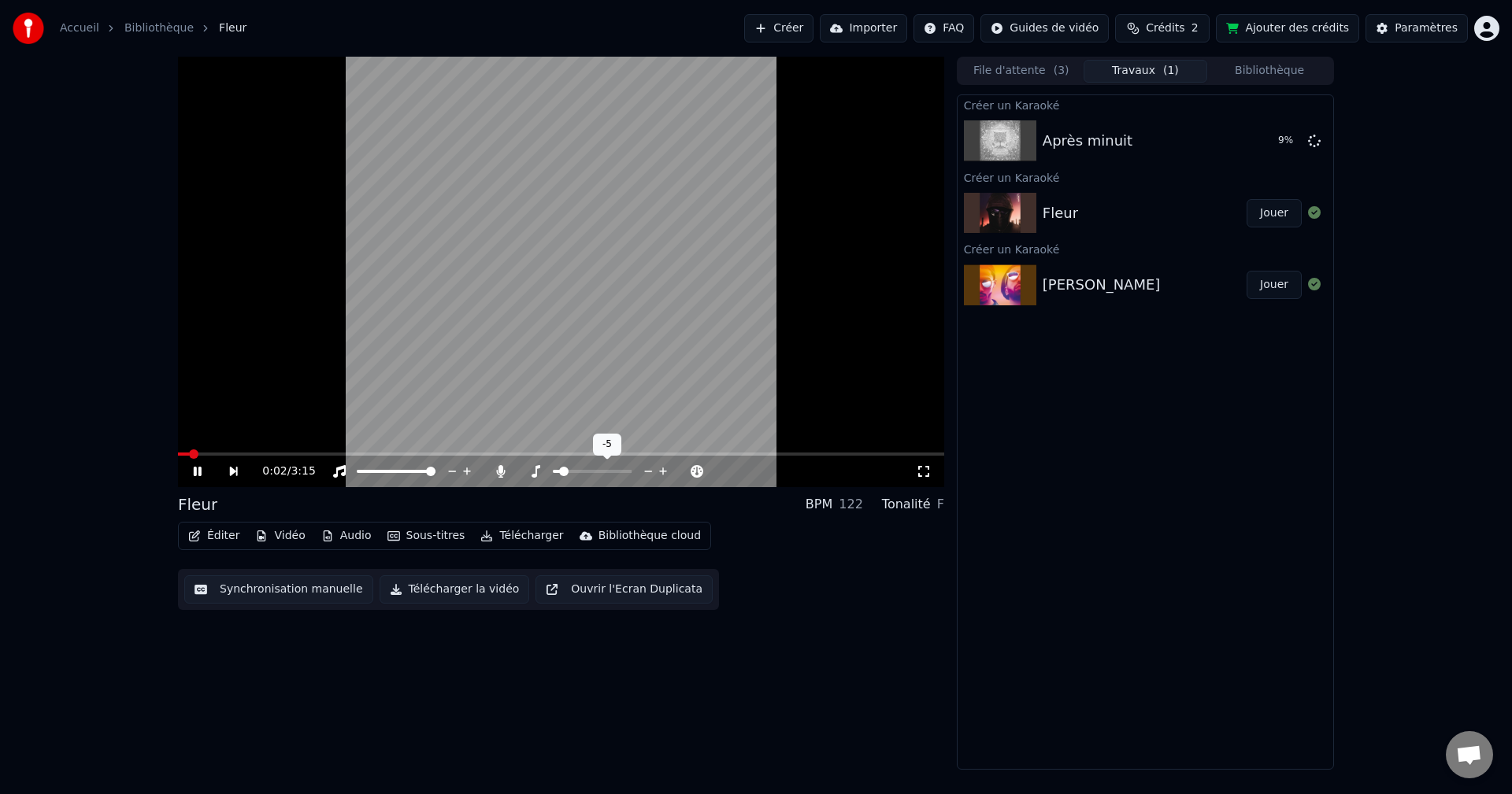
click at [557, 471] on span at bounding box center [557, 472] width 7 height 3
click at [592, 474] on span at bounding box center [592, 471] width 9 height 9
click at [524, 470] on span at bounding box center [521, 472] width 6 height 3
click at [935, 473] on div "0:09 / 3:15" at bounding box center [561, 471] width 753 height 16
click at [927, 471] on icon at bounding box center [924, 471] width 16 height 13
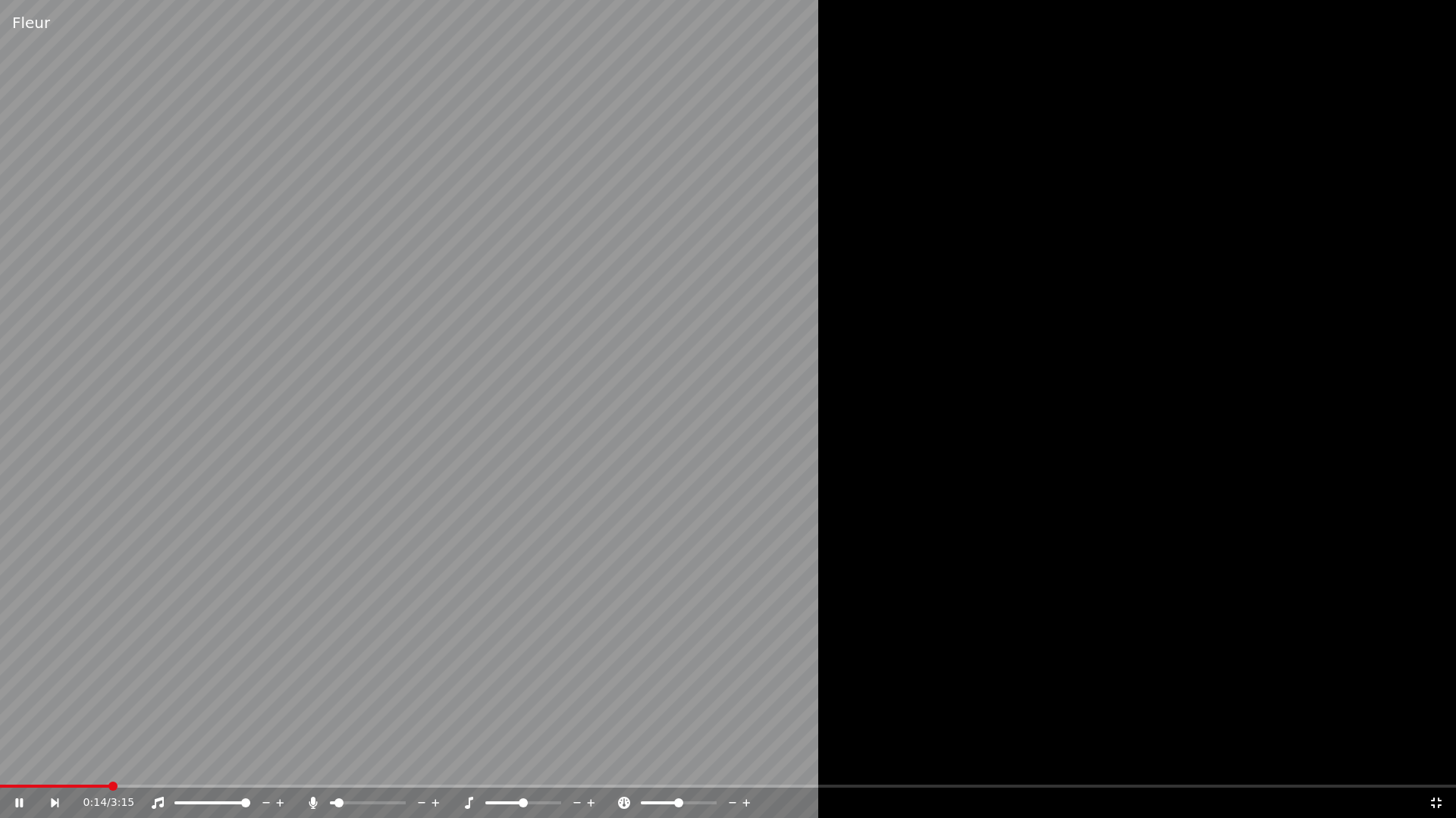
click at [1266, 507] on div at bounding box center [728, 409] width 1456 height 818
click at [1203, 493] on div at bounding box center [728, 409] width 1456 height 819
click at [1434, 764] on icon at bounding box center [1436, 804] width 15 height 12
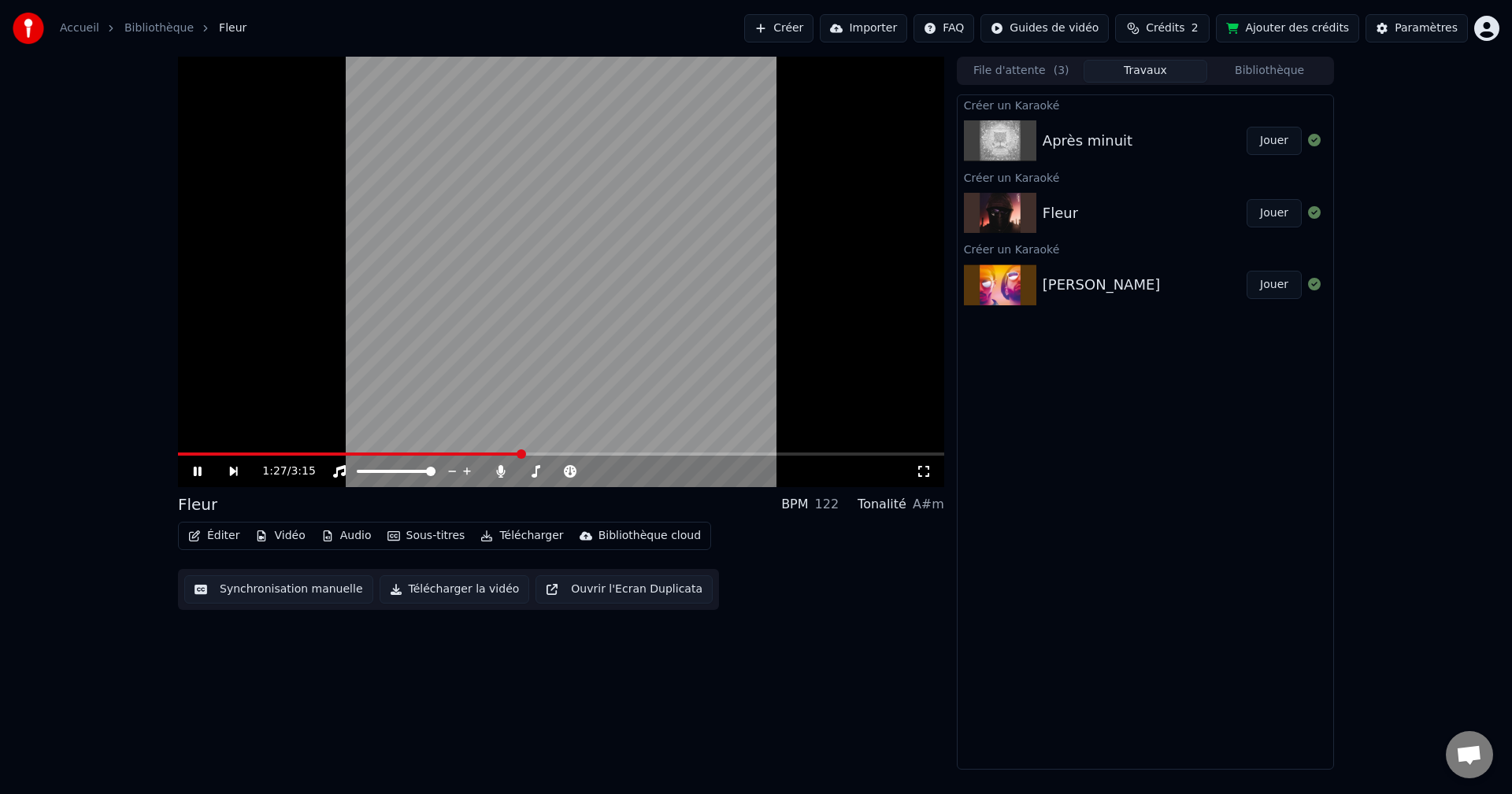
click at [1256, 30] on button "Ajouter des crédits" at bounding box center [1288, 28] width 144 height 28
click at [1266, 152] on button "Jouer" at bounding box center [1274, 141] width 55 height 28
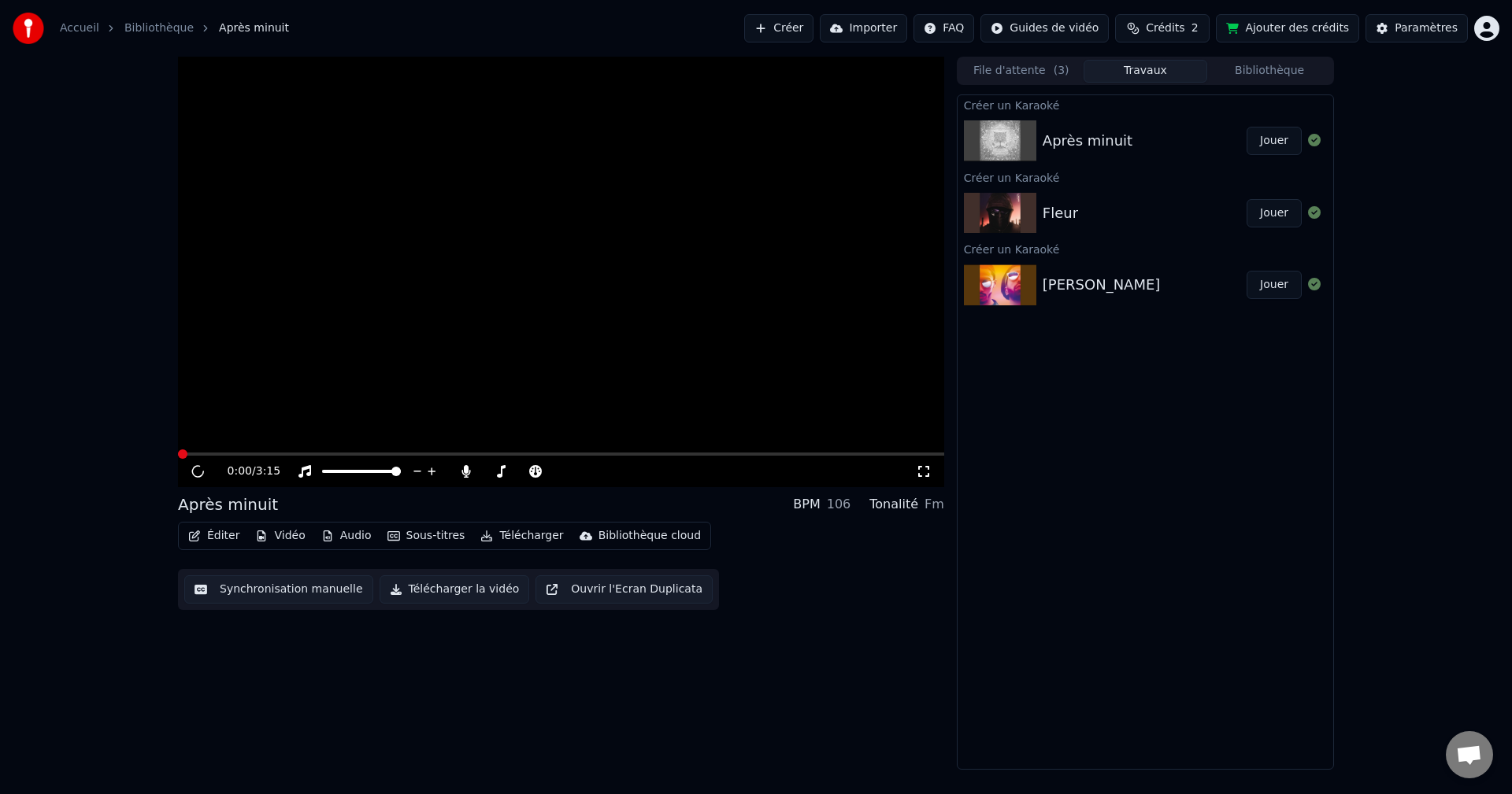
click at [1271, 148] on button "Jouer" at bounding box center [1274, 141] width 55 height 28
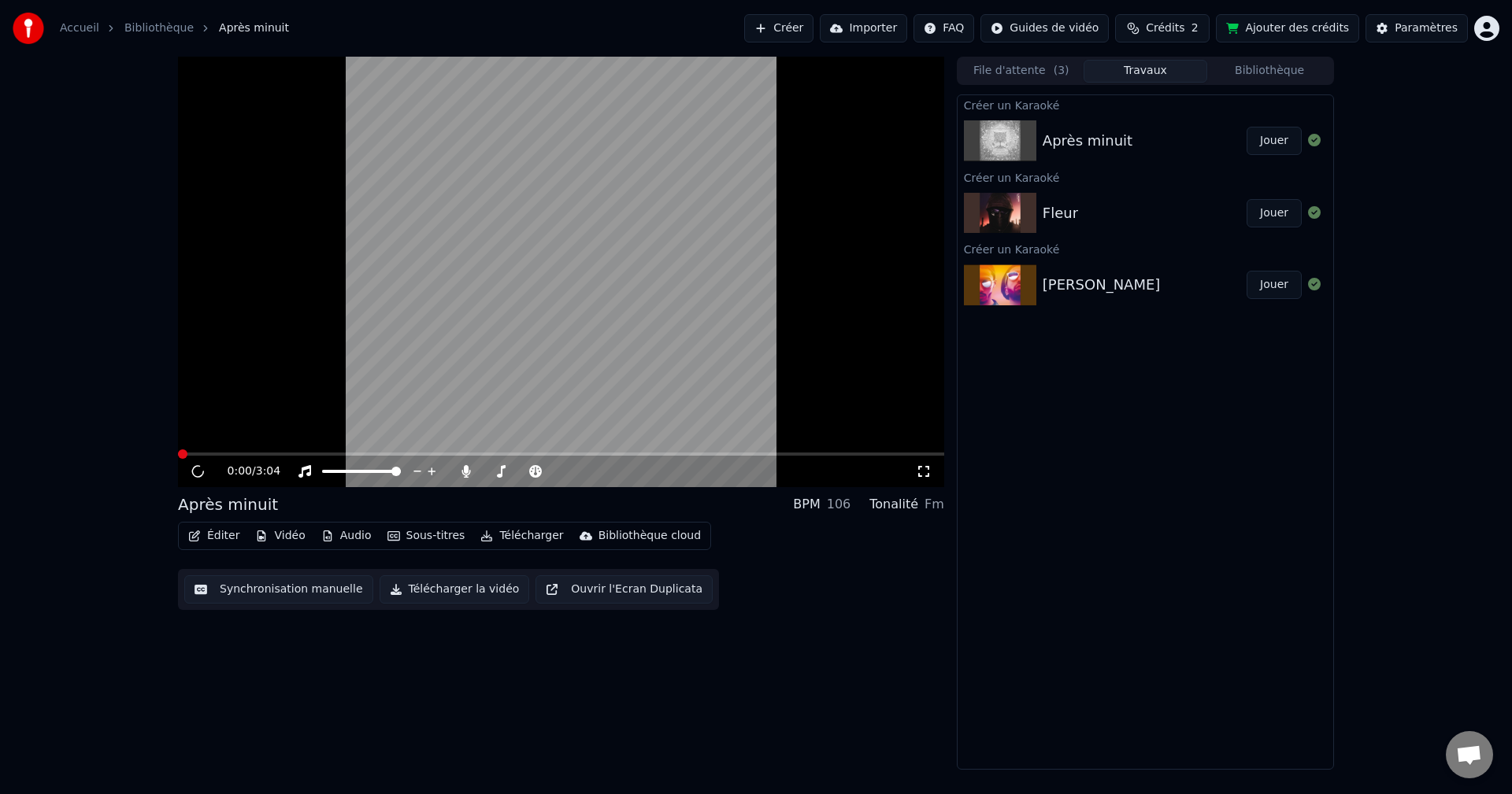
click at [1263, 218] on button "Jouer" at bounding box center [1274, 214] width 55 height 28
click at [1272, 137] on button "Jouer" at bounding box center [1274, 141] width 55 height 28
click at [919, 470] on icon at bounding box center [924, 471] width 16 height 13
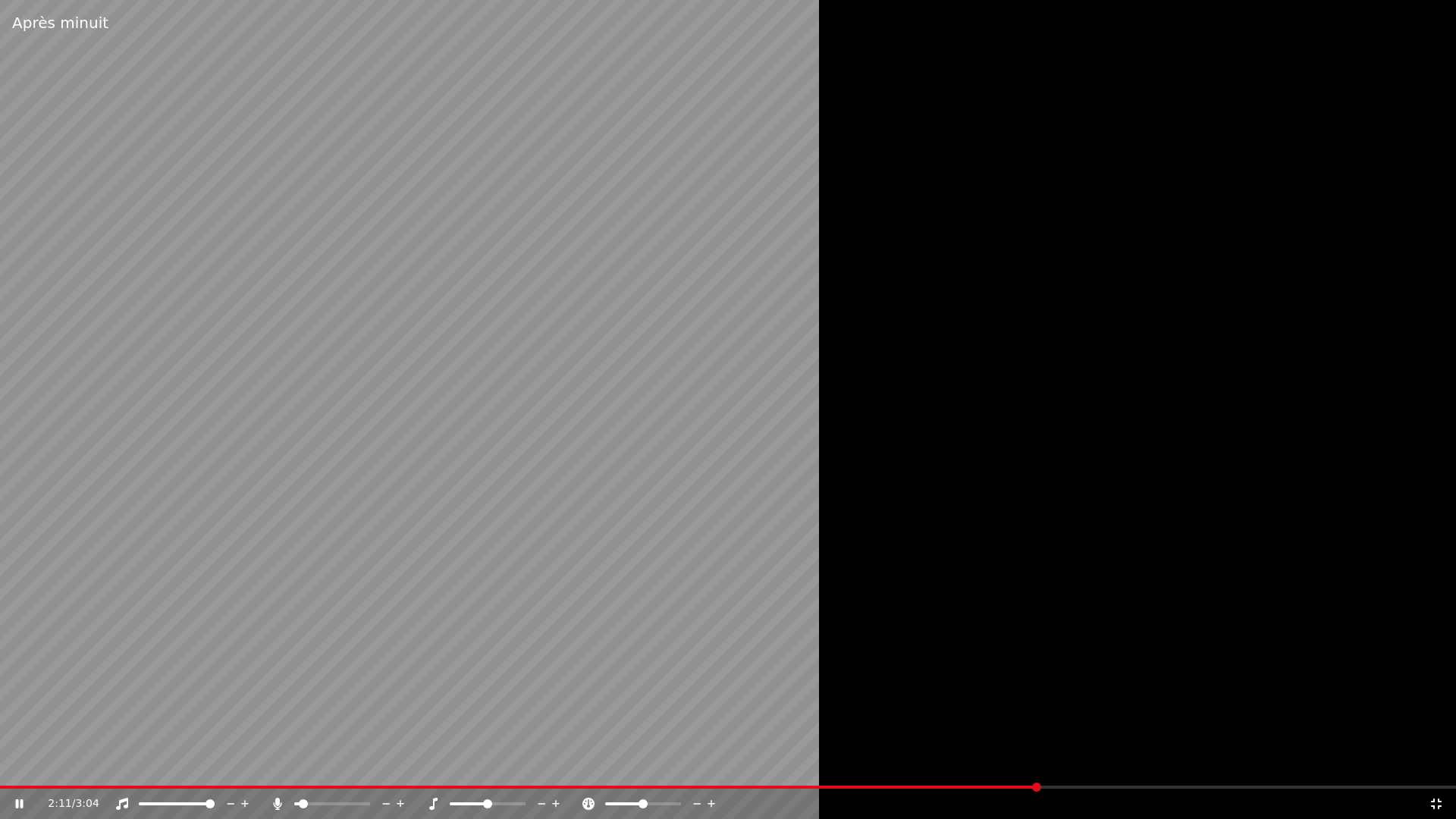
click at [1439, 764] on div "2:11 / 3:04" at bounding box center [728, 804] width 1444 height 15
click at [1436, 764] on icon at bounding box center [1436, 804] width 15 height 12
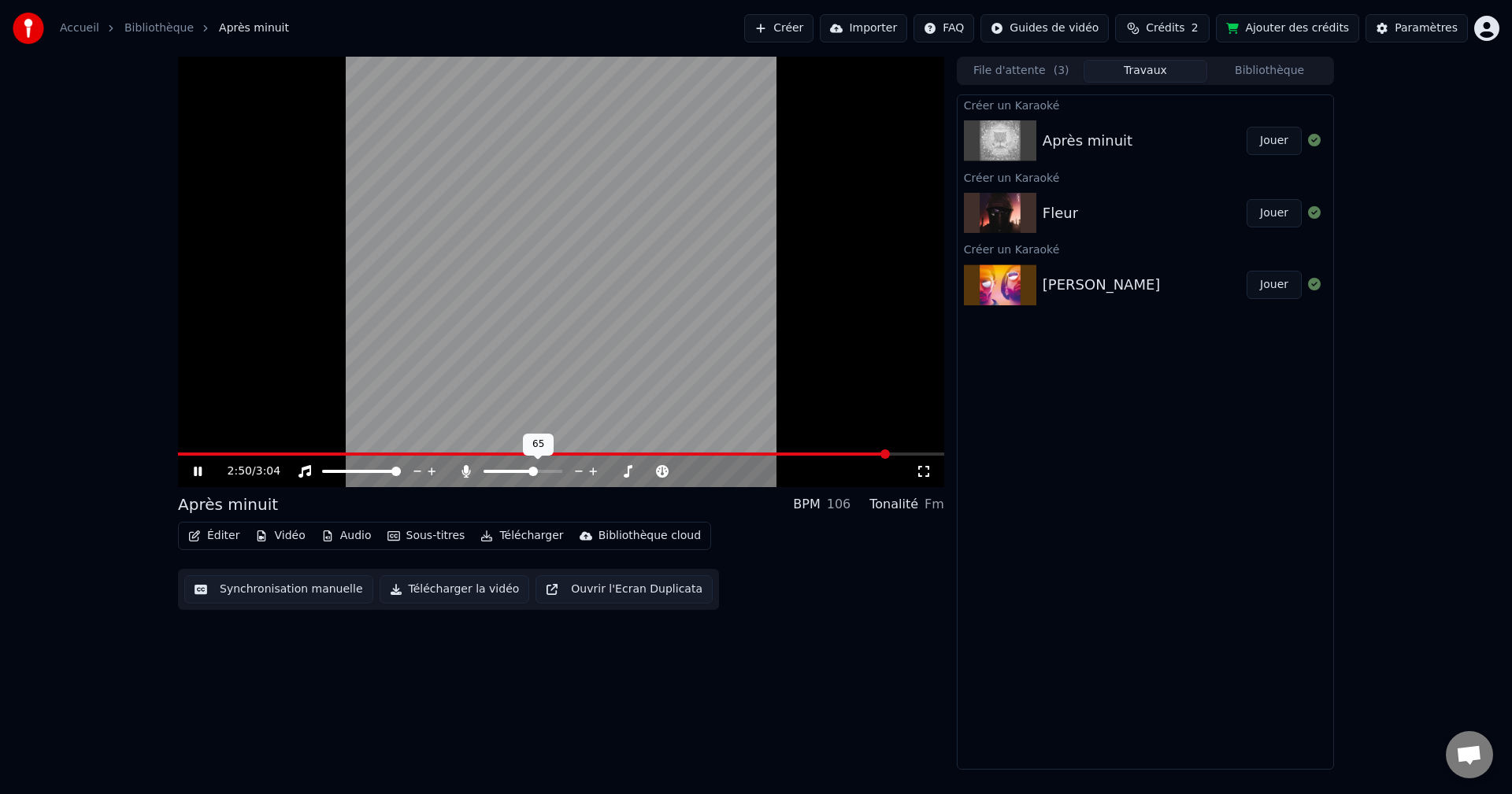
click at [538, 470] on span at bounding box center [523, 472] width 78 height 3
click at [712, 449] on video at bounding box center [561, 272] width 766 height 430
click at [698, 456] on span at bounding box center [437, 455] width 520 height 3
drag, startPoint x: 663, startPoint y: 379, endPoint x: 639, endPoint y: 420, distance: 47.5
click at [662, 379] on video at bounding box center [561, 272] width 766 height 430
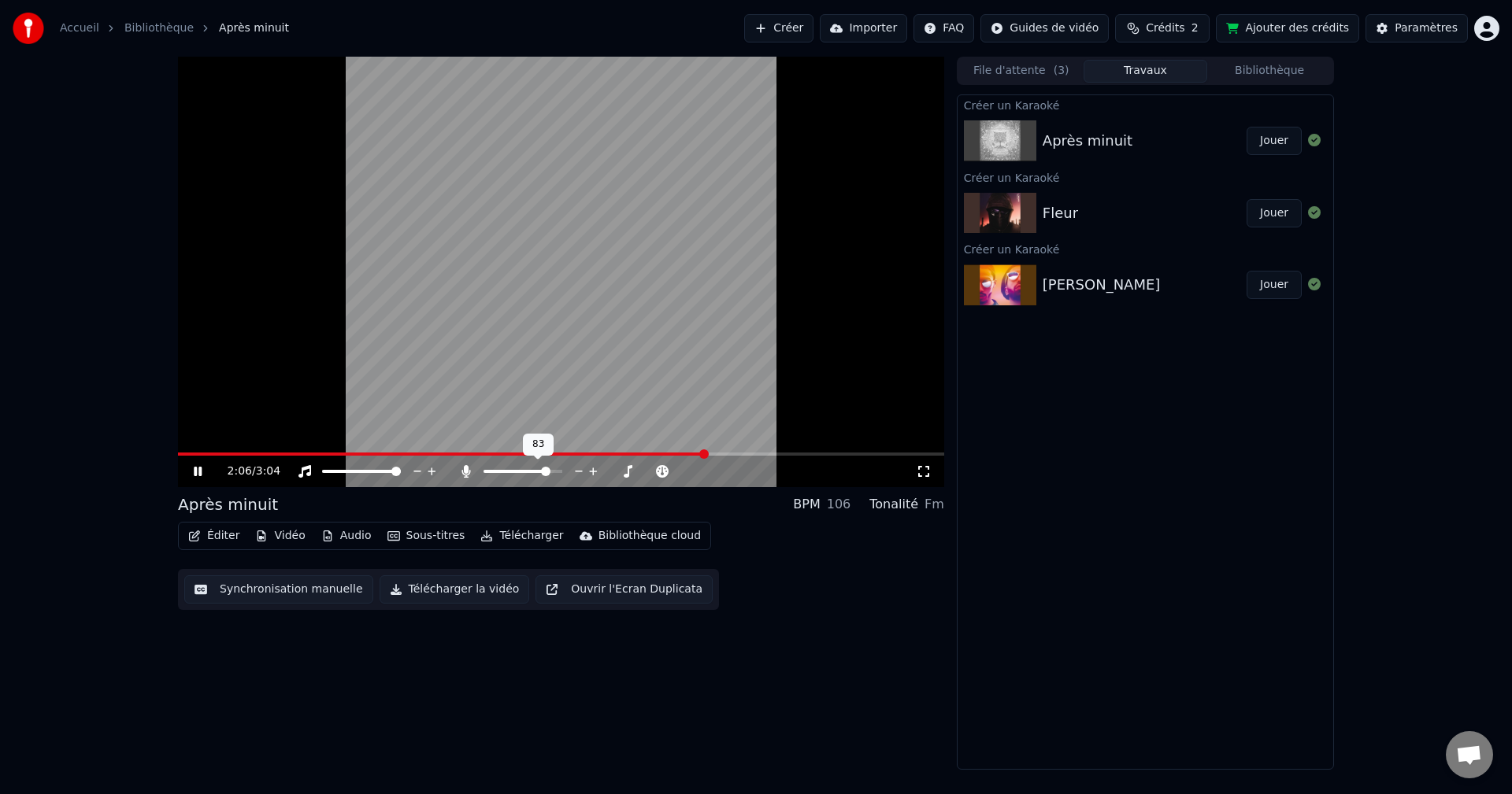
click at [551, 476] on span at bounding box center [545, 471] width 9 height 9
click at [1271, 221] on button "Jouer" at bounding box center [1274, 214] width 55 height 28
click at [254, 458] on div "0:08 / 3:15" at bounding box center [561, 472] width 766 height 32
click at [259, 453] on span at bounding box center [561, 455] width 766 height 3
click at [304, 452] on video at bounding box center [561, 272] width 766 height 430
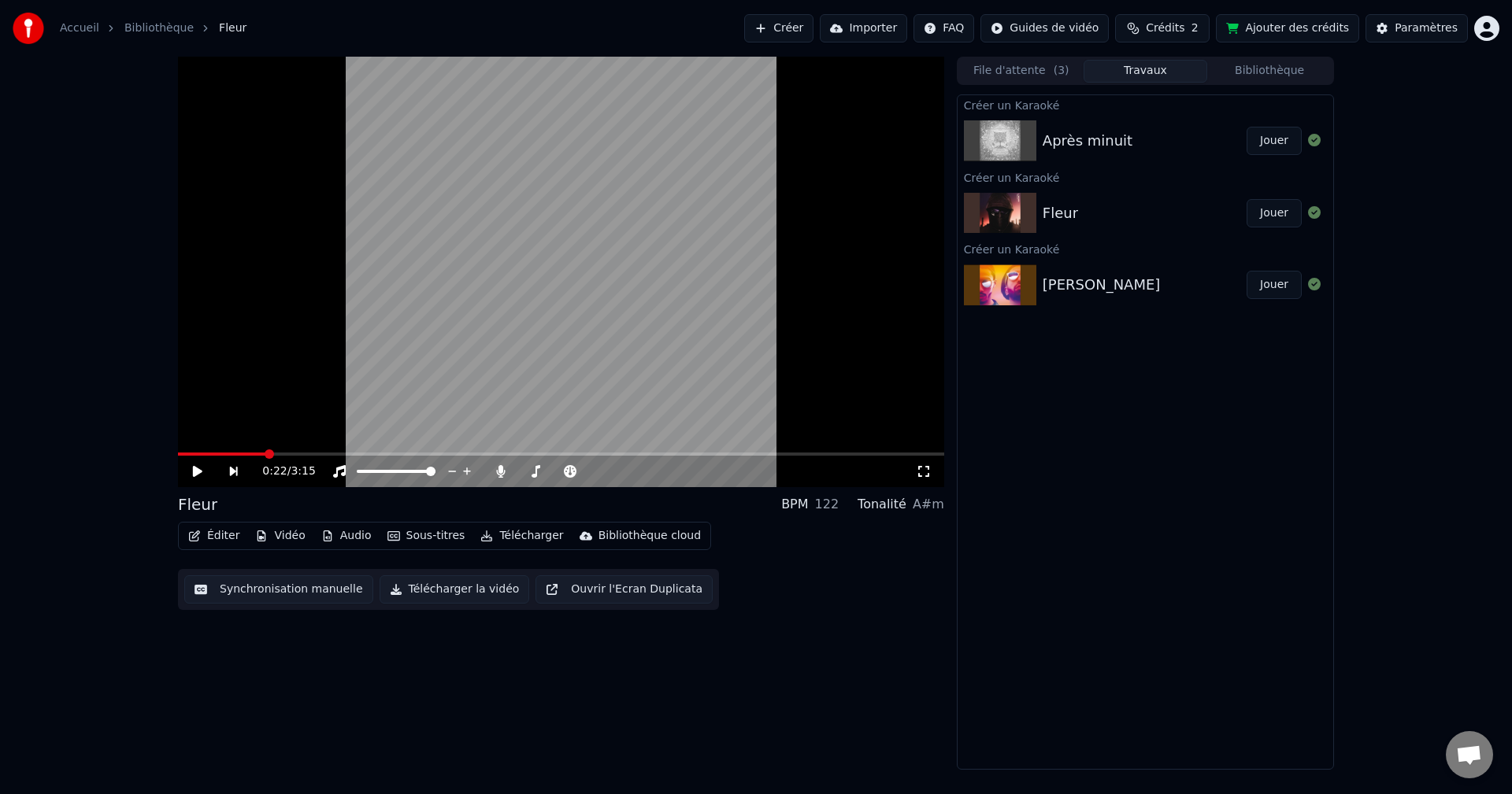
click at [291, 447] on video at bounding box center [561, 272] width 766 height 430
click at [291, 454] on span at bounding box center [561, 455] width 766 height 3
